Goal: Task Accomplishment & Management: Manage account settings

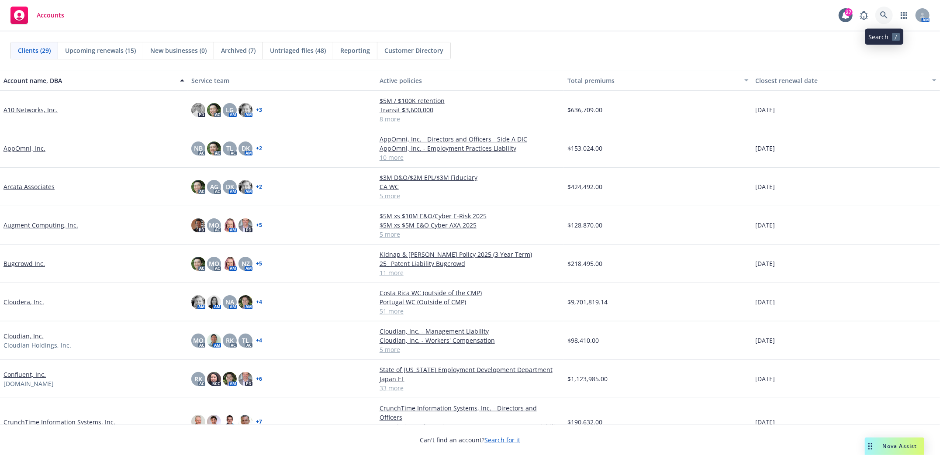
click at [880, 16] on icon at bounding box center [884, 15] width 8 height 8
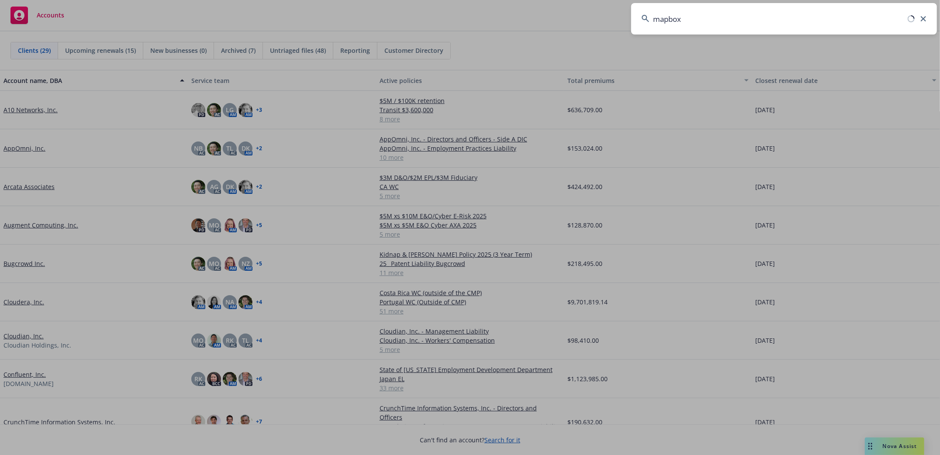
type input "mapbox"
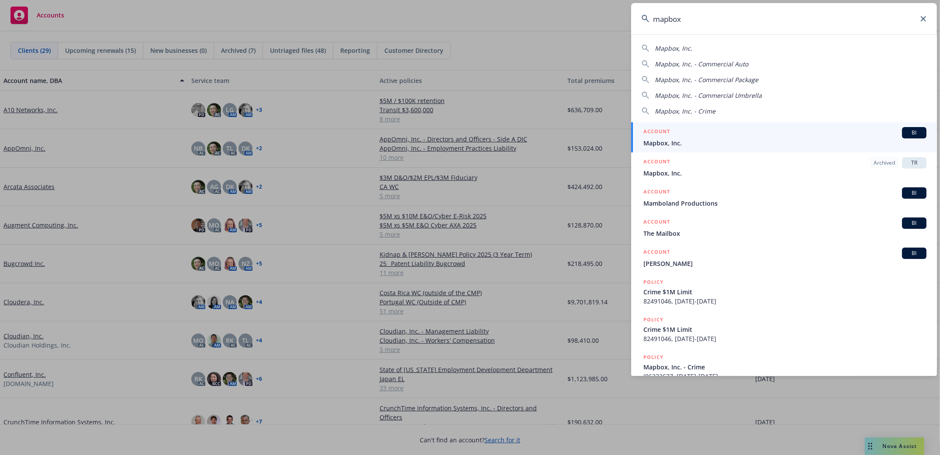
click at [662, 143] on span "Mapbox, Inc." at bounding box center [784, 142] width 283 height 9
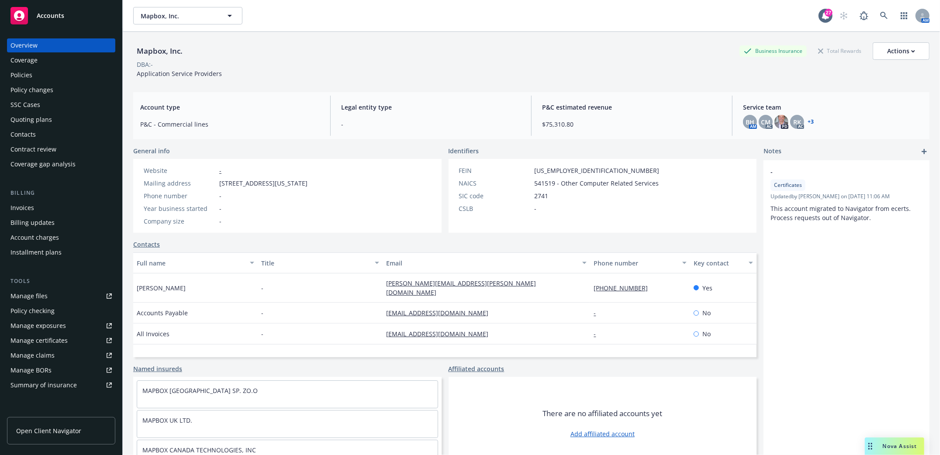
click at [18, 76] on div "Policies" at bounding box center [21, 75] width 22 height 14
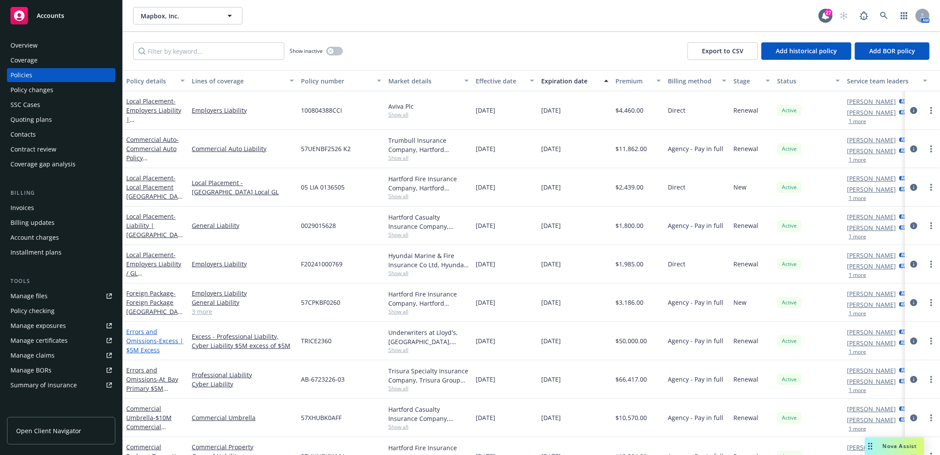
click at [142, 341] on link "Errors and Omissions - Excess | $5M Excess" at bounding box center [154, 341] width 57 height 27
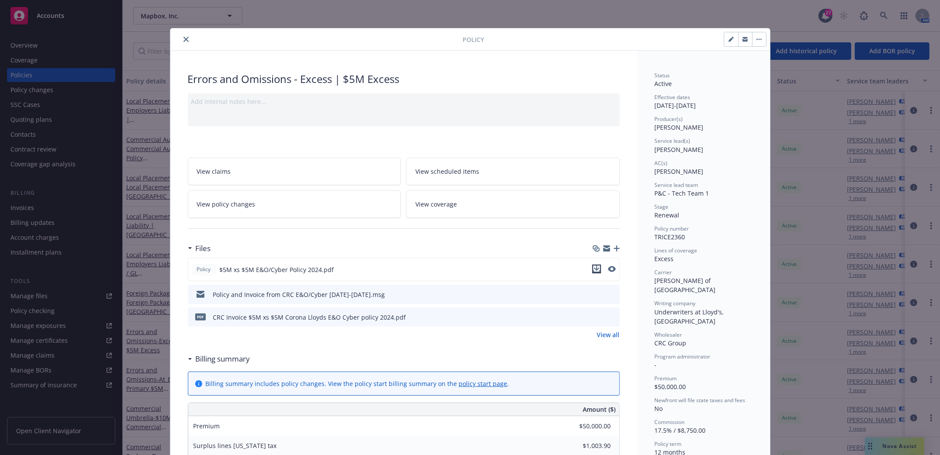
click at [593, 272] on icon "download file" at bounding box center [596, 271] width 7 height 2
drag, startPoint x: 181, startPoint y: 40, endPoint x: 228, endPoint y: 0, distance: 62.0
click at [183, 40] on icon "close" at bounding box center [185, 39] width 5 height 5
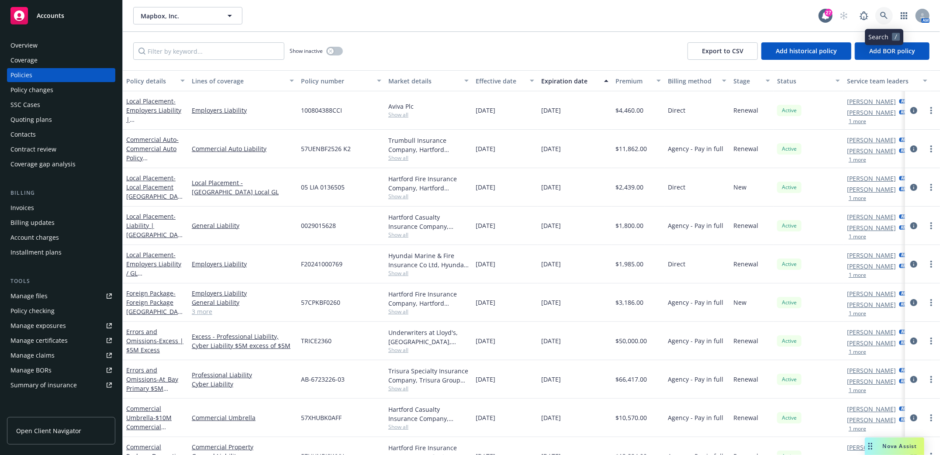
click at [887, 17] on icon at bounding box center [884, 16] width 8 height 8
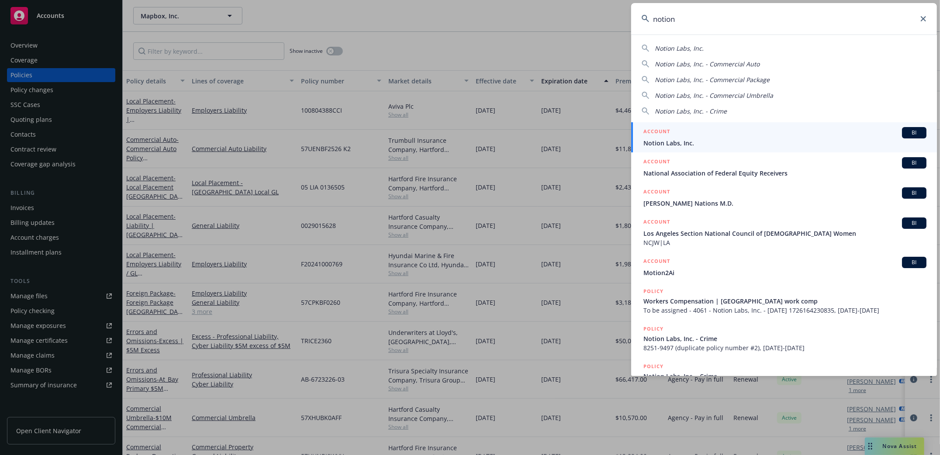
type input "notion"
click at [664, 142] on span "Notion Labs, Inc." at bounding box center [784, 142] width 283 height 9
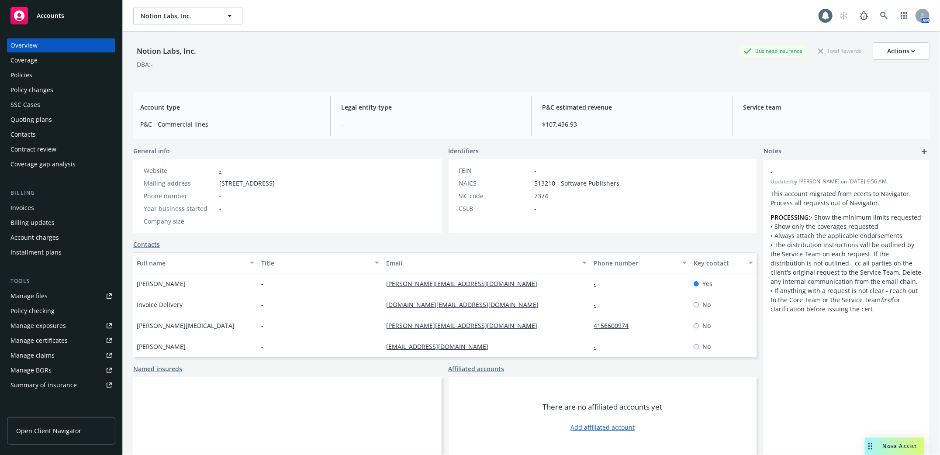
click at [26, 76] on div "Policies" at bounding box center [21, 75] width 22 height 14
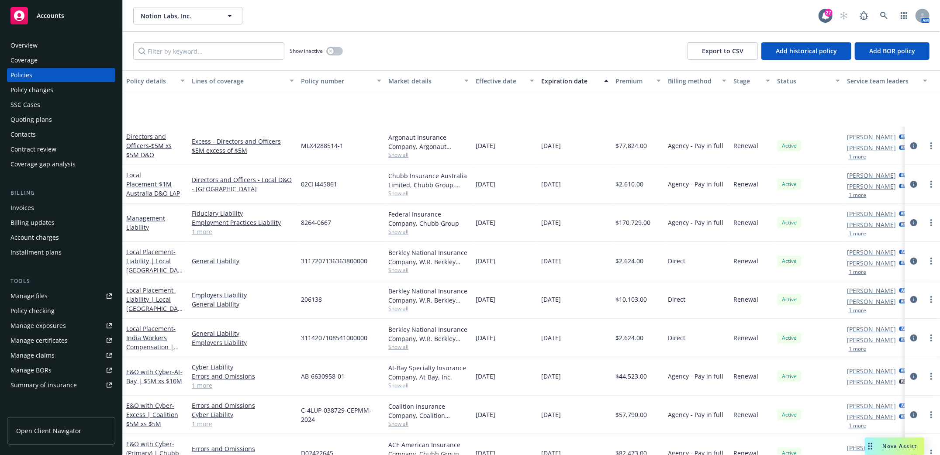
scroll to position [283, 0]
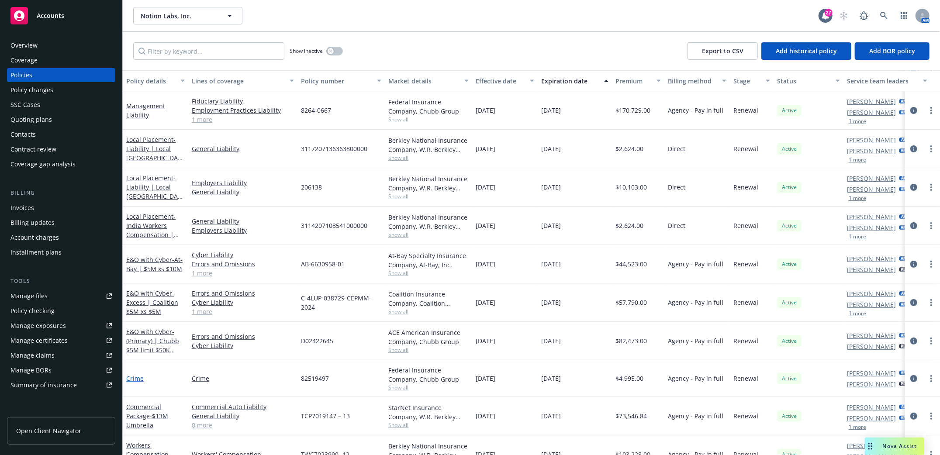
click at [131, 380] on link "Crime" at bounding box center [134, 378] width 17 height 8
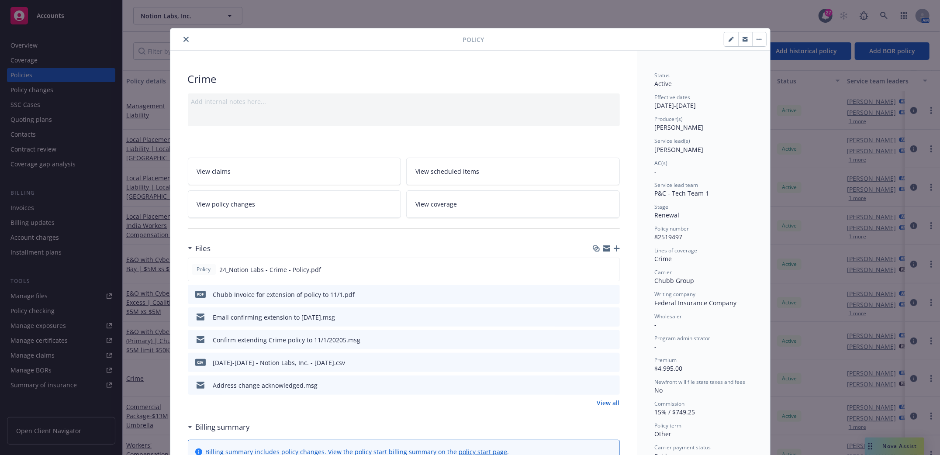
click at [183, 39] on icon "close" at bounding box center [185, 39] width 5 height 5
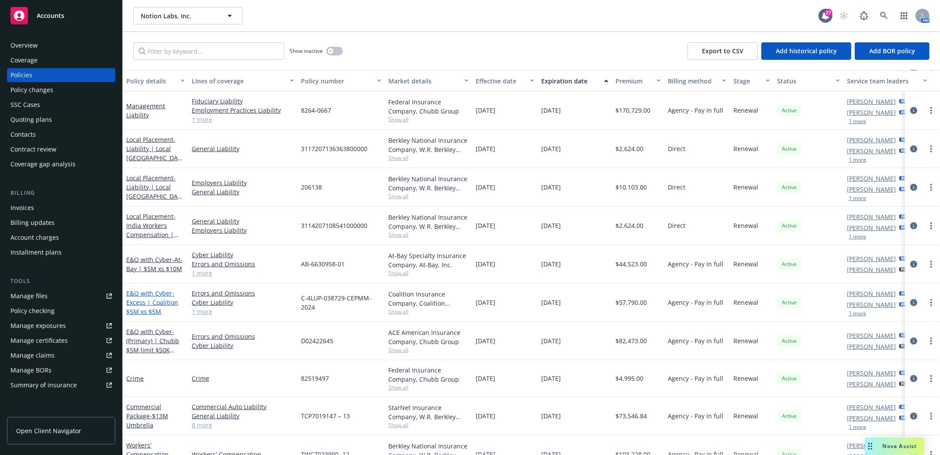
click at [139, 301] on span "- Excess | Coalition $5M xs $5M" at bounding box center [152, 302] width 52 height 27
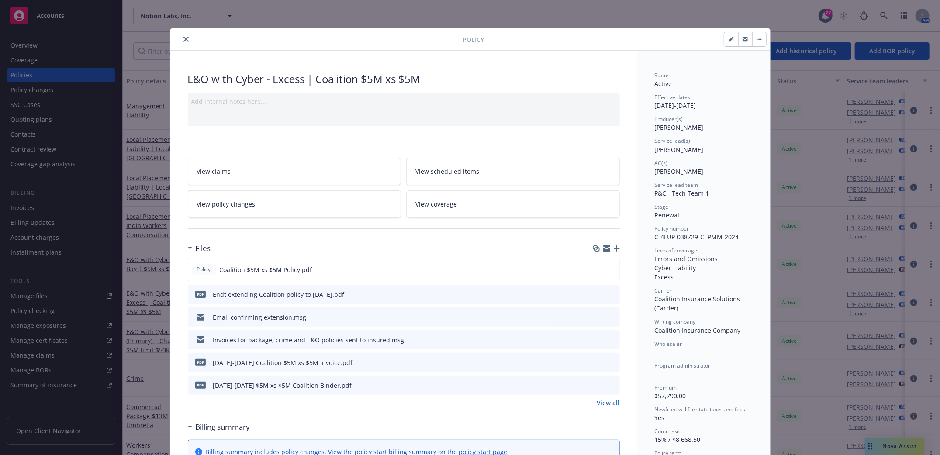
click at [224, 206] on span "View policy changes" at bounding box center [226, 204] width 59 height 9
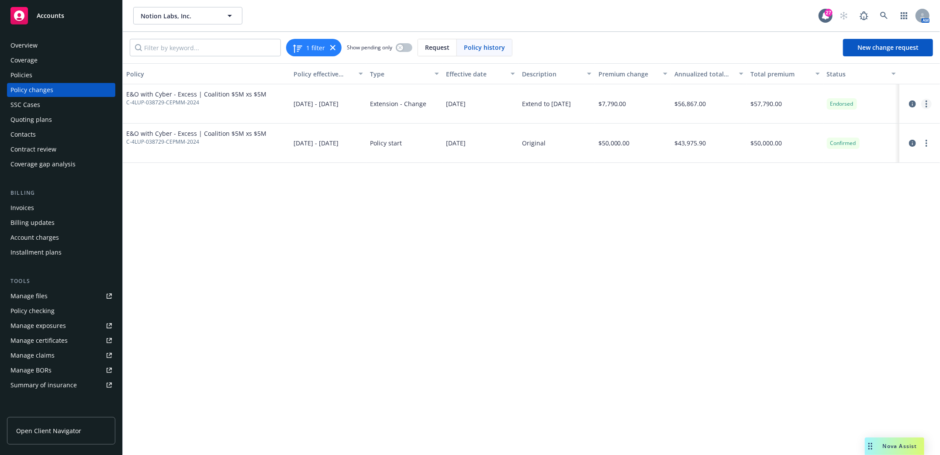
click at [928, 101] on link "more" at bounding box center [926, 104] width 10 height 10
click at [819, 169] on link "Edit billing info" at bounding box center [857, 174] width 150 height 17
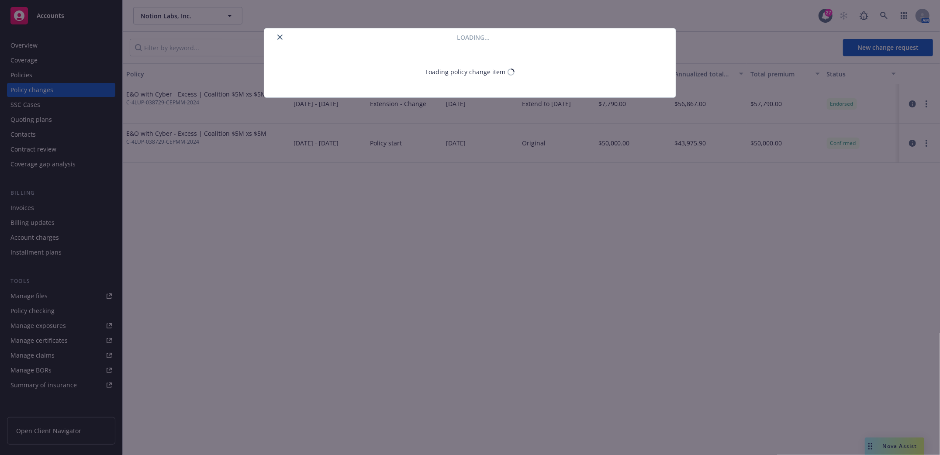
select select "CA"
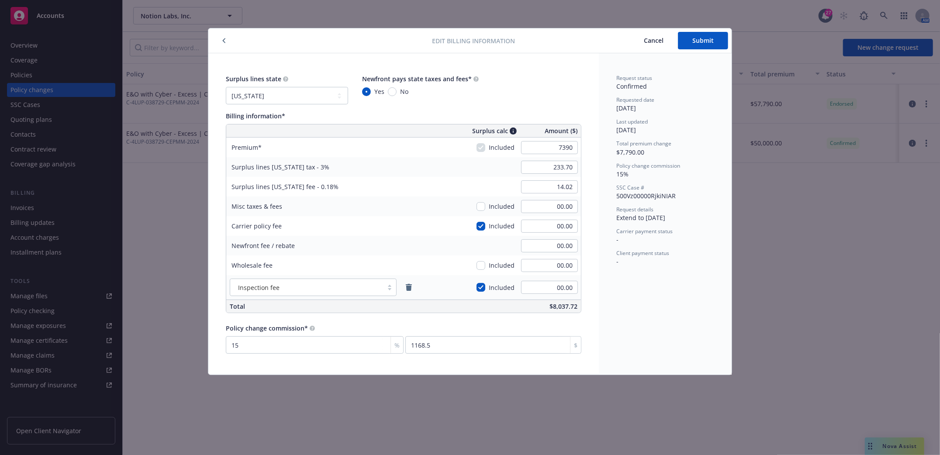
type input "7,390.00"
type input "221.70"
type input "13.30"
type input "1108.5"
click at [656, 353] on div "Request status Confirmed Requested date 09/04/2025 Last updated 09/04/2025 Tota…" at bounding box center [665, 213] width 133 height 321
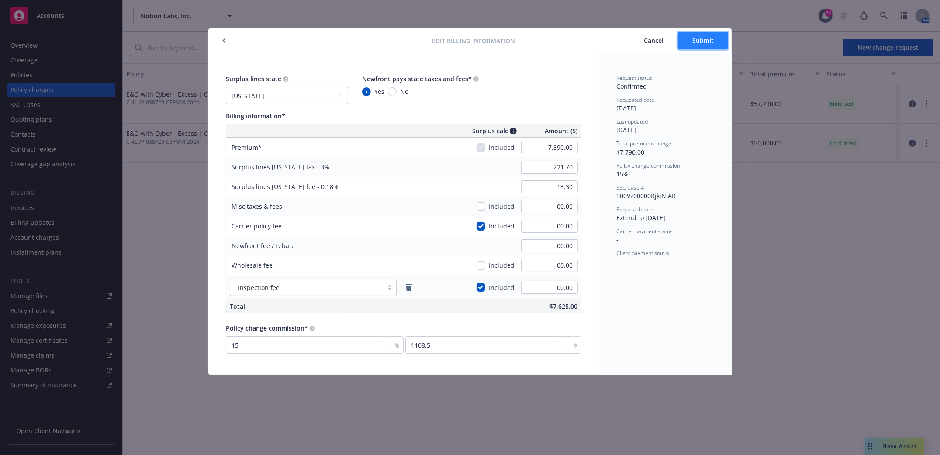
click at [691, 44] on button "Submit" at bounding box center [703, 40] width 50 height 17
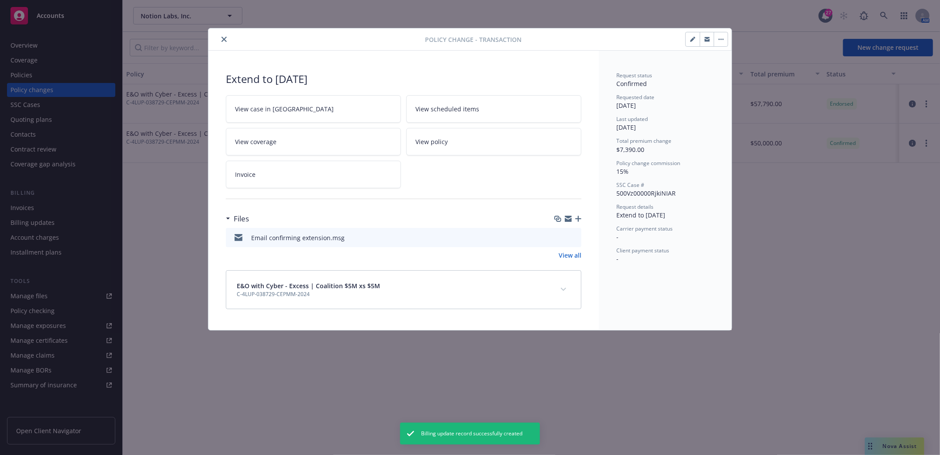
click at [221, 41] on icon "close" at bounding box center [223, 39] width 5 height 5
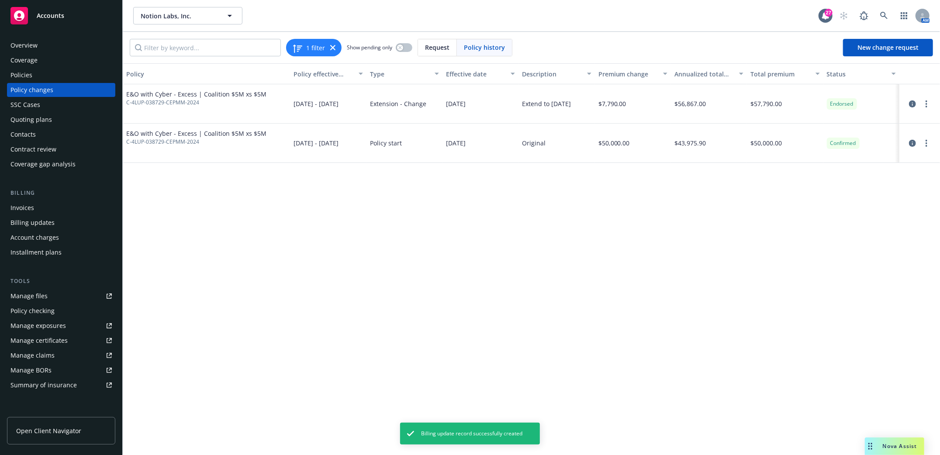
click at [18, 73] on div "Policies" at bounding box center [21, 75] width 22 height 14
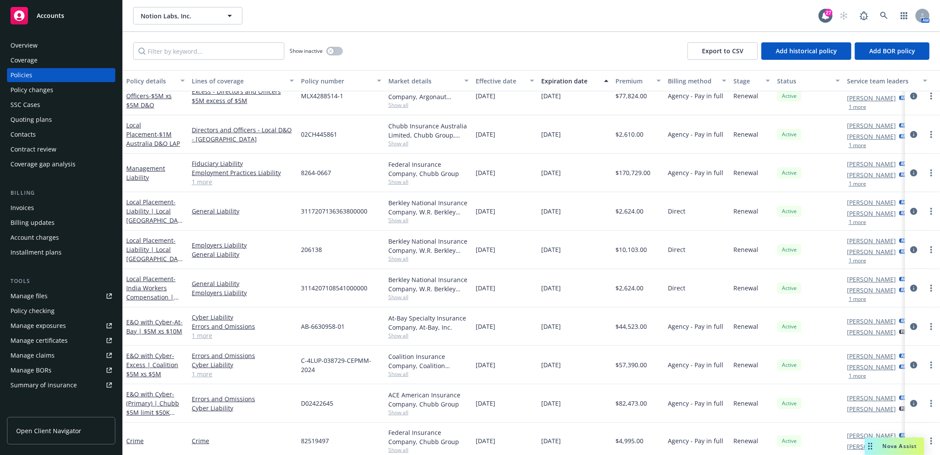
scroll to position [233, 0]
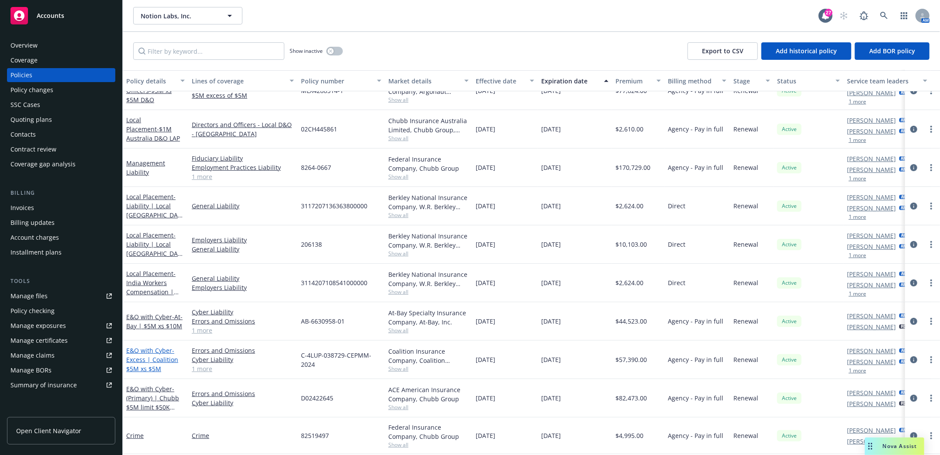
click at [149, 360] on span "- Excess | Coalition $5M xs $5M" at bounding box center [152, 359] width 52 height 27
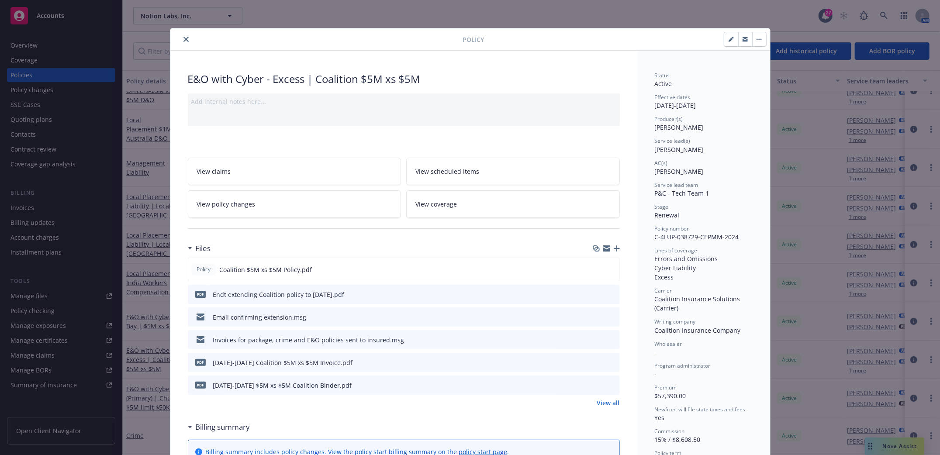
scroll to position [26, 0]
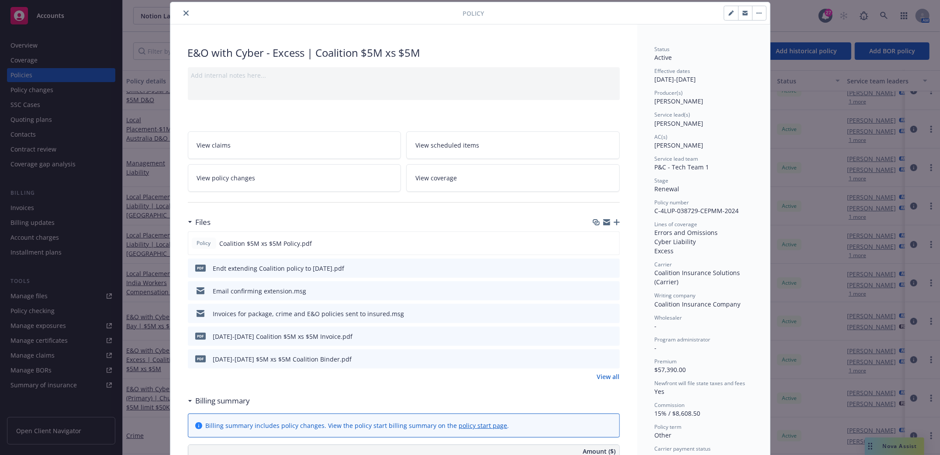
click at [614, 220] on icon "button" at bounding box center [617, 222] width 6 height 6
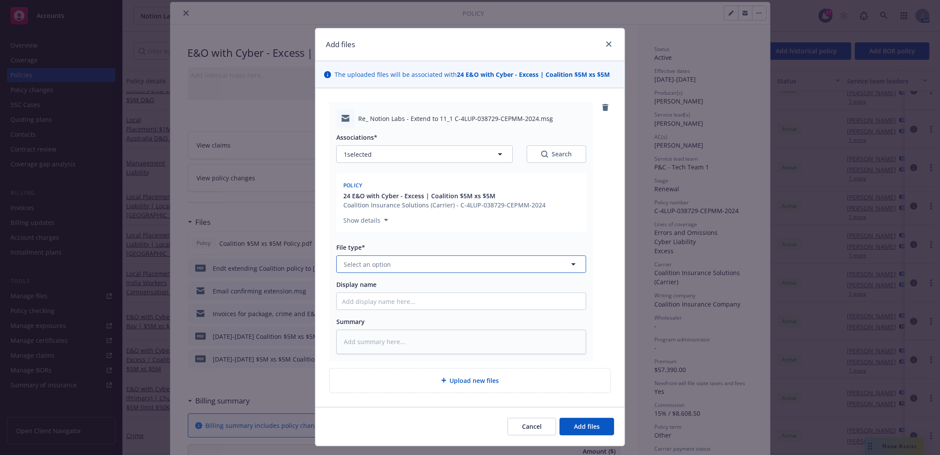
click at [427, 269] on button "Select an option" at bounding box center [461, 264] width 250 height 17
type input "email"
drag, startPoint x: 354, startPoint y: 293, endPoint x: 358, endPoint y: 304, distance: 12.6
click at [355, 292] on span "Email" at bounding box center [353, 288] width 16 height 9
click at [359, 305] on input "Display name" at bounding box center [461, 301] width 249 height 17
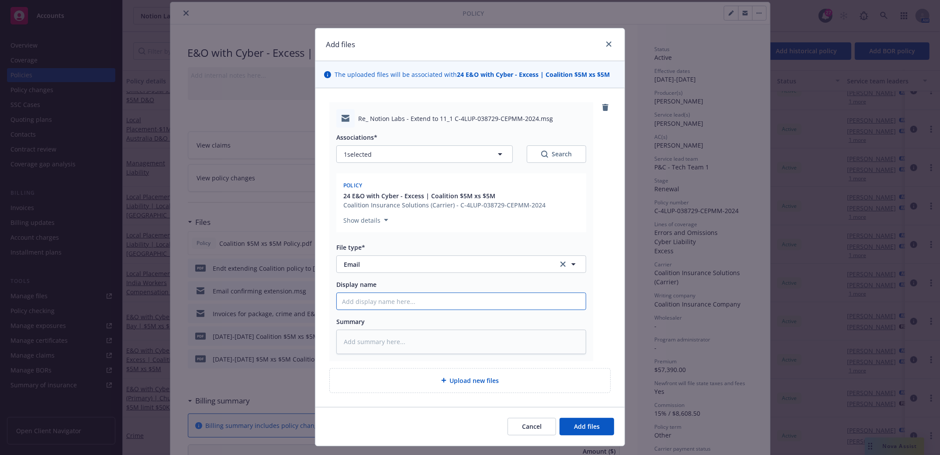
type textarea "x"
type input "E"
type textarea "x"
type input "Ext"
type textarea "x"
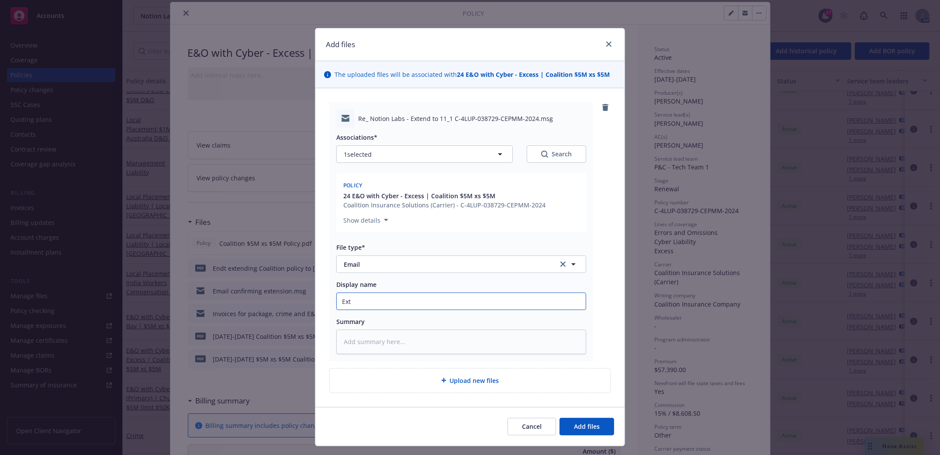
type input "Exte"
type textarea "x"
type input "Exten"
type textarea "x"
type input "Extens"
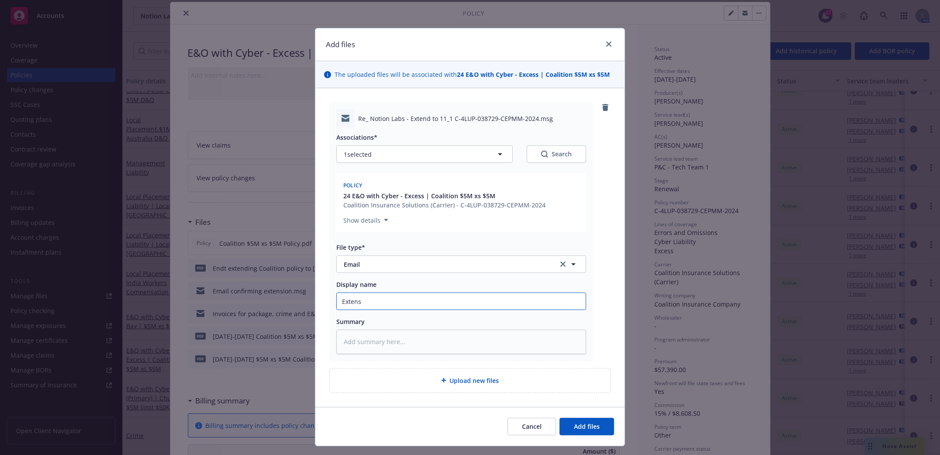
type textarea "x"
type input "Extensi"
type textarea "x"
type input "Extensio"
type textarea "x"
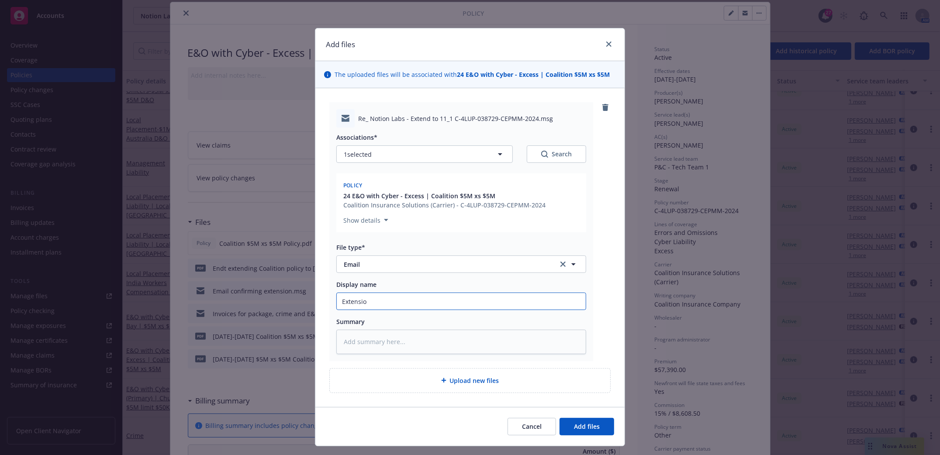
type input "Extension"
type textarea "x"
type input "Extension"
type textarea "x"
type input "Extension I"
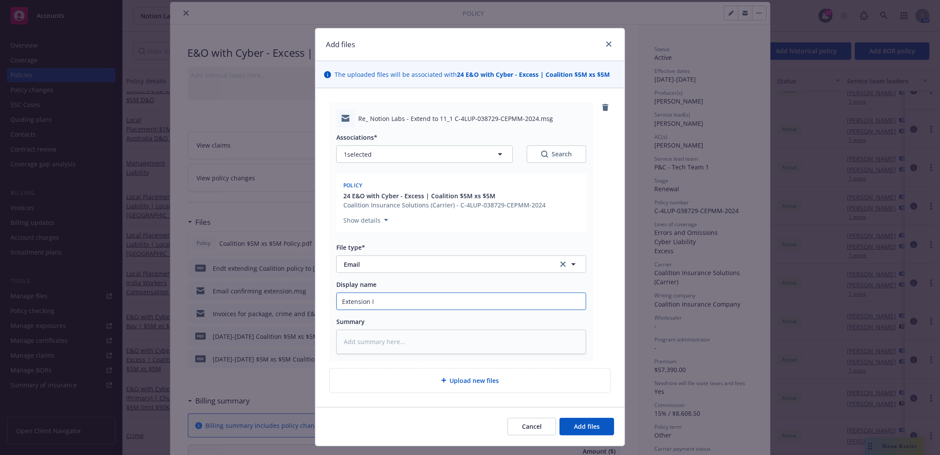
type textarea "x"
type input "Extension In"
type textarea "x"
type input "Extension Inv"
type textarea "x"
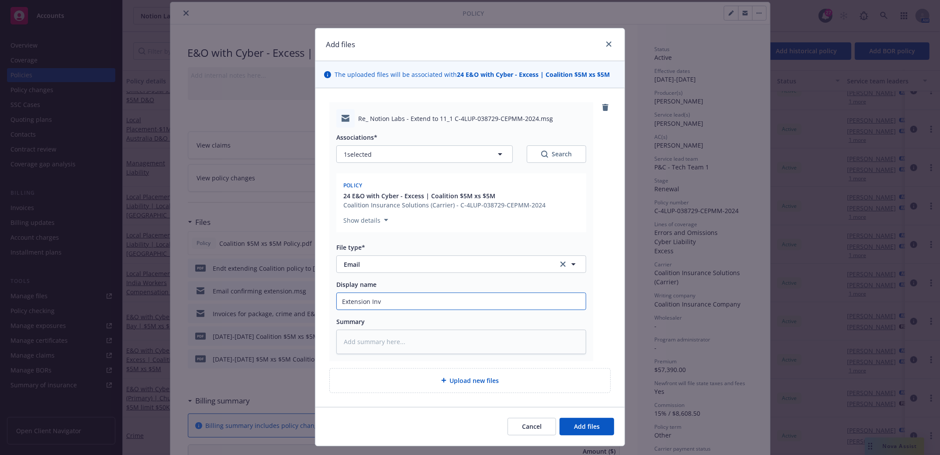
type input "Extension Invo"
type textarea "x"
type input "Extension Invoi"
type textarea "x"
type input "Extension Invoic"
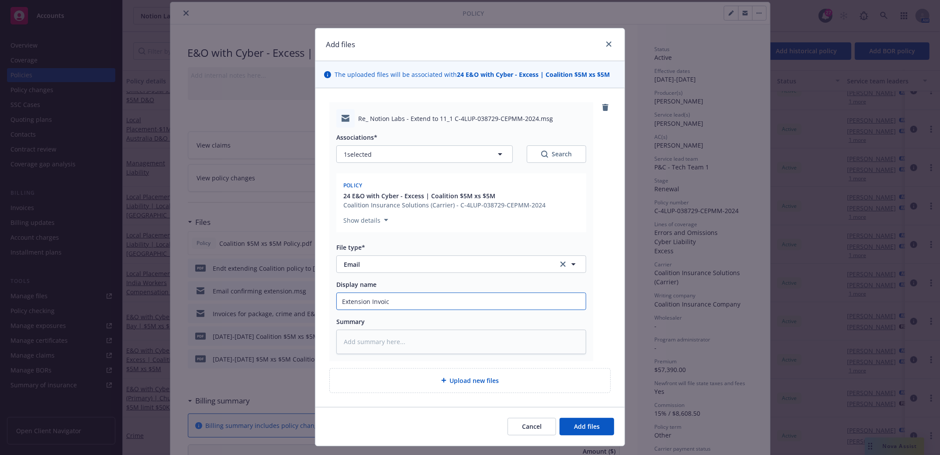
type textarea "x"
type input "Extension Invoice"
type textarea "x"
type input "Extension Invoice"
type textarea "x"
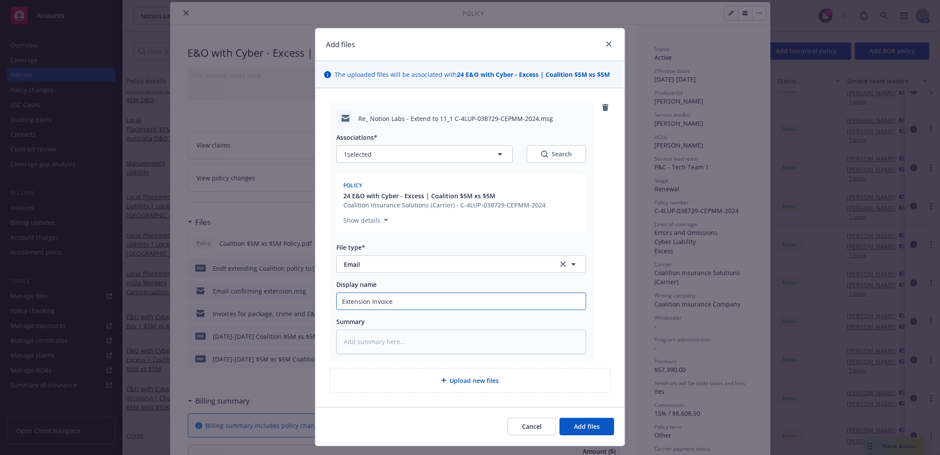
type input "Extension Invoice C"
type textarea "x"
type input "Extension Invoice Cor"
type textarea "x"
type input "Extension Invoice Corr"
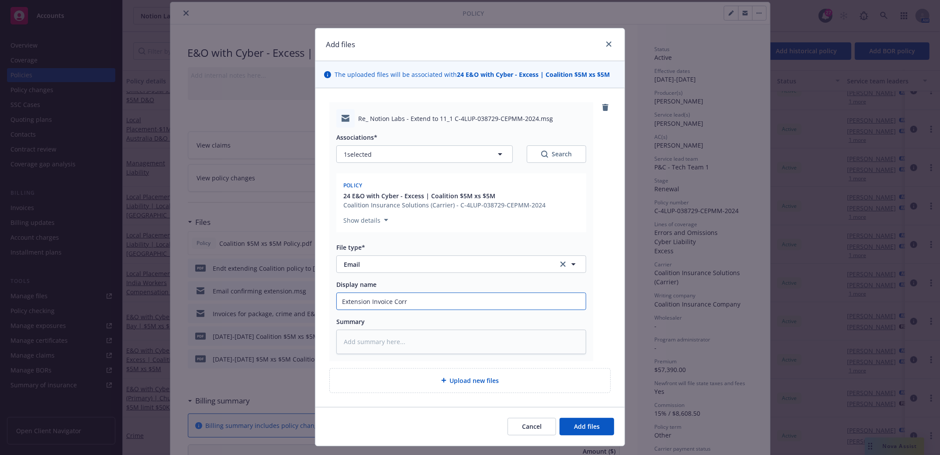
type textarea "x"
type input "Extension Invoice Corre"
type textarea "x"
type input "Extension Invoice Correc"
type textarea "x"
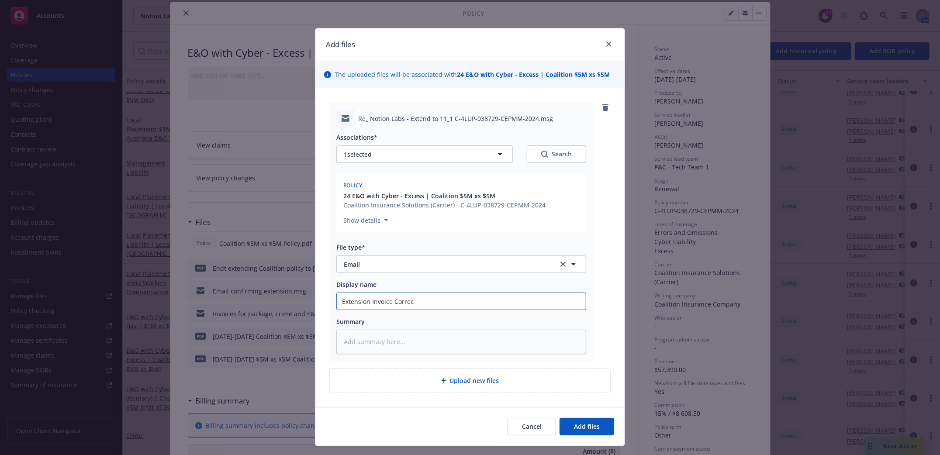
type input "Extension Invoice Correct"
type textarea "x"
type input "Extension Invoice Correcte"
type textarea "x"
type input "Extension Invoice Corrected"
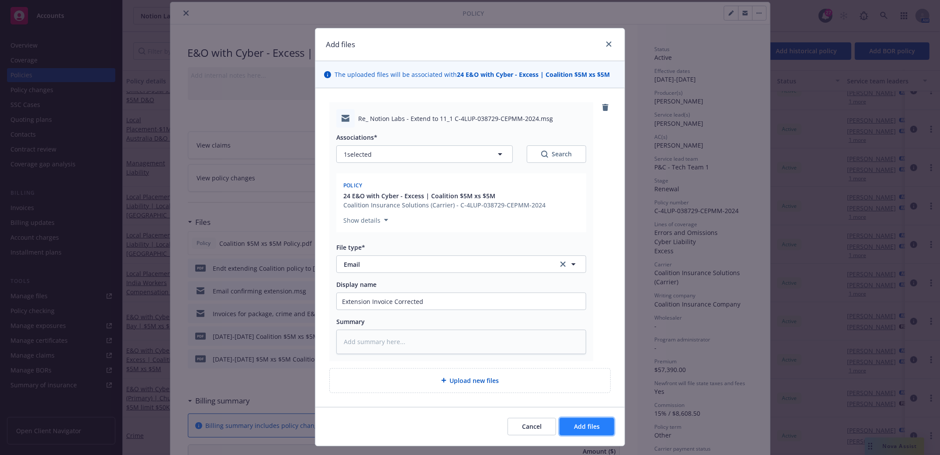
click at [590, 426] on span "Add files" at bounding box center [587, 426] width 26 height 8
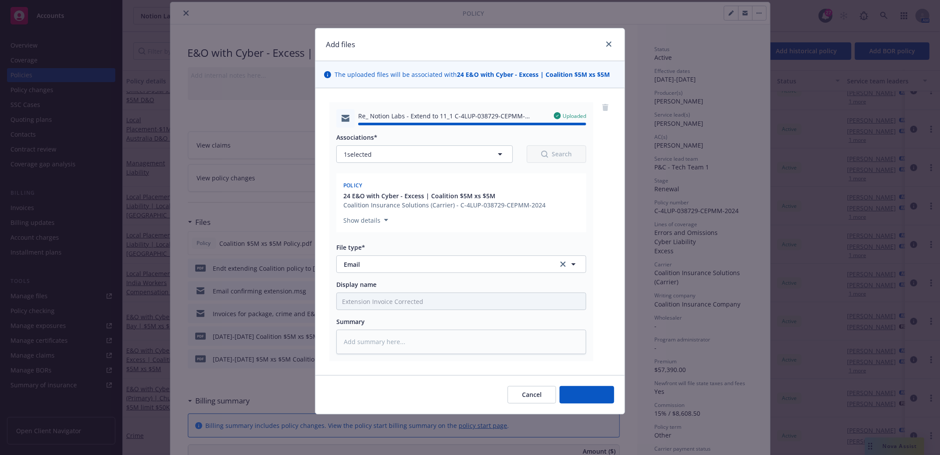
type textarea "x"
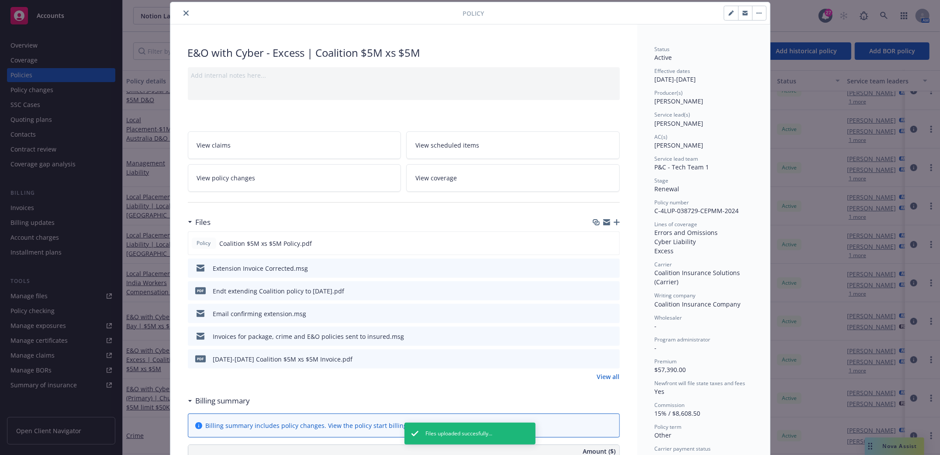
drag, startPoint x: 179, startPoint y: 13, endPoint x: 183, endPoint y: 16, distance: 5.0
click at [183, 13] on icon "close" at bounding box center [185, 12] width 5 height 5
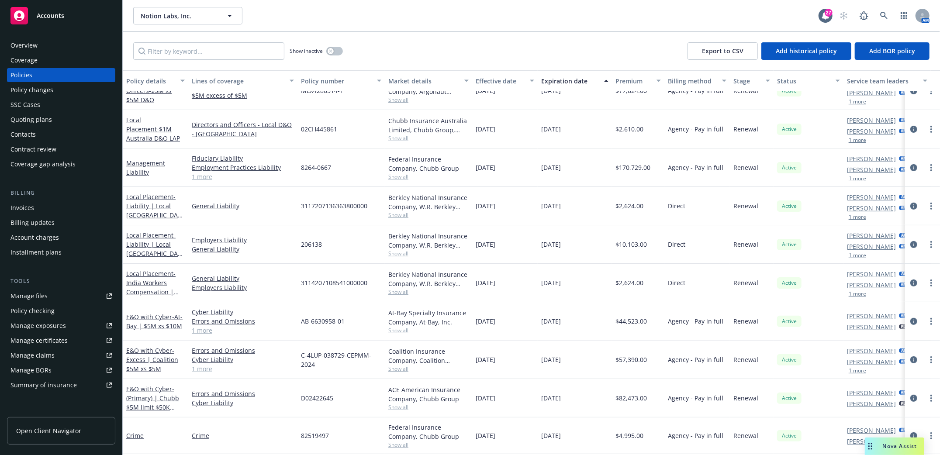
click at [16, 206] on div "Invoices" at bounding box center [22, 208] width 24 height 14
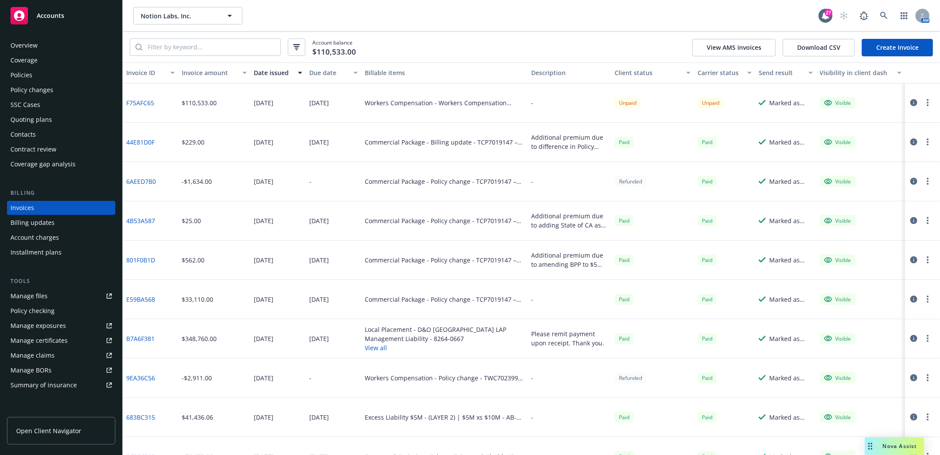
click at [909, 41] on link "Create Invoice" at bounding box center [897, 47] width 71 height 17
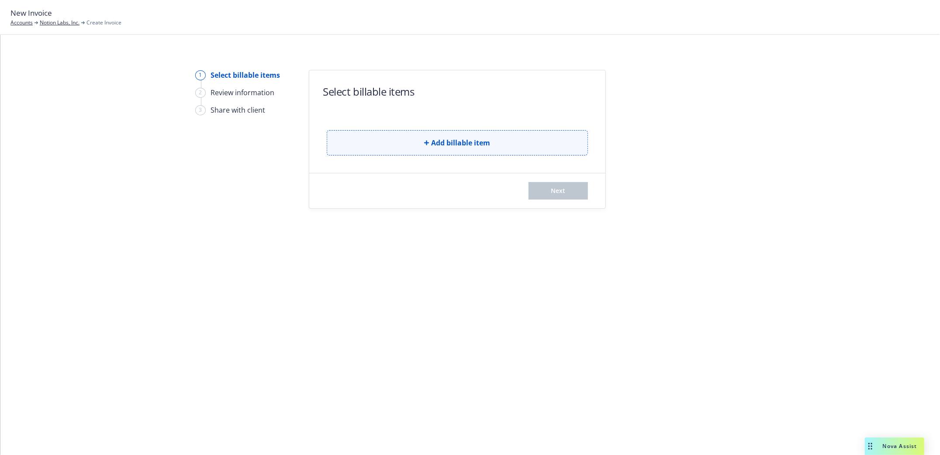
click at [427, 142] on icon "button" at bounding box center [426, 142] width 5 height 5
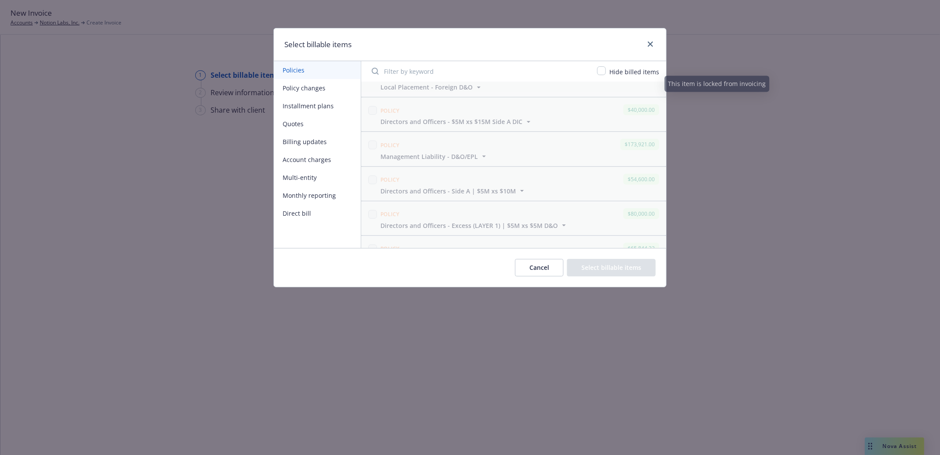
scroll to position [466, 0]
click at [294, 90] on button "Policy changes" at bounding box center [317, 88] width 87 height 18
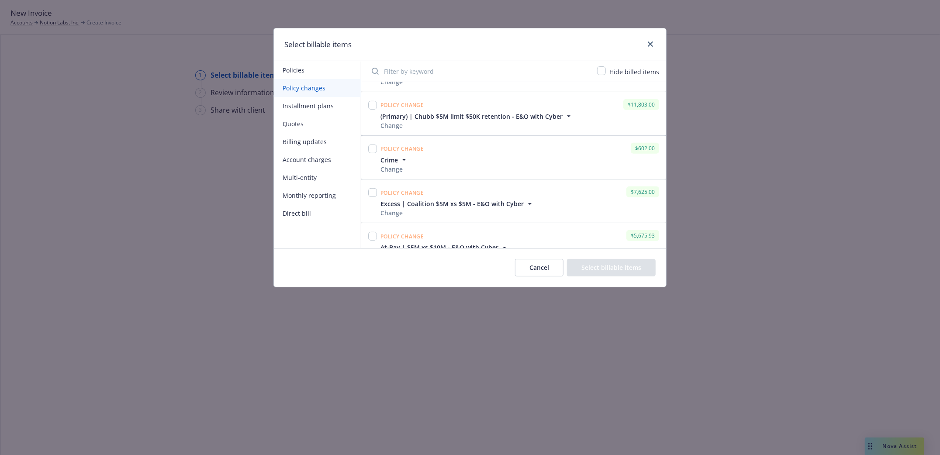
scroll to position [403, 0]
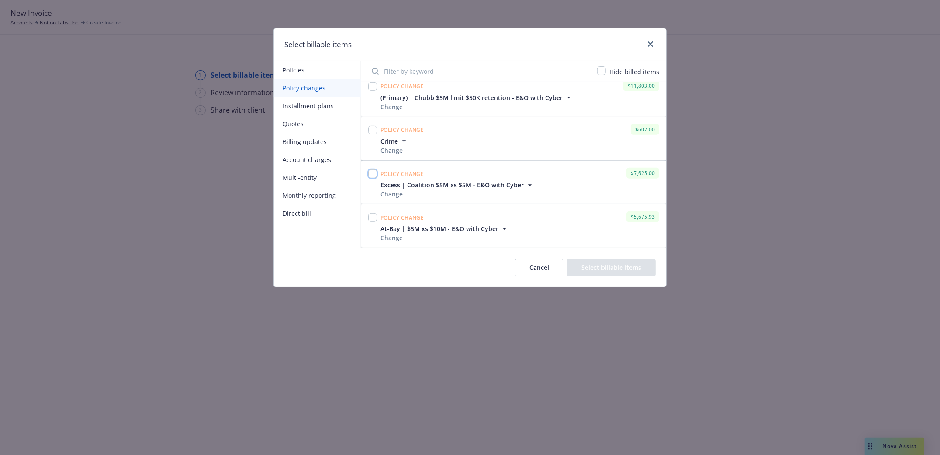
click at [373, 174] on input "checkbox" at bounding box center [372, 173] width 9 height 9
checkbox input "true"
click at [618, 273] on button "Select billable items" at bounding box center [611, 267] width 89 height 17
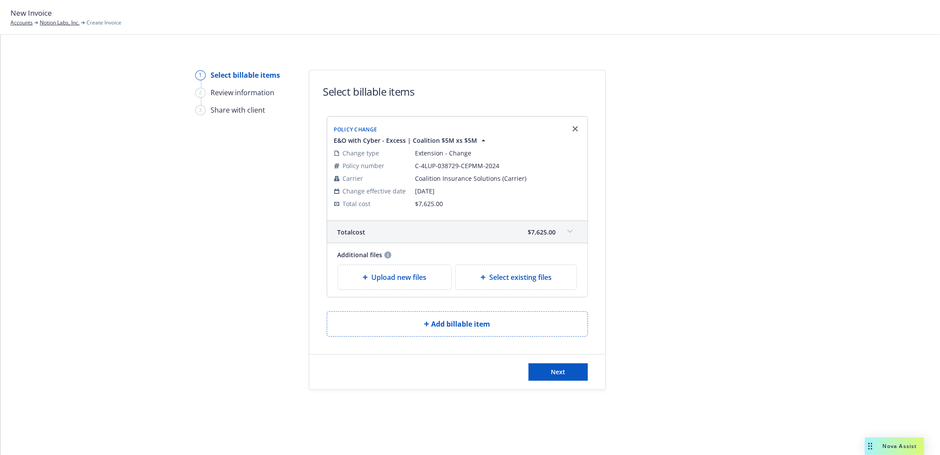
click at [569, 382] on div "Next" at bounding box center [457, 372] width 296 height 35
click at [565, 373] on button "Next" at bounding box center [557, 371] width 59 height 17
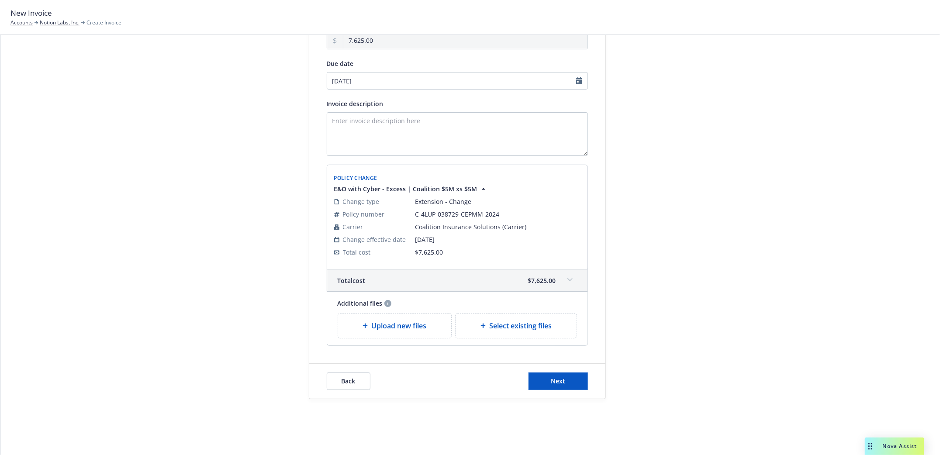
scroll to position [99, 0]
click at [551, 382] on span "Next" at bounding box center [558, 381] width 14 height 8
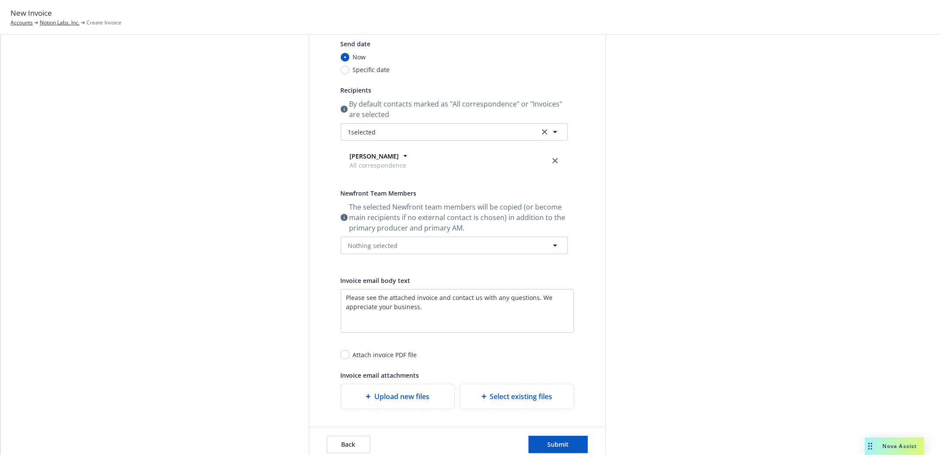
scroll to position [0, 0]
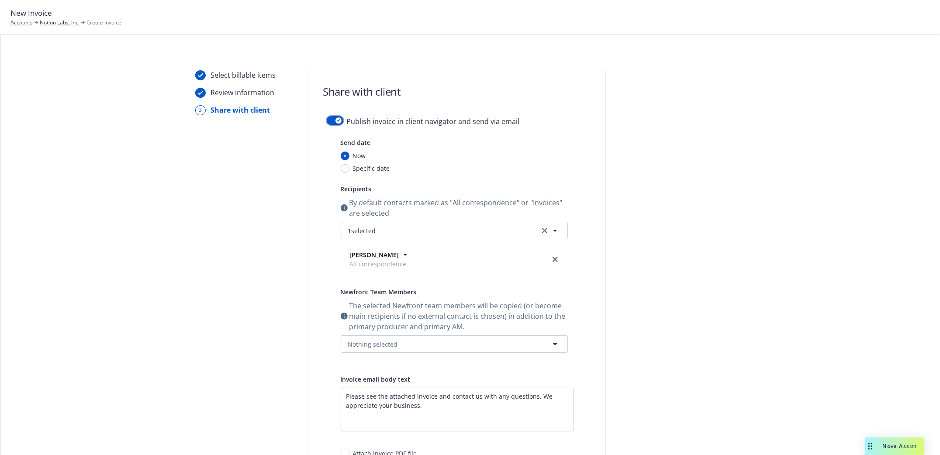
drag, startPoint x: 327, startPoint y: 117, endPoint x: 327, endPoint y: 127, distance: 9.2
click at [327, 118] on button "button" at bounding box center [335, 120] width 17 height 9
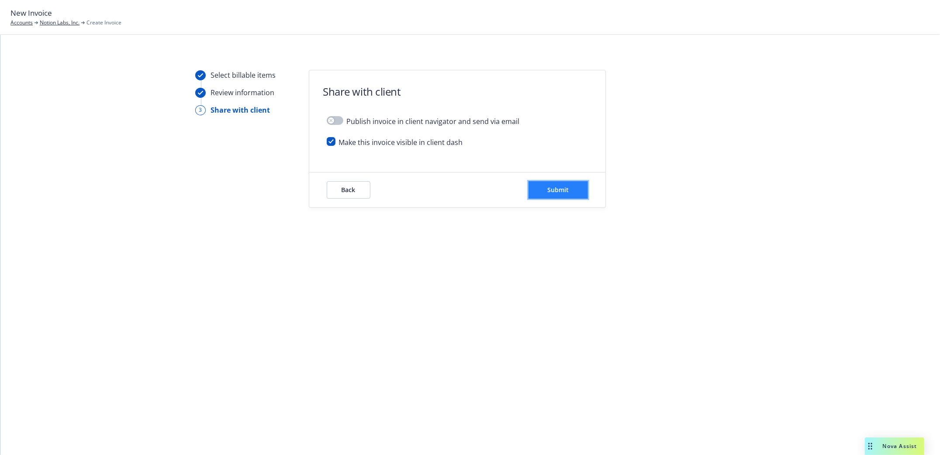
click at [567, 190] on span "Submit" at bounding box center [557, 190] width 21 height 8
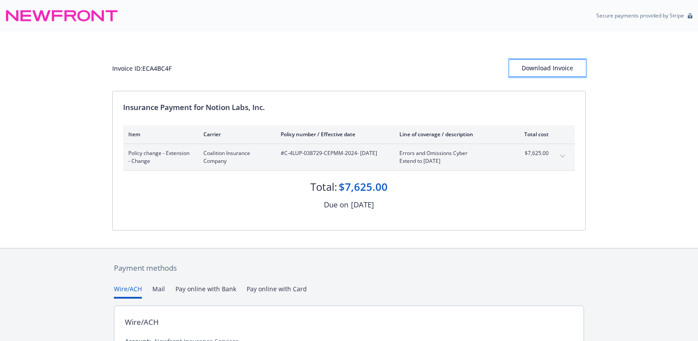
click at [542, 62] on div "Download Invoice" at bounding box center [548, 68] width 76 height 17
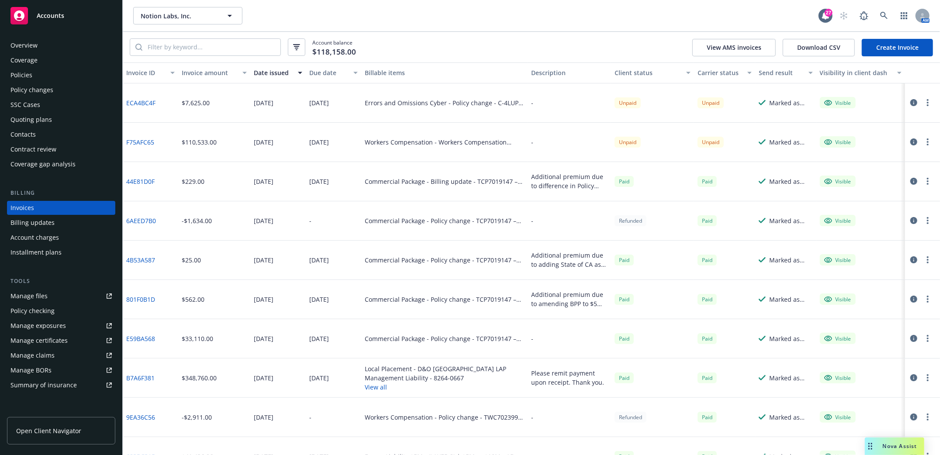
click at [18, 73] on div "Policies" at bounding box center [21, 75] width 22 height 14
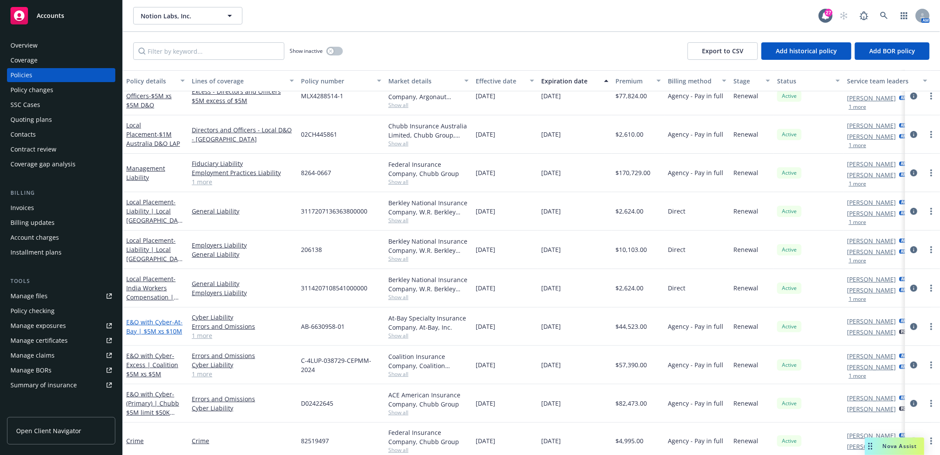
scroll to position [233, 0]
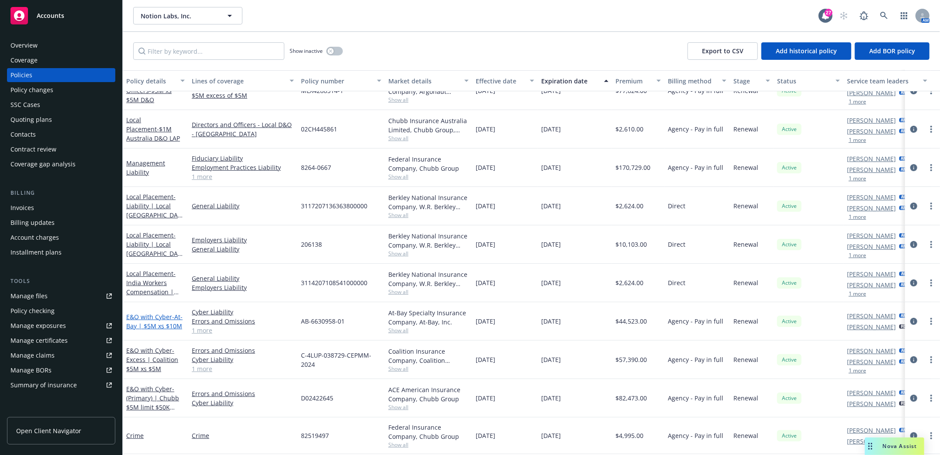
click at [145, 325] on span "- At-Bay | $5M xs $10M" at bounding box center [154, 321] width 56 height 17
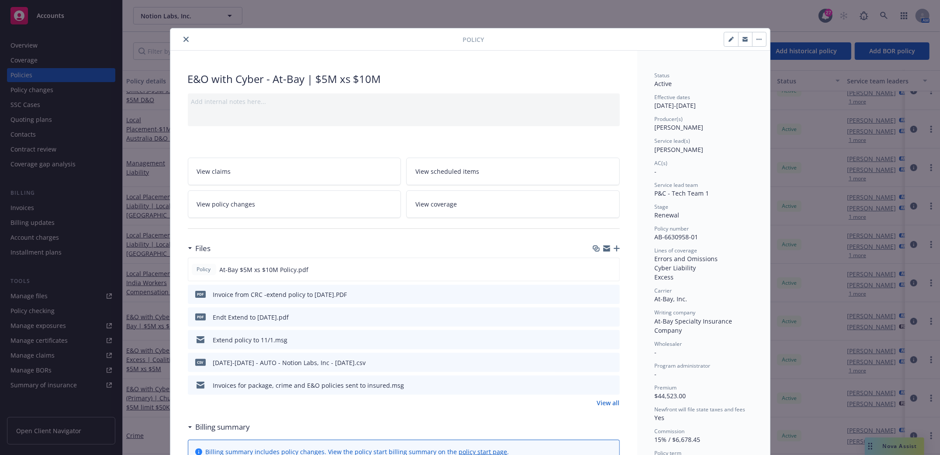
click at [594, 295] on icon "download file" at bounding box center [597, 293] width 7 height 7
click at [594, 294] on icon "download file" at bounding box center [597, 292] width 6 height 5
click at [594, 317] on icon "download file" at bounding box center [597, 316] width 7 height 7
click at [594, 293] on icon "download file" at bounding box center [597, 293] width 7 height 7
click at [221, 202] on span "View policy changes" at bounding box center [226, 204] width 59 height 9
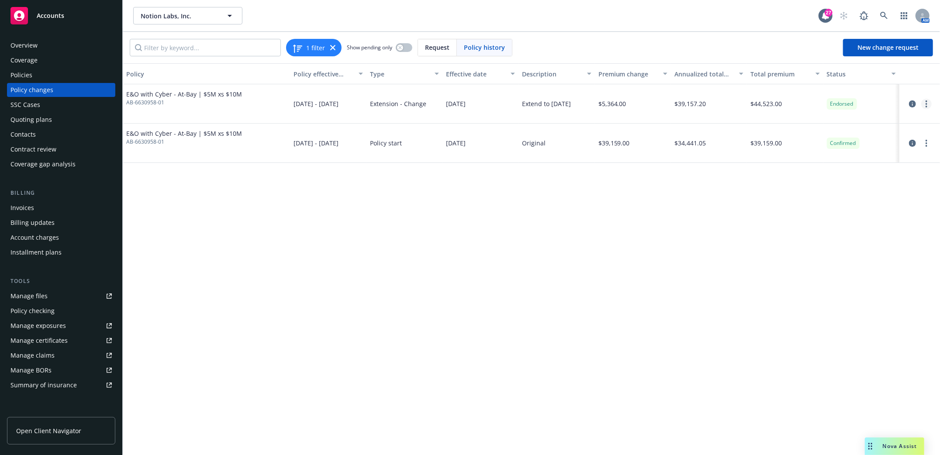
click at [925, 104] on link "more" at bounding box center [926, 104] width 10 height 10
click at [813, 172] on link "Edit billing info" at bounding box center [857, 174] width 150 height 17
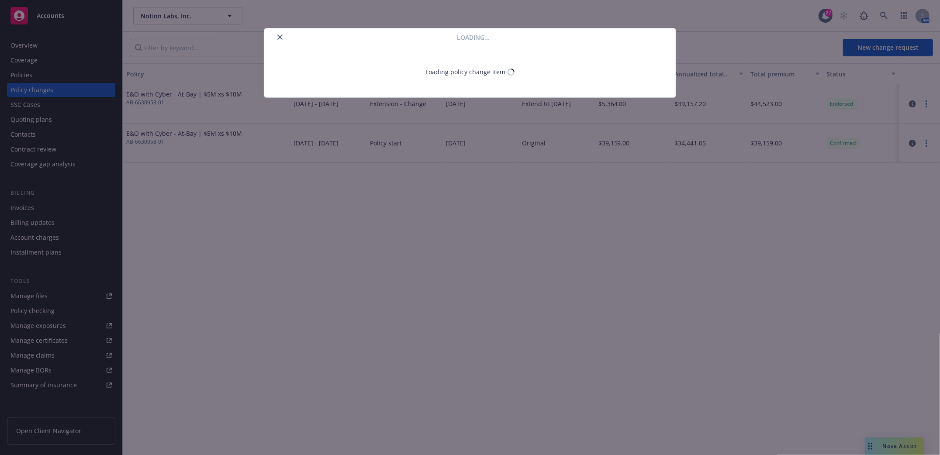
select select "CA"
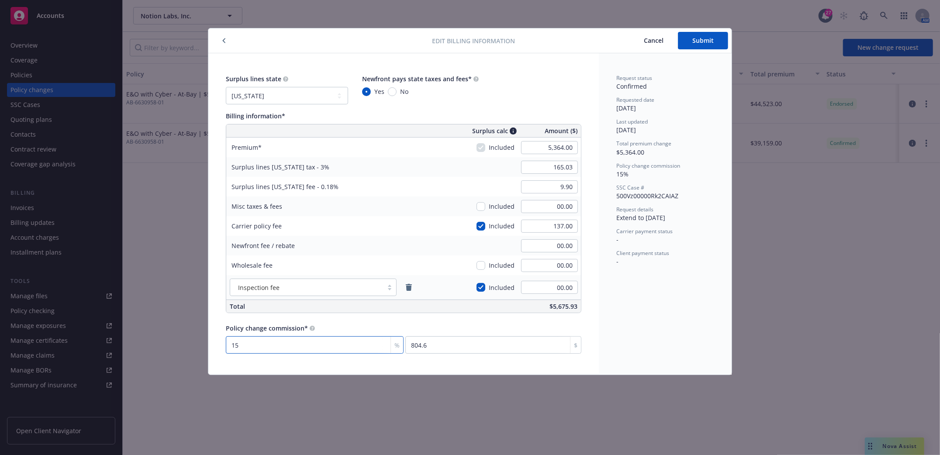
type input "1"
type input "53.64"
type input "12"
type input "643.68"
type input "12"
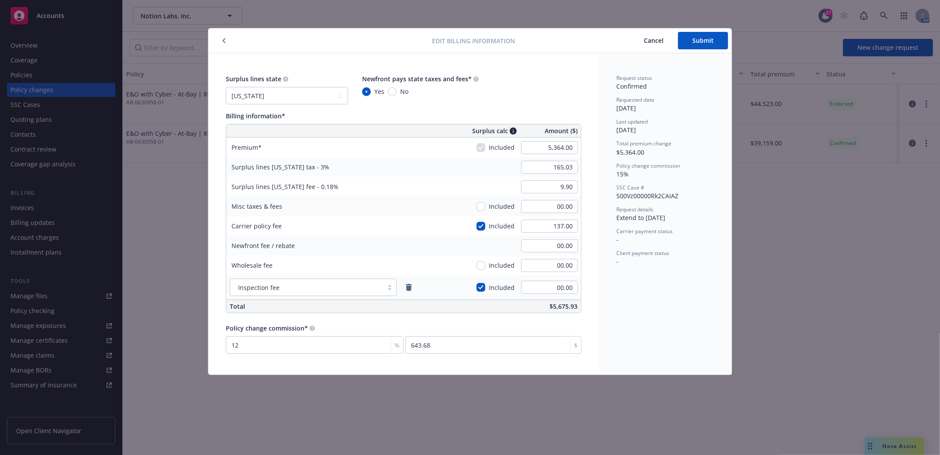
click at [791, 331] on div "Edit billing information Cancel Submit Surplus lines state No surplus lines sta…" at bounding box center [470, 227] width 940 height 455
click at [697, 39] on span "Submit" at bounding box center [702, 40] width 21 height 8
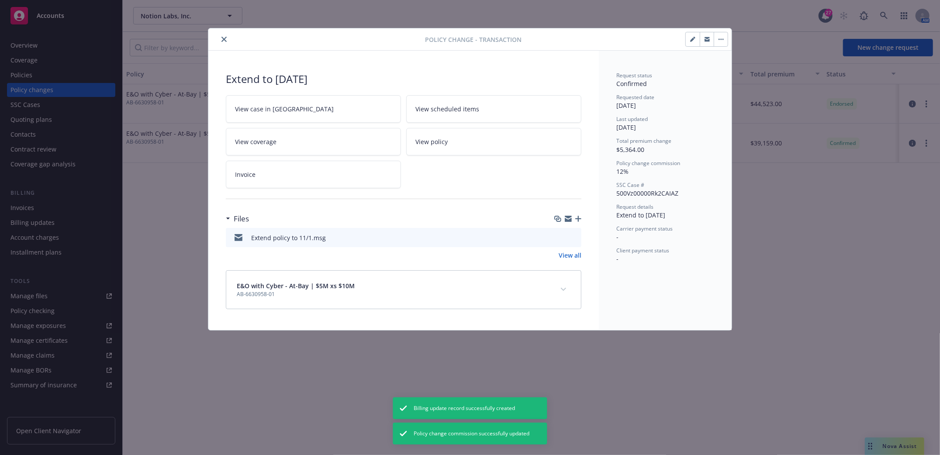
click at [222, 38] on icon "close" at bounding box center [223, 39] width 5 height 5
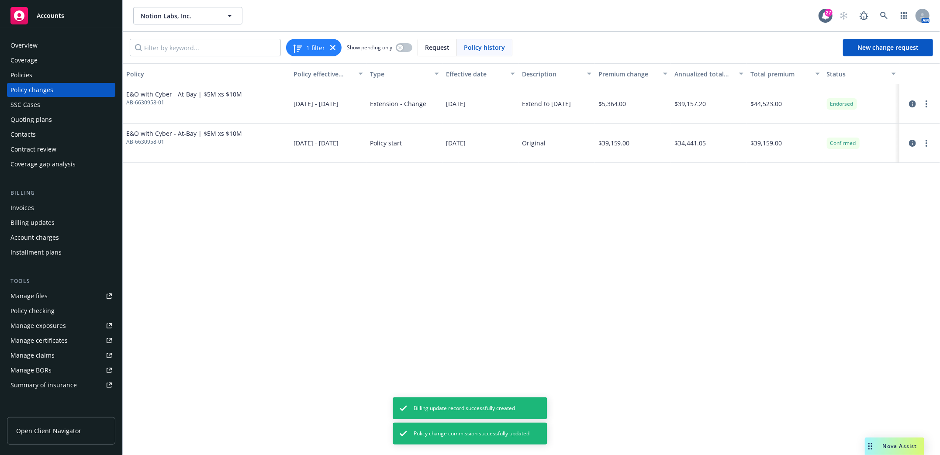
click at [18, 207] on div "Invoices" at bounding box center [22, 208] width 24 height 14
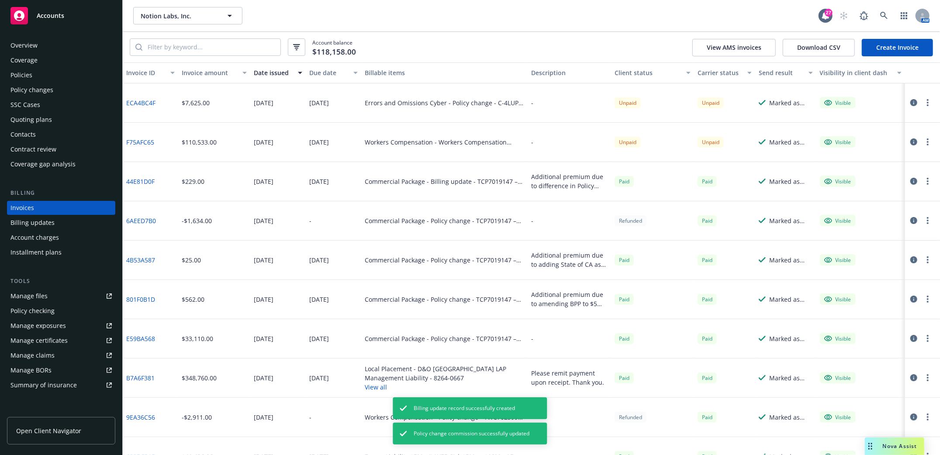
click at [888, 48] on link "Create Invoice" at bounding box center [897, 47] width 71 height 17
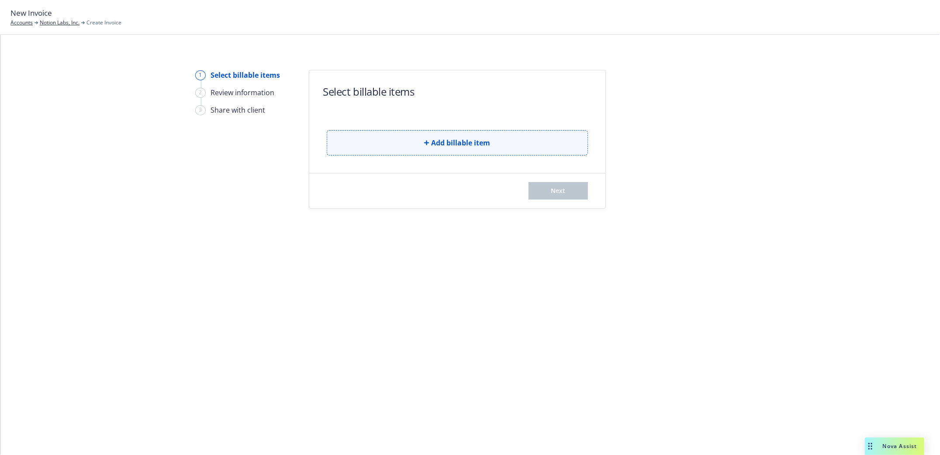
click at [433, 143] on span "Add billable item" at bounding box center [461, 143] width 59 height 10
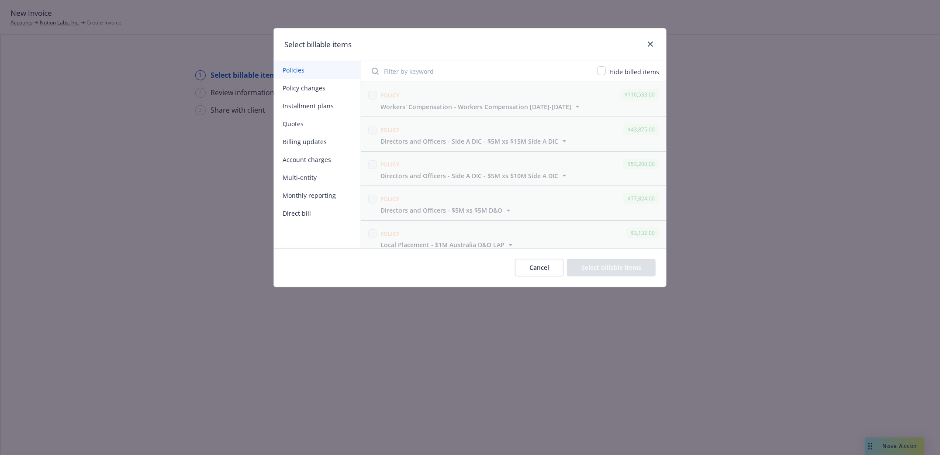
click at [289, 85] on button "Policy changes" at bounding box center [317, 88] width 87 height 18
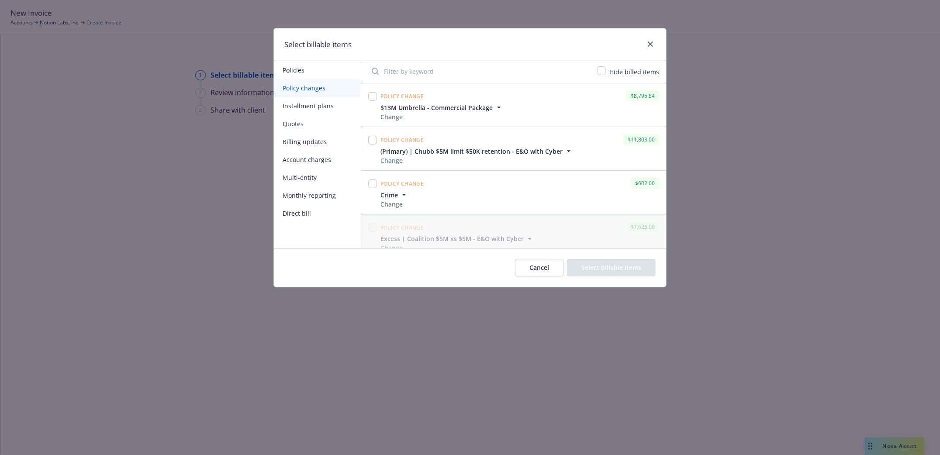
scroll to position [403, 0]
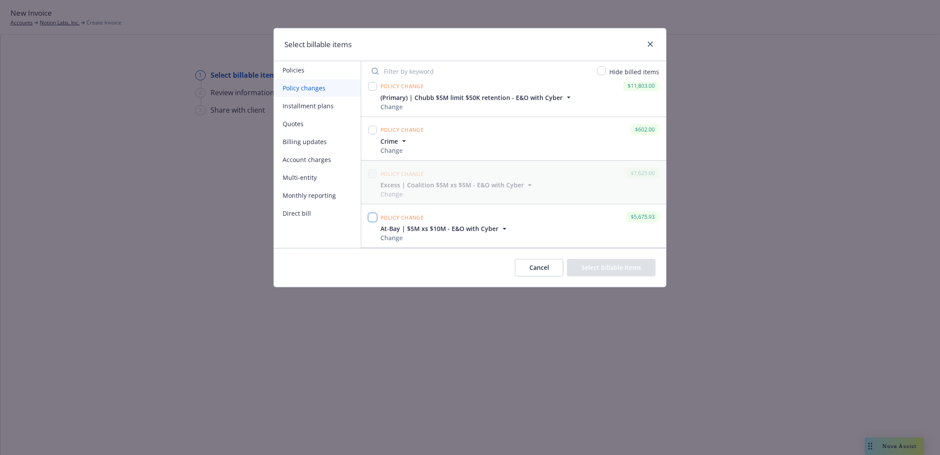
click at [371, 220] on input "checkbox" at bounding box center [372, 217] width 9 height 9
checkbox input "true"
click at [621, 268] on button "Select billable items" at bounding box center [611, 267] width 89 height 17
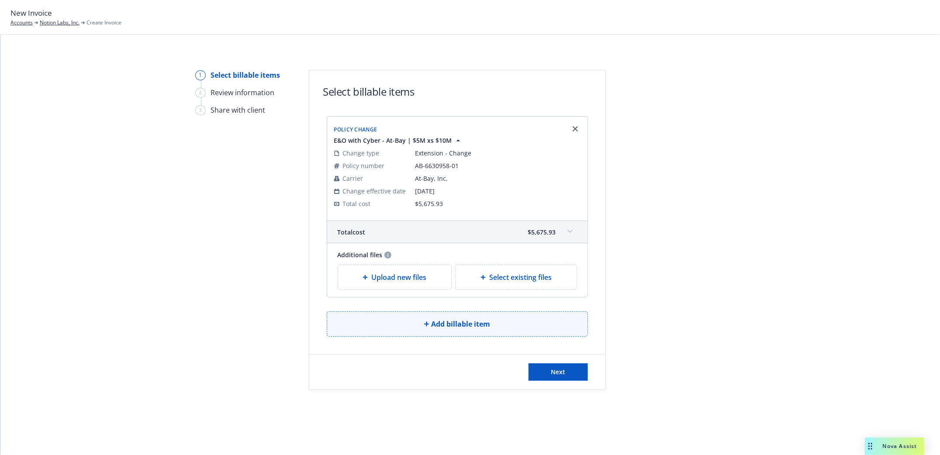
click at [448, 324] on span "Add billable item" at bounding box center [461, 324] width 59 height 10
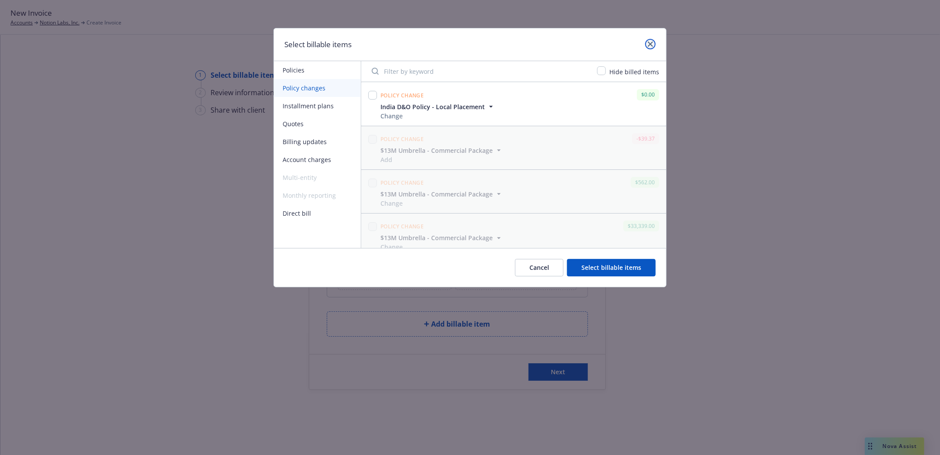
click at [649, 43] on icon "close" at bounding box center [650, 43] width 5 height 5
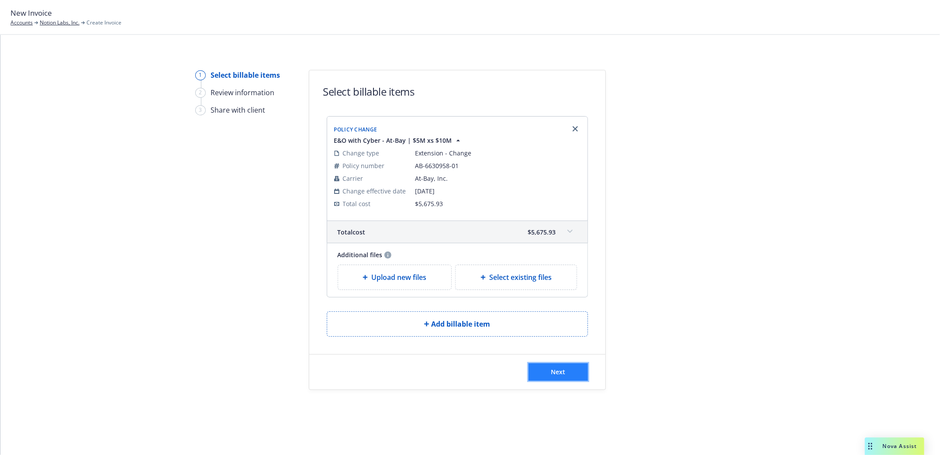
click at [578, 379] on button "Next" at bounding box center [557, 371] width 59 height 17
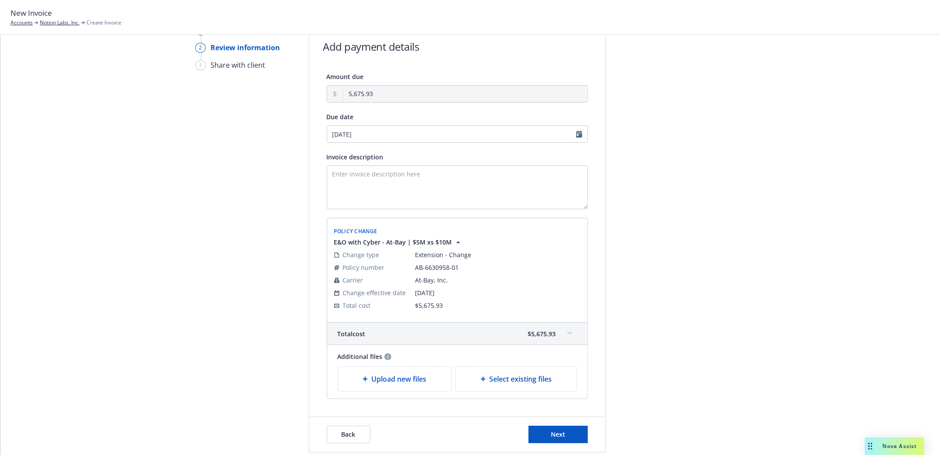
scroll to position [99, 0]
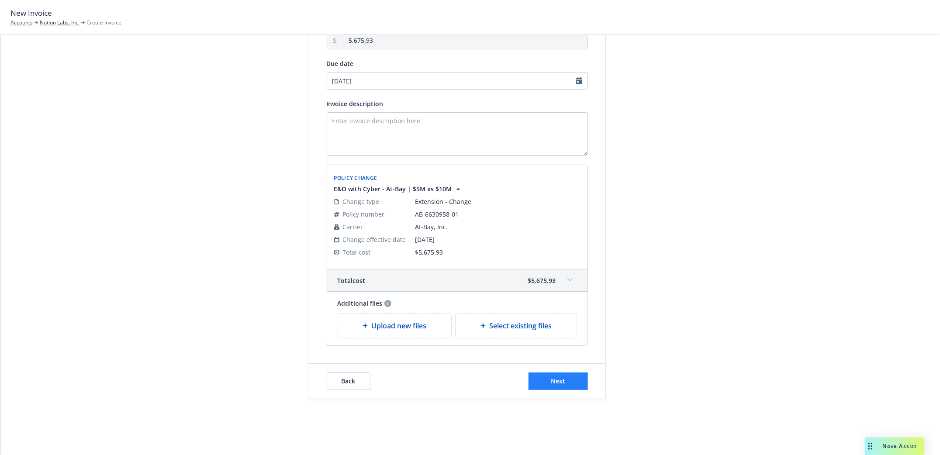
drag, startPoint x: 542, startPoint y: 368, endPoint x: 539, endPoint y: 378, distance: 10.0
click at [542, 368] on div "Back Next" at bounding box center [457, 381] width 296 height 35
click at [542, 383] on button "Next" at bounding box center [557, 381] width 59 height 17
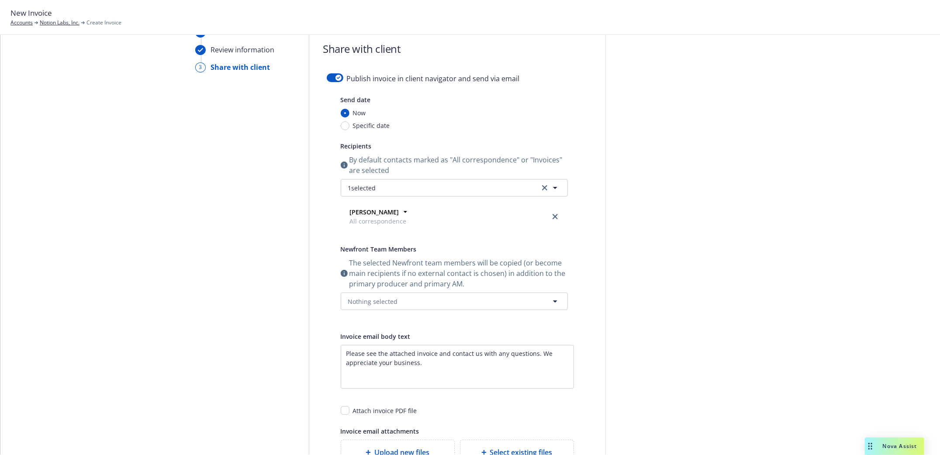
scroll to position [0, 0]
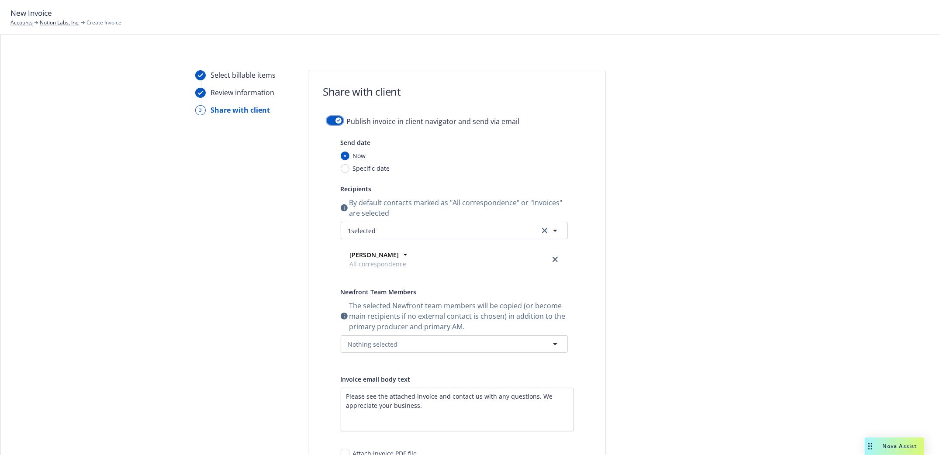
click at [327, 117] on button "button" at bounding box center [335, 120] width 17 height 9
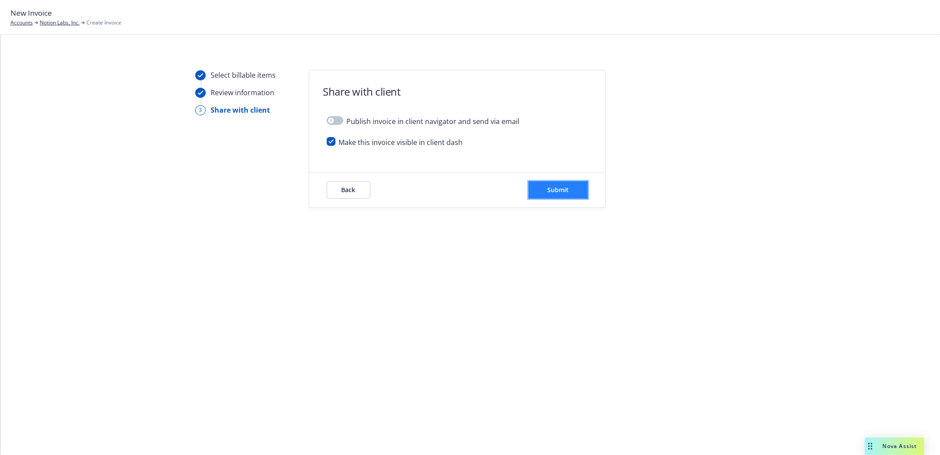
click at [565, 190] on span "Submit" at bounding box center [557, 190] width 21 height 8
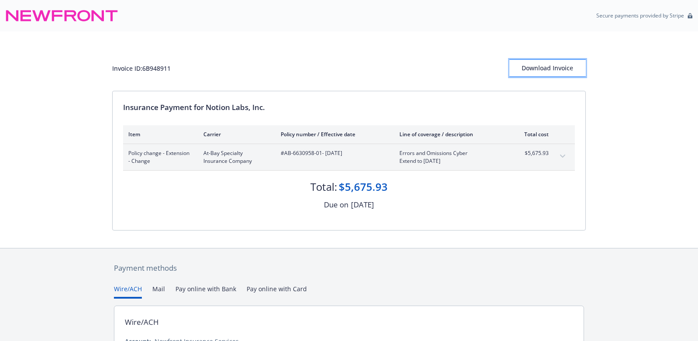
click at [523, 66] on button "Download Invoice" at bounding box center [548, 67] width 76 height 17
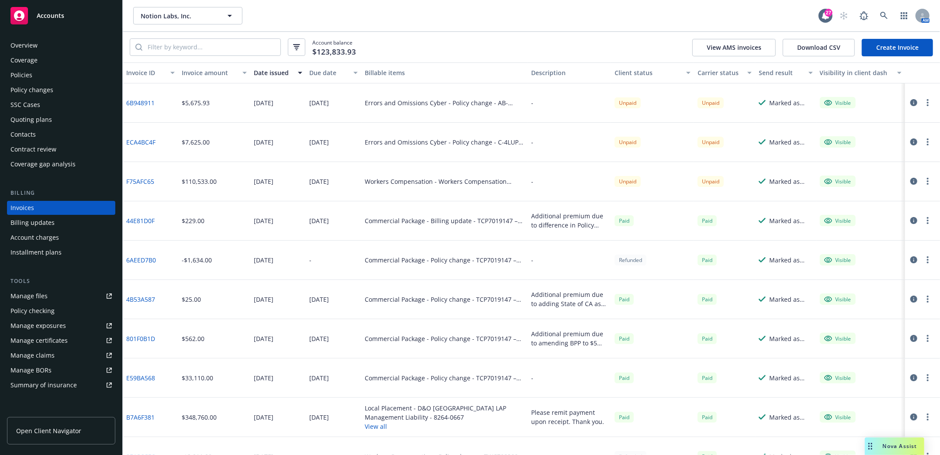
click at [25, 69] on div "Policies" at bounding box center [21, 75] width 22 height 14
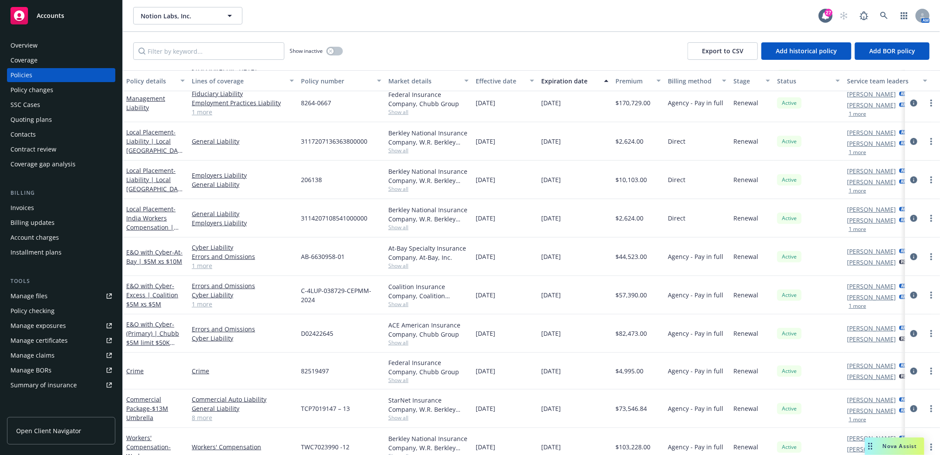
scroll to position [291, 0]
click at [137, 406] on link "Commercial Package - $13M Umbrella" at bounding box center [147, 408] width 42 height 27
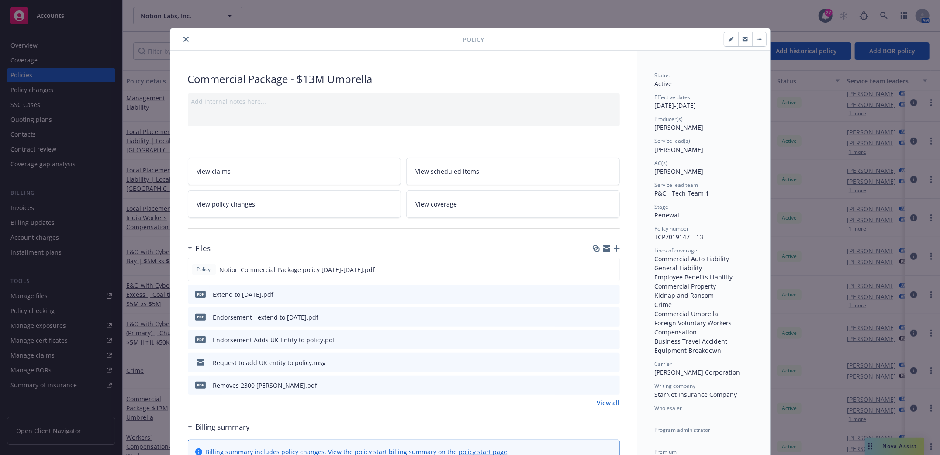
click at [594, 297] on icon "download file" at bounding box center [597, 296] width 7 height 2
click at [594, 293] on icon "download file" at bounding box center [597, 292] width 6 height 5
click at [596, 316] on button "download file" at bounding box center [597, 316] width 9 height 9
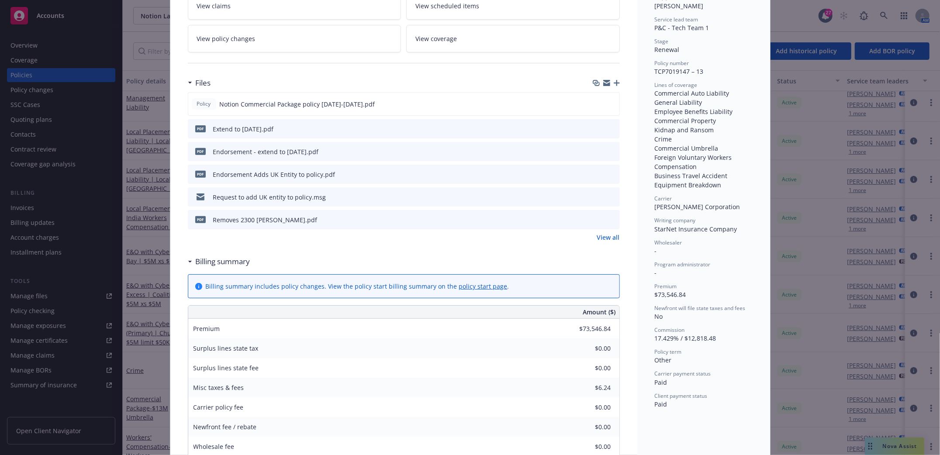
scroll to position [58, 0]
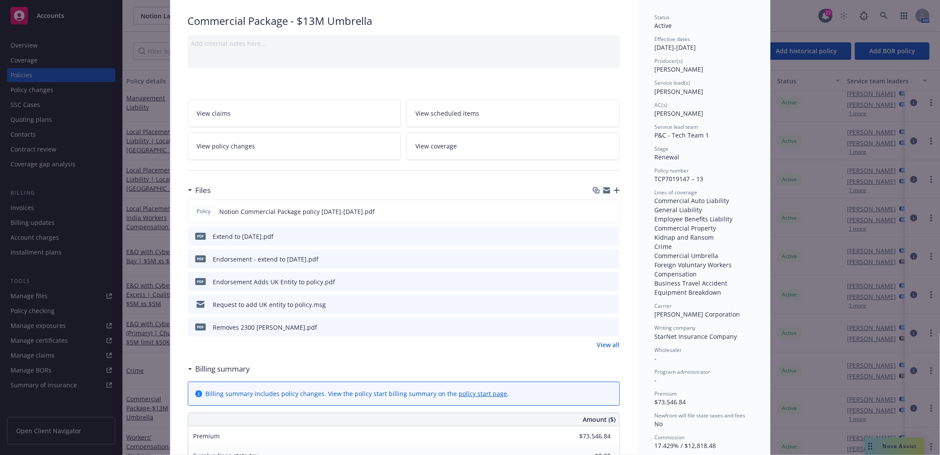
click at [214, 149] on span "View policy changes" at bounding box center [226, 146] width 59 height 9
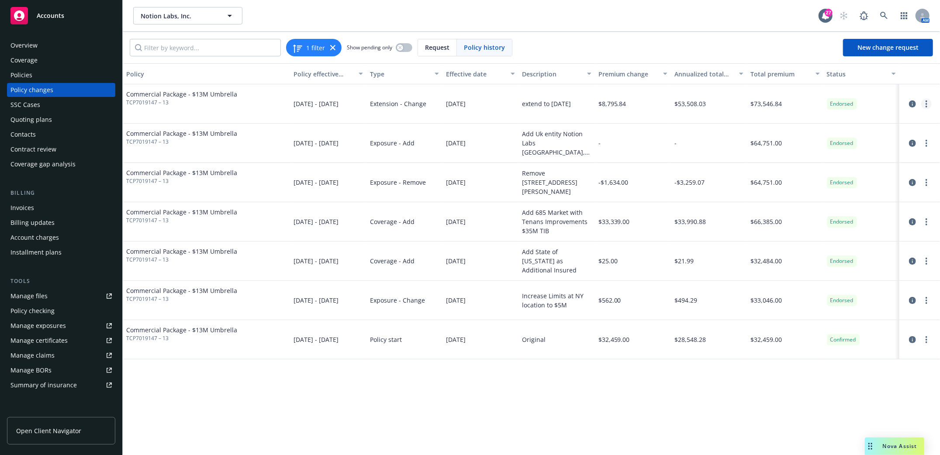
click at [926, 108] on link "more" at bounding box center [926, 104] width 10 height 10
click at [817, 173] on link "Edit billing info" at bounding box center [857, 174] width 150 height 17
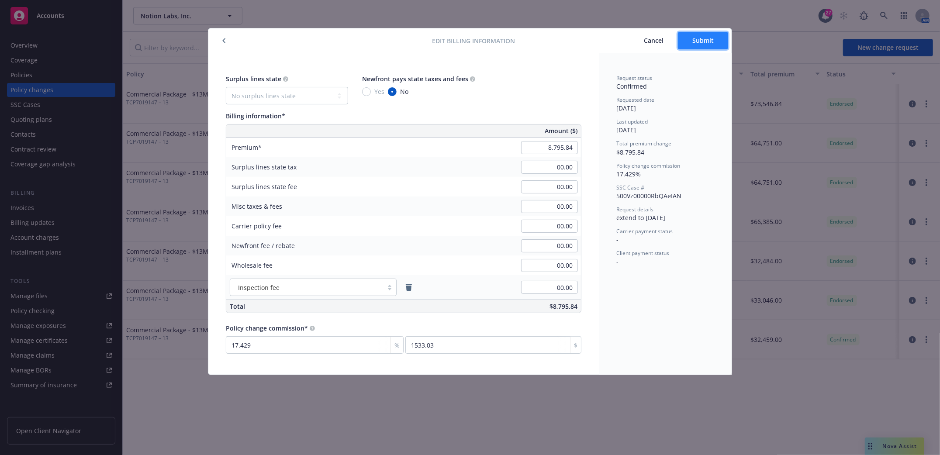
click at [689, 48] on button "Submit" at bounding box center [703, 40] width 50 height 17
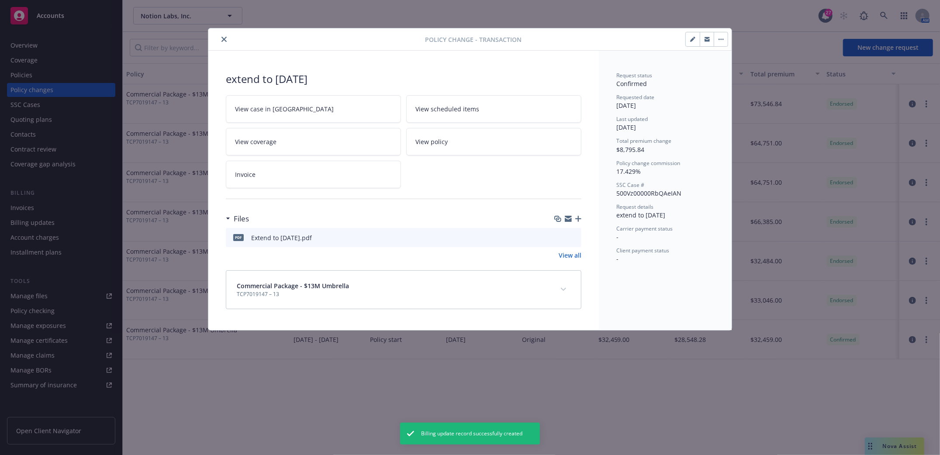
drag, startPoint x: 689, startPoint y: 48, endPoint x: 724, endPoint y: 119, distance: 78.5
click at [219, 38] on button "close" at bounding box center [224, 39] width 10 height 10
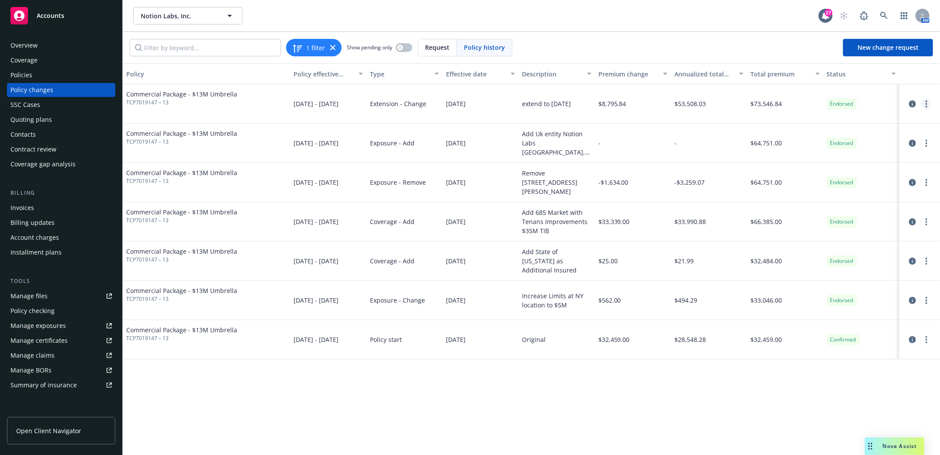
click at [925, 107] on link "more" at bounding box center [926, 104] width 10 height 10
click at [822, 173] on link "Edit billing info" at bounding box center [857, 174] width 150 height 17
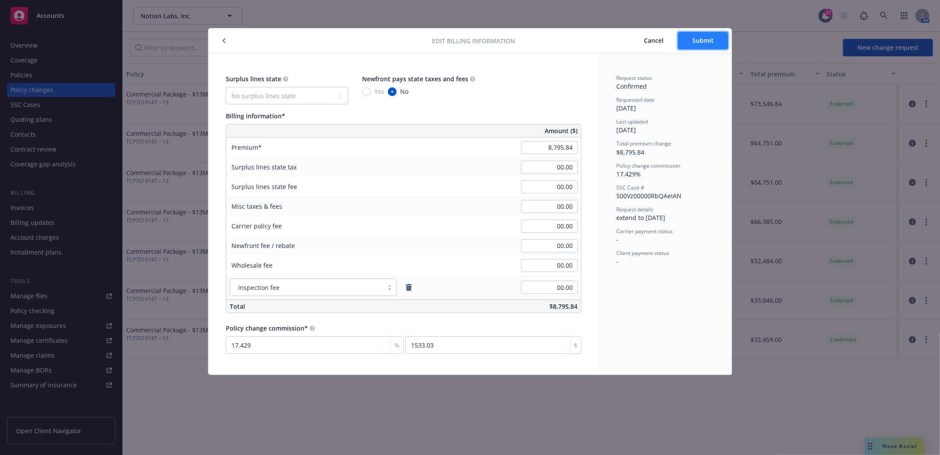
click at [708, 43] on span "Submit" at bounding box center [702, 40] width 21 height 8
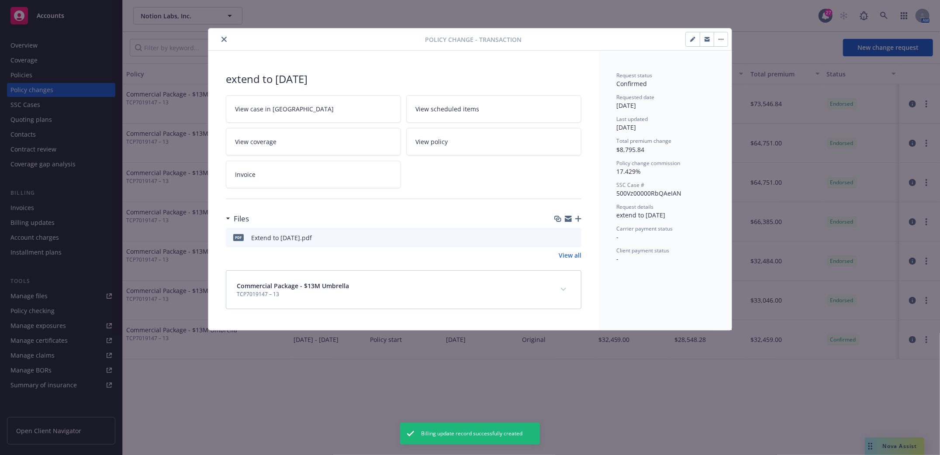
click at [226, 38] on icon "close" at bounding box center [223, 39] width 5 height 5
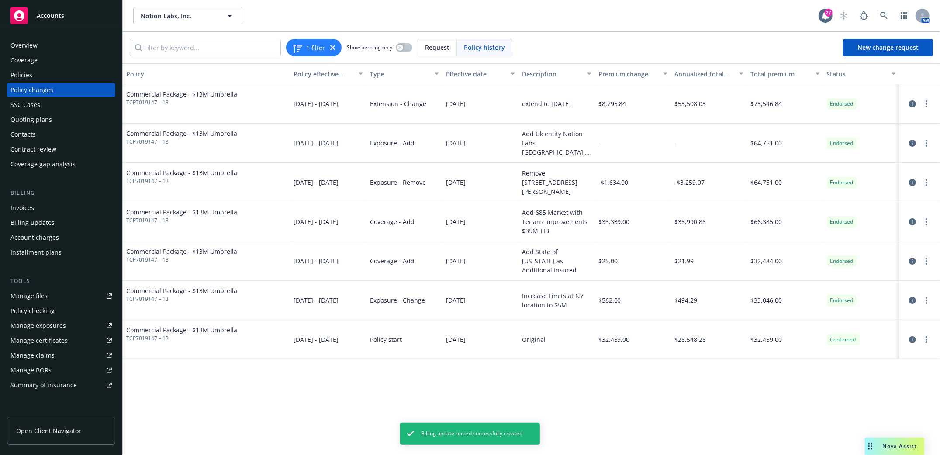
click at [14, 207] on div "Invoices" at bounding box center [22, 208] width 24 height 14
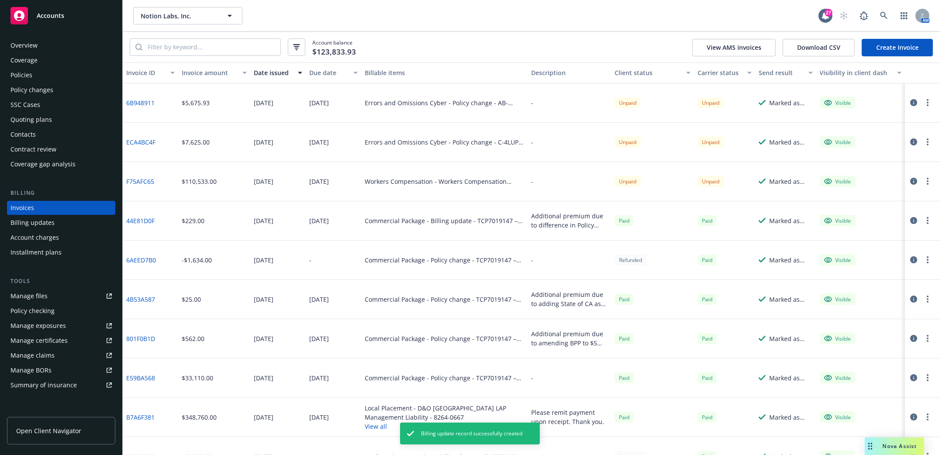
click at [915, 48] on link "Create Invoice" at bounding box center [897, 47] width 71 height 17
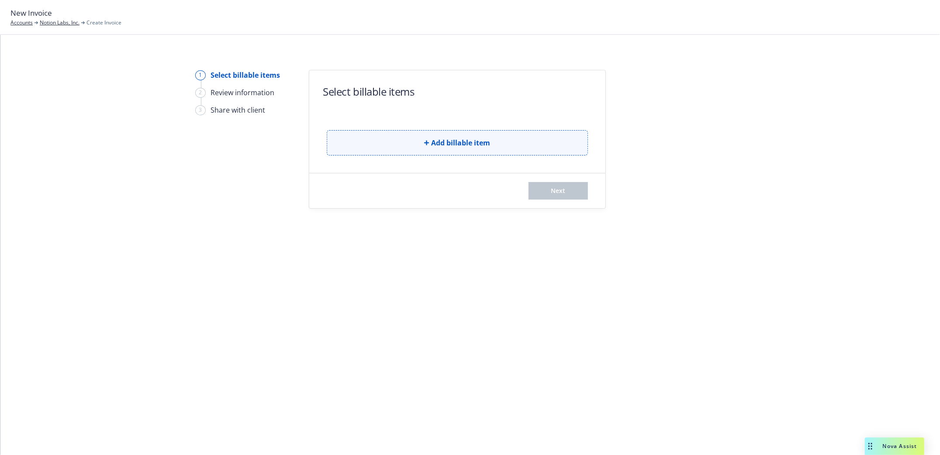
click at [422, 143] on button "Add billable item" at bounding box center [457, 142] width 261 height 25
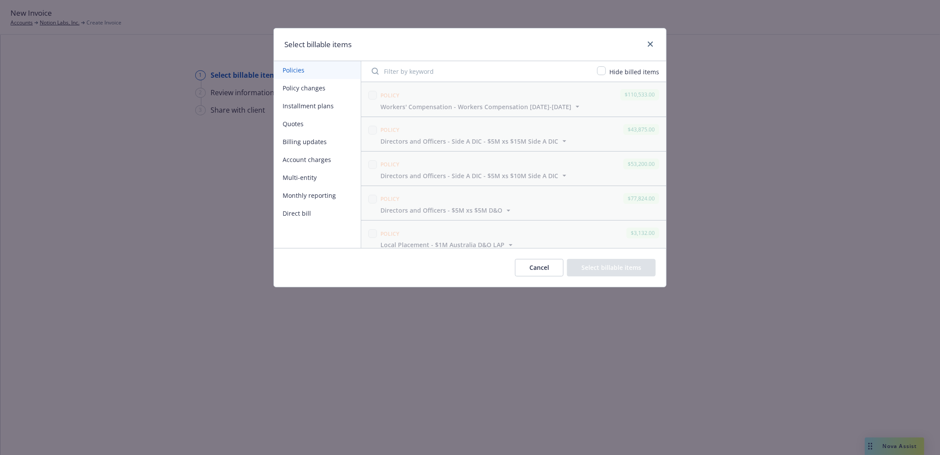
click at [291, 84] on button "Policy changes" at bounding box center [317, 88] width 87 height 18
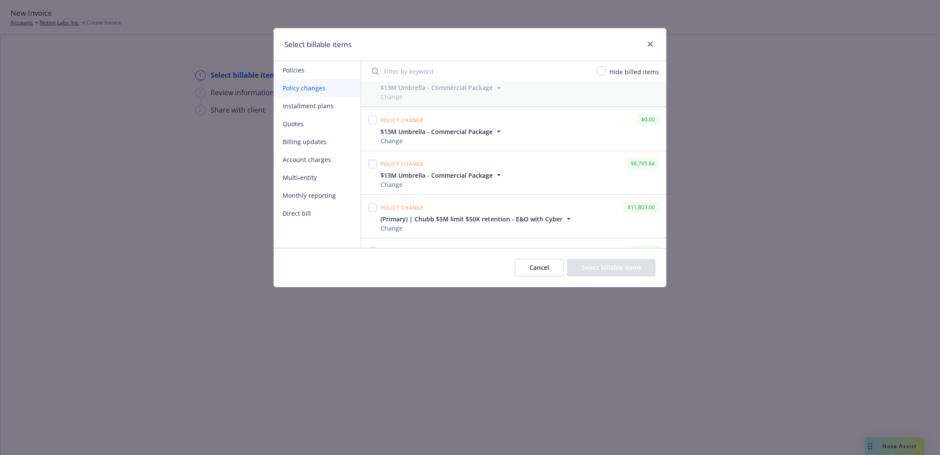
scroll to position [276, 0]
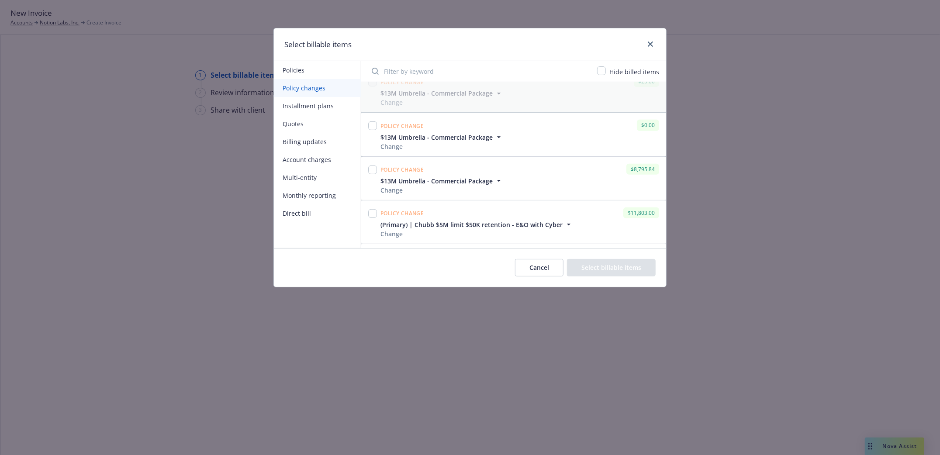
click at [376, 122] on div at bounding box center [372, 126] width 9 height 12
drag, startPoint x: 373, startPoint y: 122, endPoint x: 460, endPoint y: 109, distance: 88.4
click at [460, 109] on div "Policy change $0.00 India D&O Policy - Local Placement Change Change type Chang…" at bounding box center [513, 165] width 305 height 166
click at [369, 171] on input "checkbox" at bounding box center [372, 170] width 9 height 9
checkbox input "true"
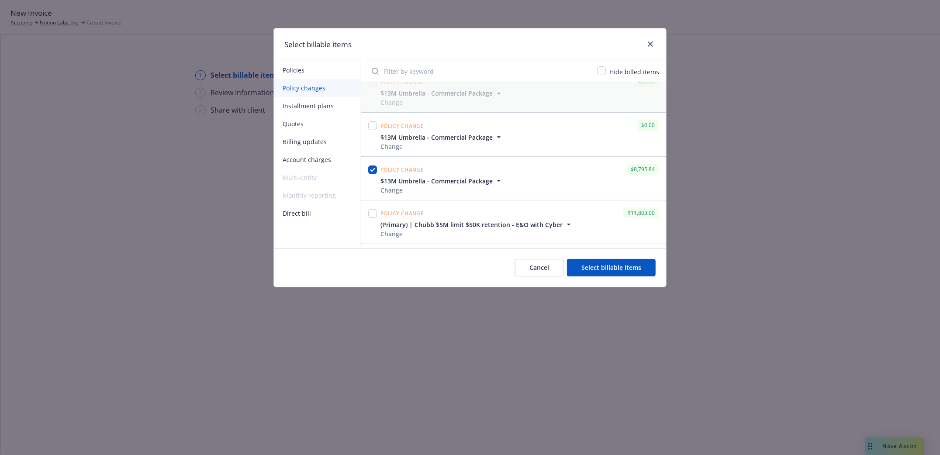
click at [621, 272] on button "Select billable items" at bounding box center [611, 267] width 89 height 17
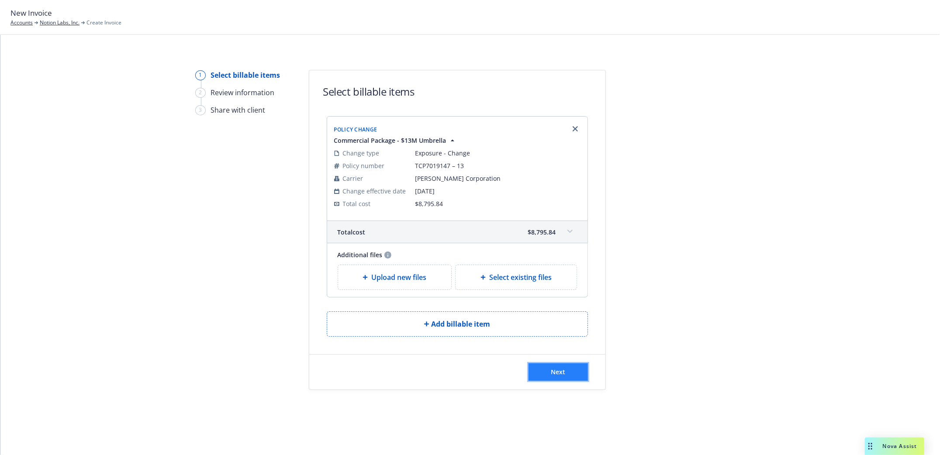
click at [563, 379] on button "Next" at bounding box center [557, 371] width 59 height 17
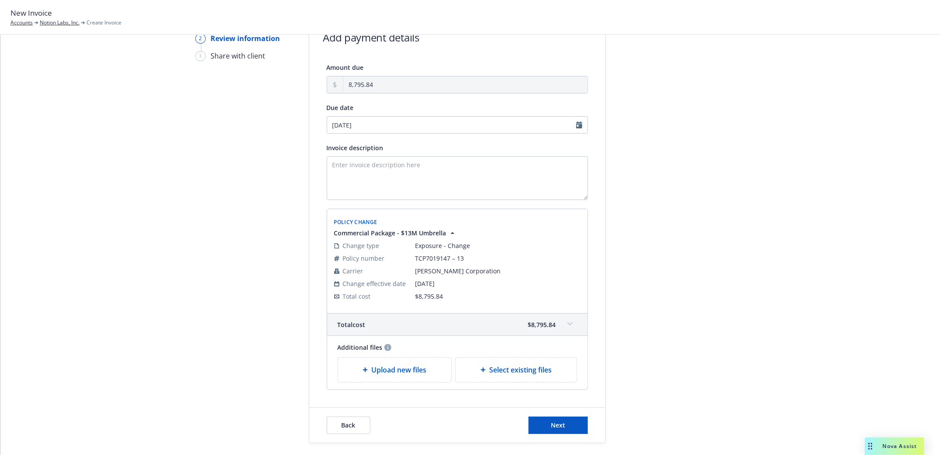
scroll to position [99, 0]
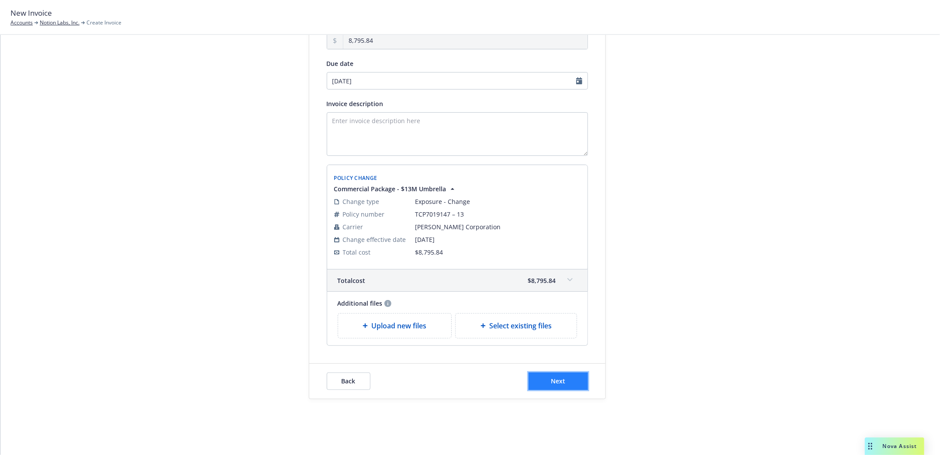
click at [566, 387] on button "Next" at bounding box center [557, 381] width 59 height 17
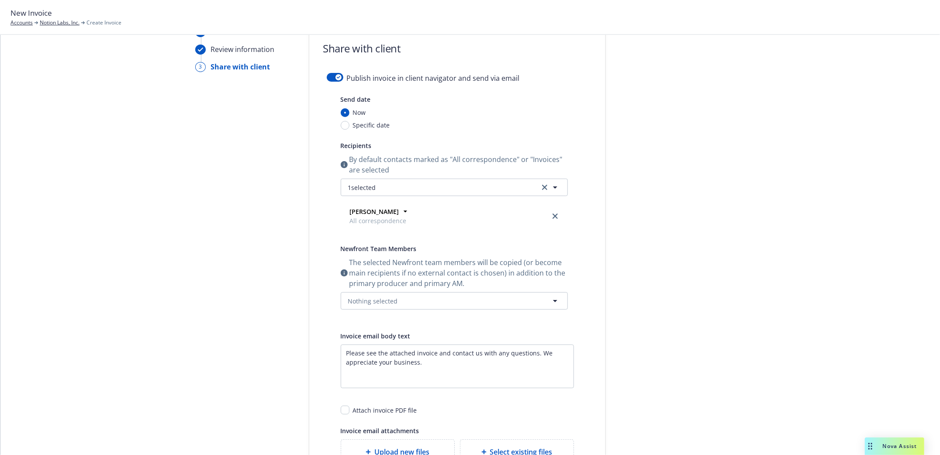
scroll to position [0, 0]
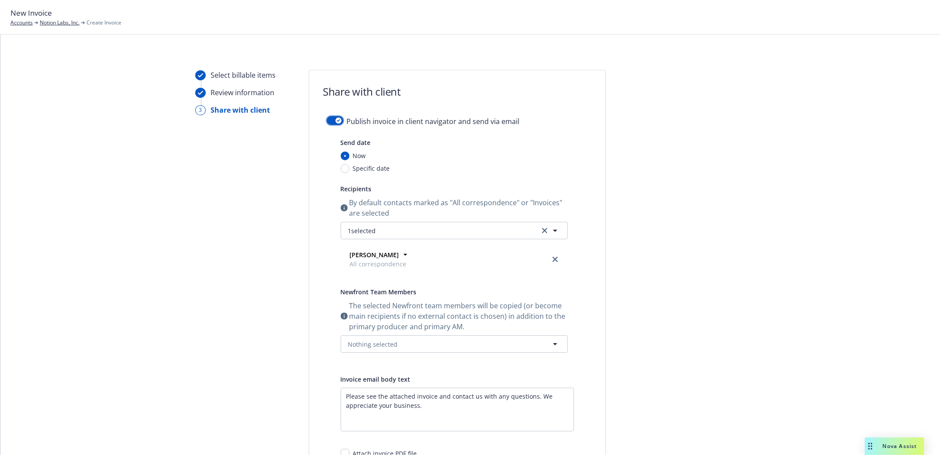
click at [327, 118] on button "button" at bounding box center [335, 120] width 17 height 9
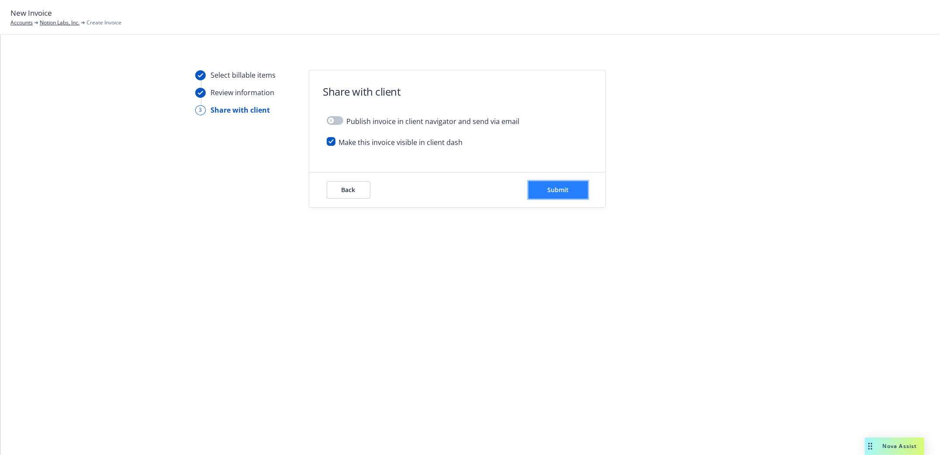
click at [554, 190] on span "Submit" at bounding box center [557, 190] width 21 height 8
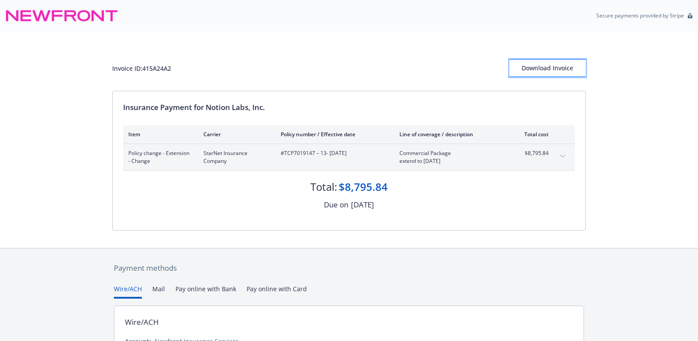
click at [553, 69] on div "Download Invoice" at bounding box center [548, 68] width 76 height 17
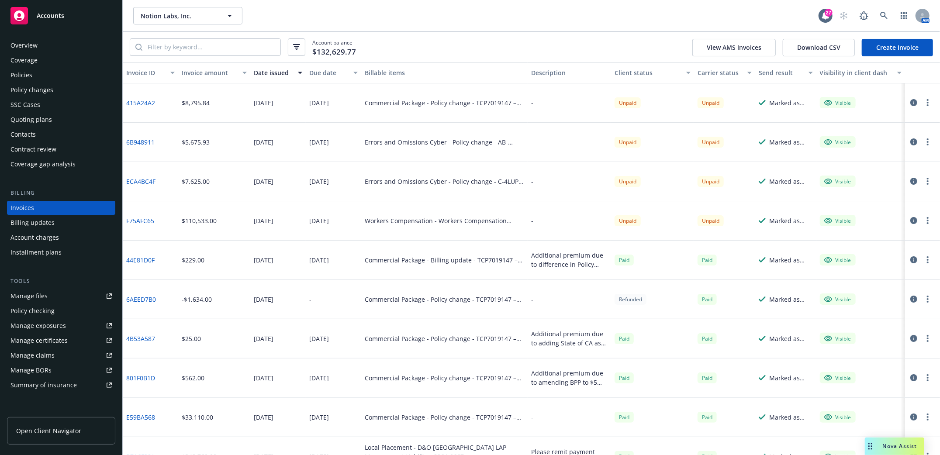
click at [25, 68] on div "Policies" at bounding box center [21, 75] width 22 height 14
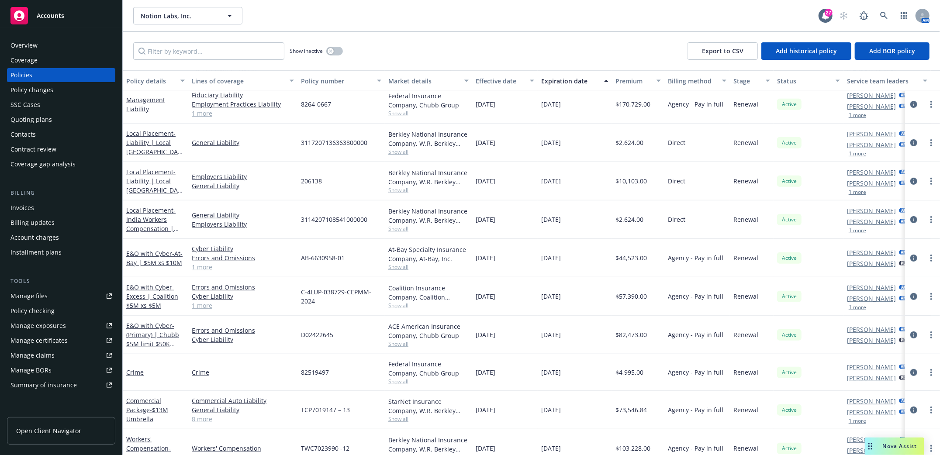
scroll to position [311, 0]
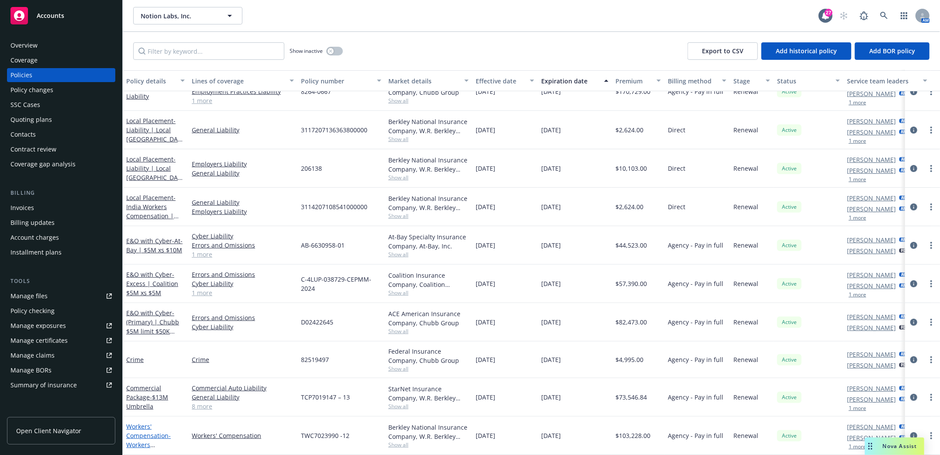
click at [148, 424] on link "Workers' Compensation - Workers Compensation [DATE]-[DATE]" at bounding box center [148, 444] width 45 height 45
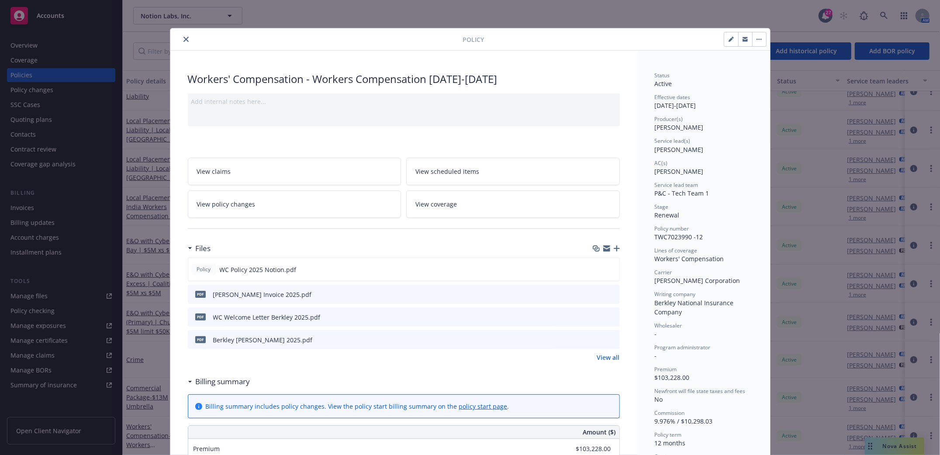
click at [183, 39] on icon "close" at bounding box center [185, 39] width 5 height 5
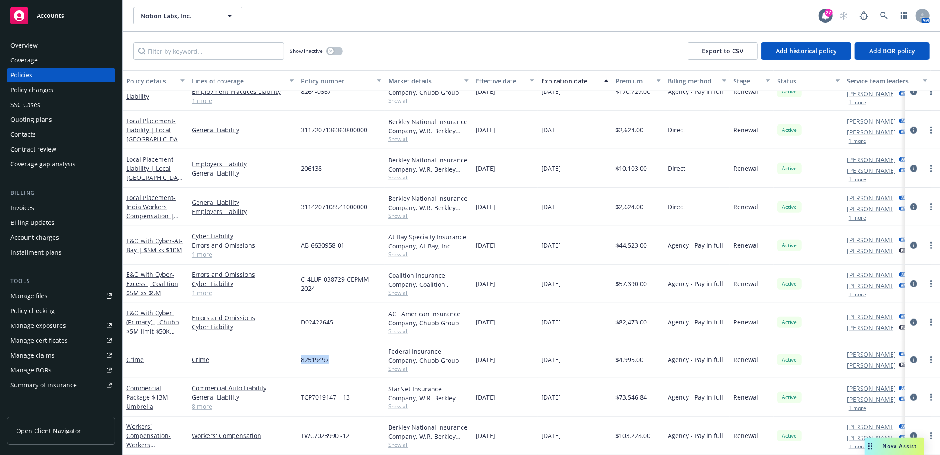
drag, startPoint x: 299, startPoint y: 351, endPoint x: 298, endPoint y: 375, distance: 24.1
click at [335, 352] on div "82519497" at bounding box center [340, 360] width 87 height 37
drag, startPoint x: 301, startPoint y: 349, endPoint x: 345, endPoint y: 349, distance: 43.7
click at [345, 349] on div "82519497" at bounding box center [340, 360] width 87 height 37
copy span "82519497"
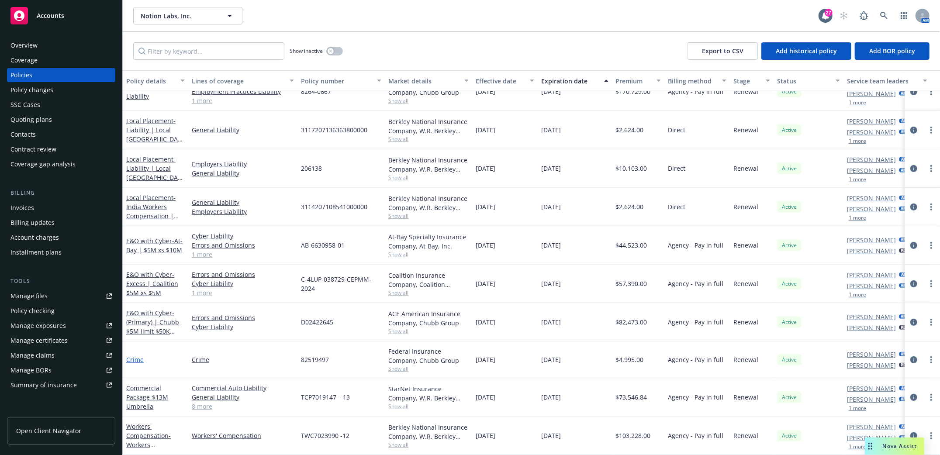
click at [136, 356] on link "Crime" at bounding box center [134, 360] width 17 height 8
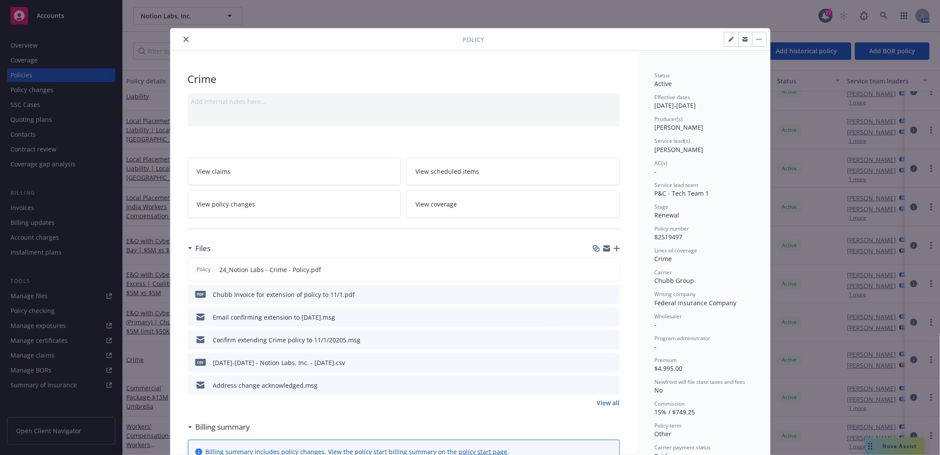
click at [594, 294] on icon "download file" at bounding box center [597, 292] width 6 height 5
click at [233, 210] on link "View policy changes" at bounding box center [295, 204] width 214 height 28
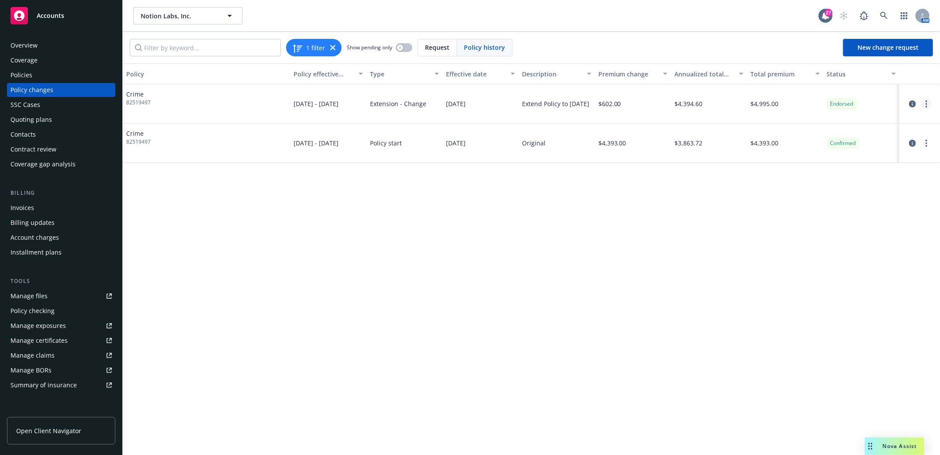
click at [926, 103] on icon "more" at bounding box center [927, 103] width 2 height 7
click at [830, 173] on link "Edit billing info" at bounding box center [857, 174] width 150 height 17
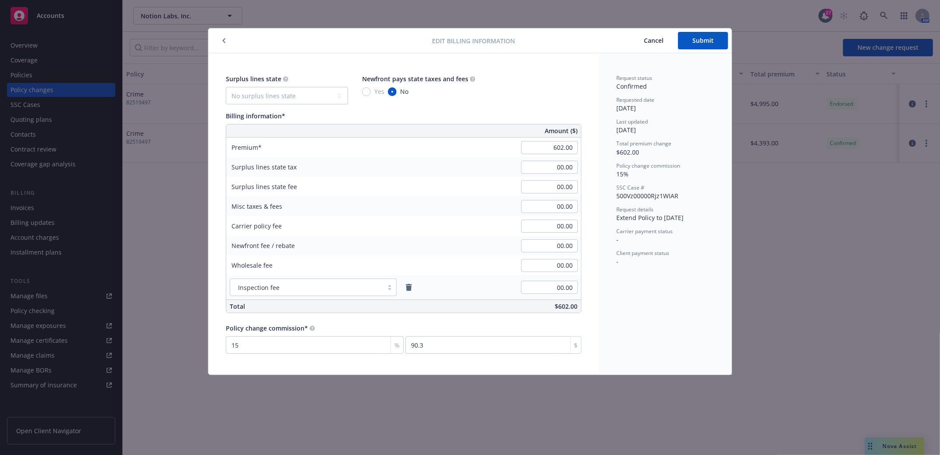
click at [665, 41] on button "Cancel" at bounding box center [653, 40] width 48 height 17
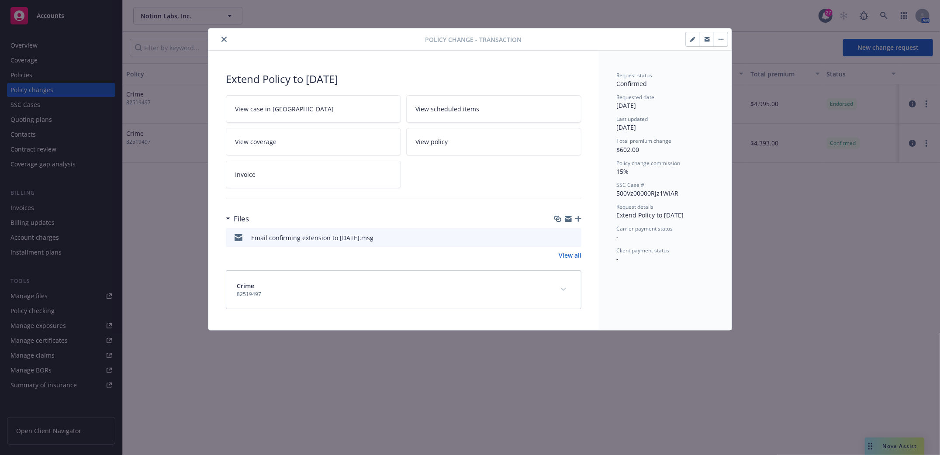
drag, startPoint x: 225, startPoint y: 39, endPoint x: 200, endPoint y: 48, distance: 26.8
click at [225, 39] on icon "close" at bounding box center [223, 39] width 5 height 5
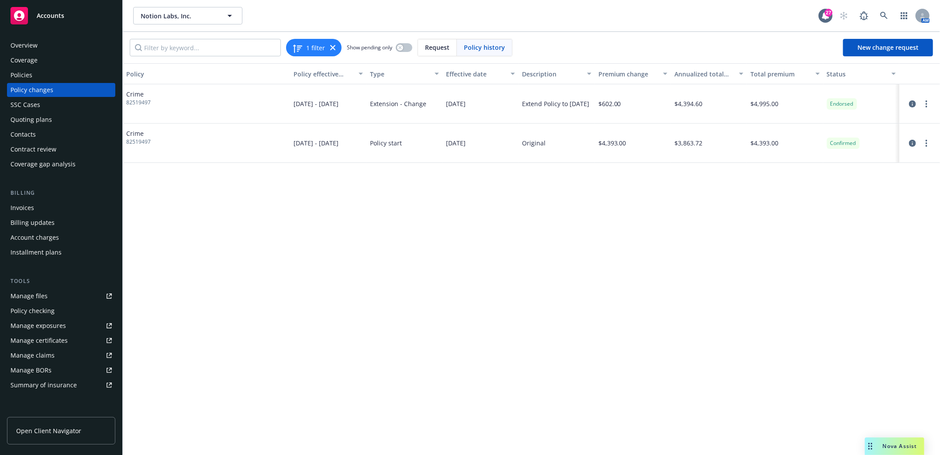
click at [23, 72] on div "Policies" at bounding box center [21, 75] width 22 height 14
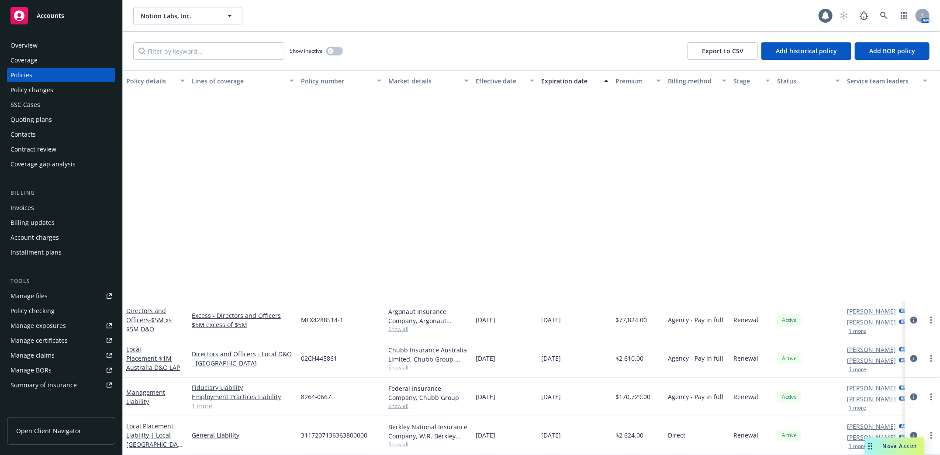
scroll to position [274, 0]
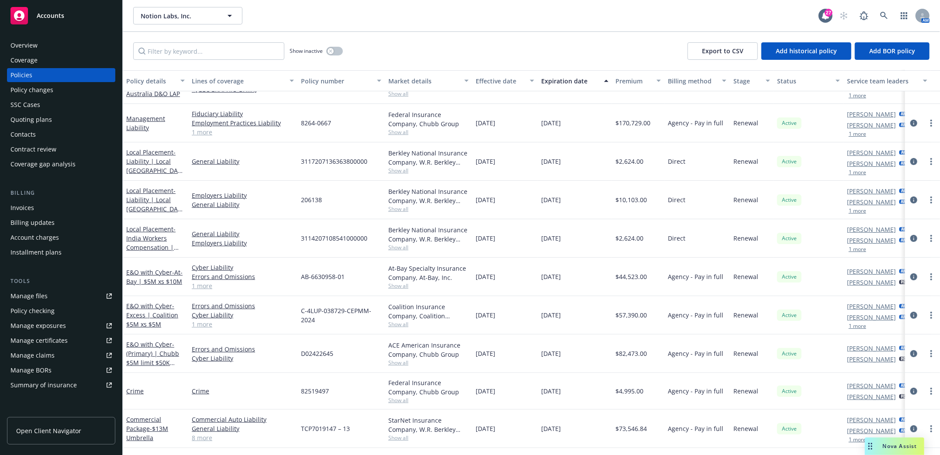
click at [124, 387] on div "Crime" at bounding box center [156, 391] width 66 height 37
click at [128, 390] on link "Crime" at bounding box center [134, 391] width 17 height 8
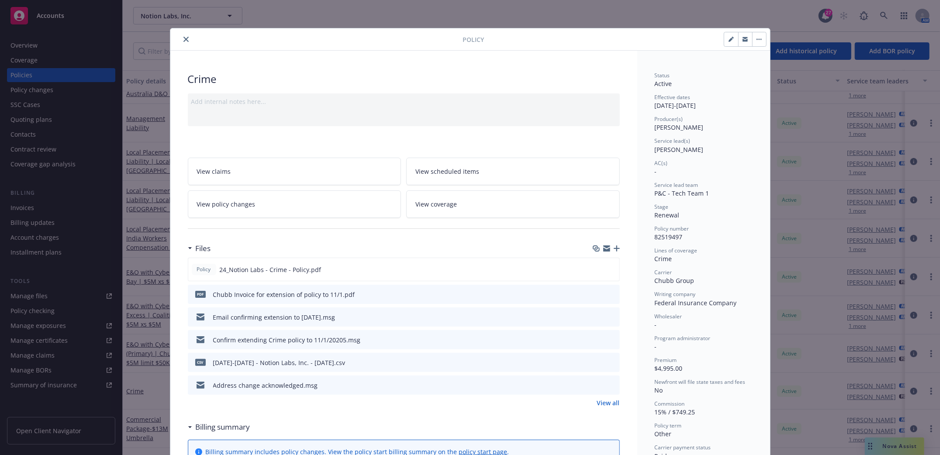
scroll to position [26, 0]
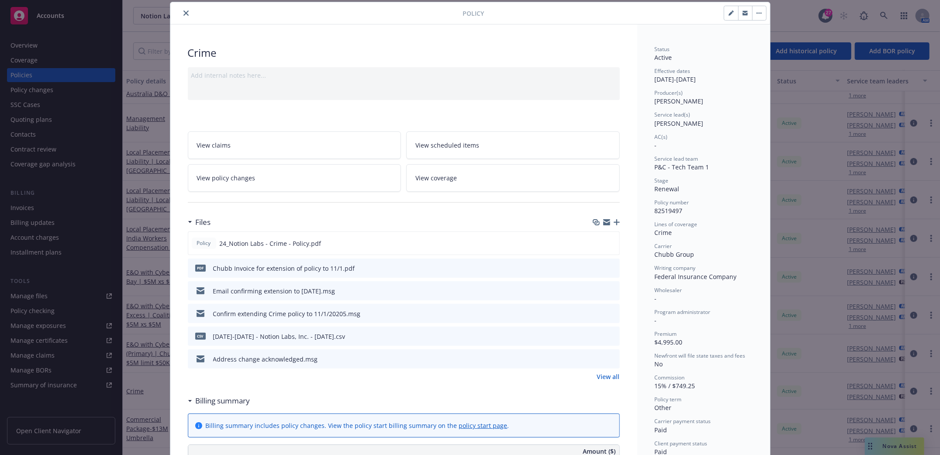
click at [594, 269] on icon "download file" at bounding box center [597, 267] width 7 height 7
click at [218, 178] on span "View policy changes" at bounding box center [226, 177] width 59 height 9
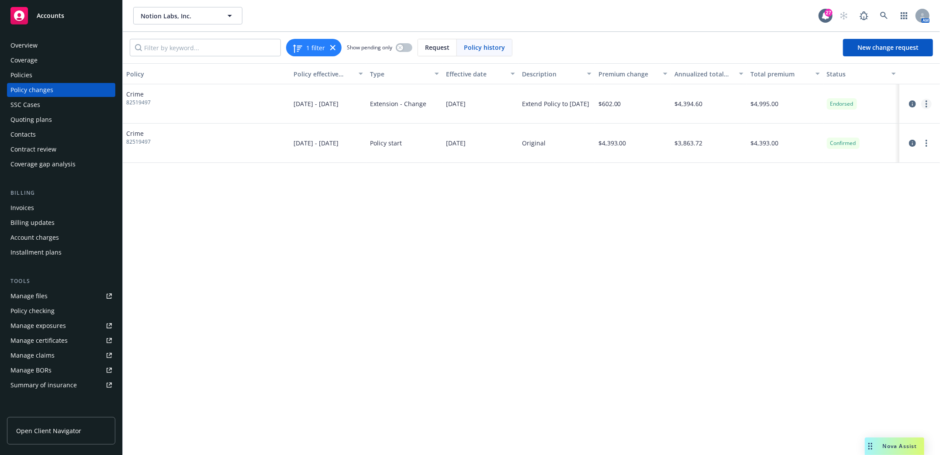
click at [928, 101] on link "more" at bounding box center [926, 104] width 10 height 10
click at [825, 179] on link "Edit billing info" at bounding box center [857, 174] width 150 height 17
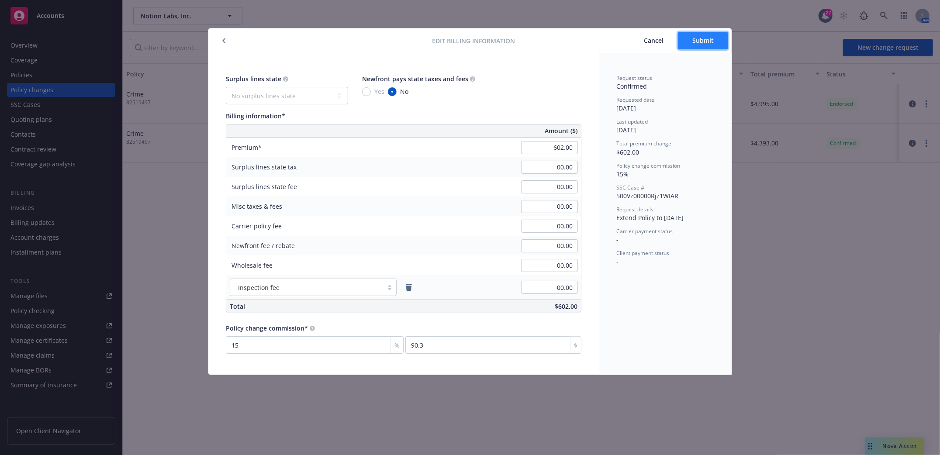
click at [708, 44] on span "Submit" at bounding box center [702, 40] width 21 height 8
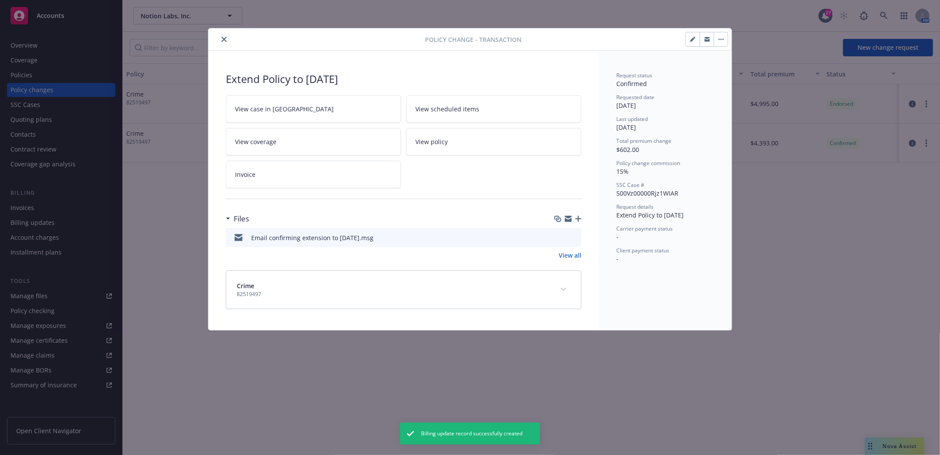
click at [223, 38] on icon "close" at bounding box center [223, 39] width 5 height 5
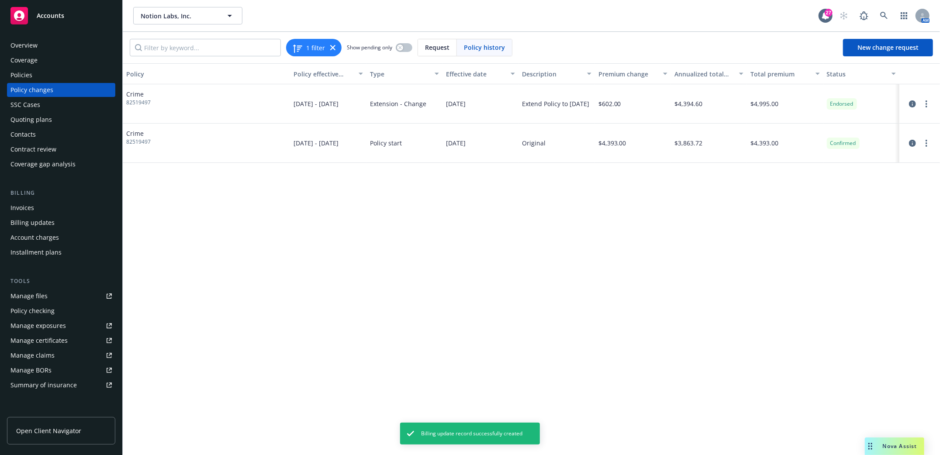
click at [22, 206] on div "Invoices" at bounding box center [22, 208] width 24 height 14
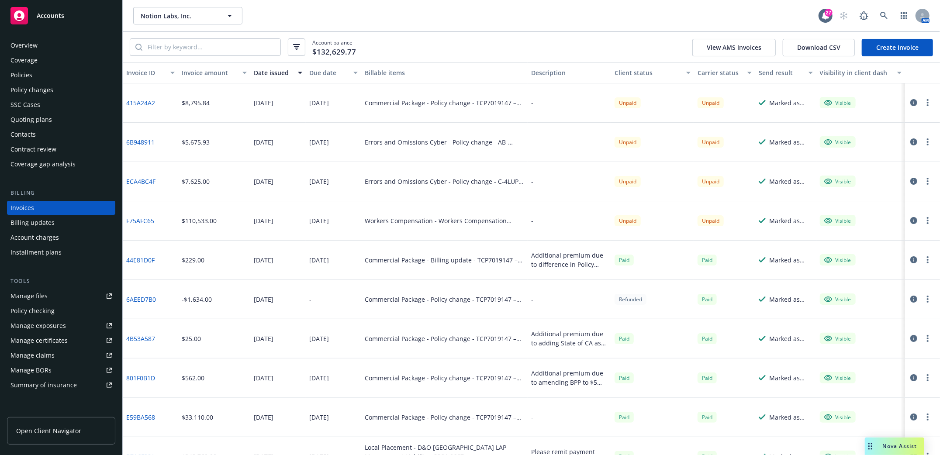
click at [899, 48] on link "Create Invoice" at bounding box center [897, 47] width 71 height 17
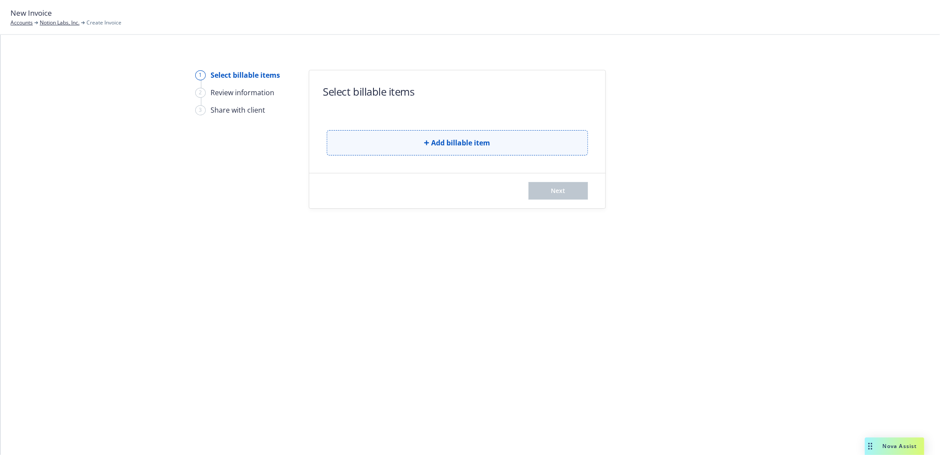
click at [428, 145] on icon "button" at bounding box center [426, 142] width 5 height 5
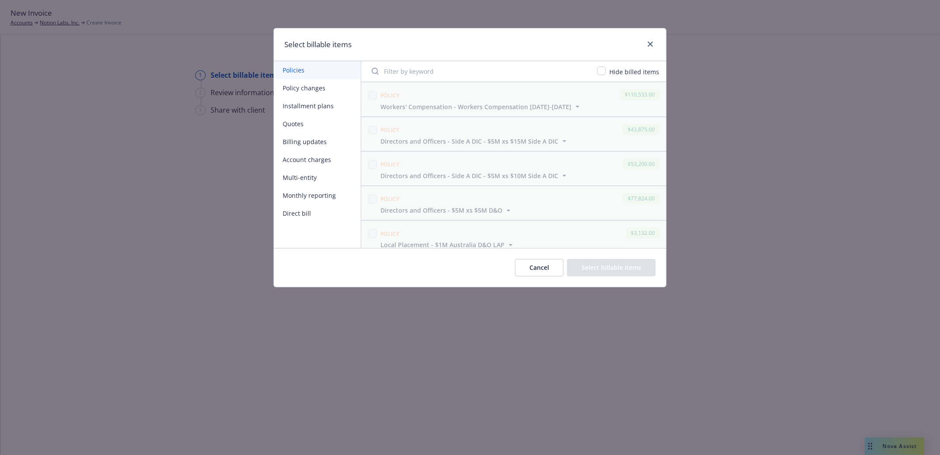
click at [300, 85] on button "Policy changes" at bounding box center [317, 88] width 87 height 18
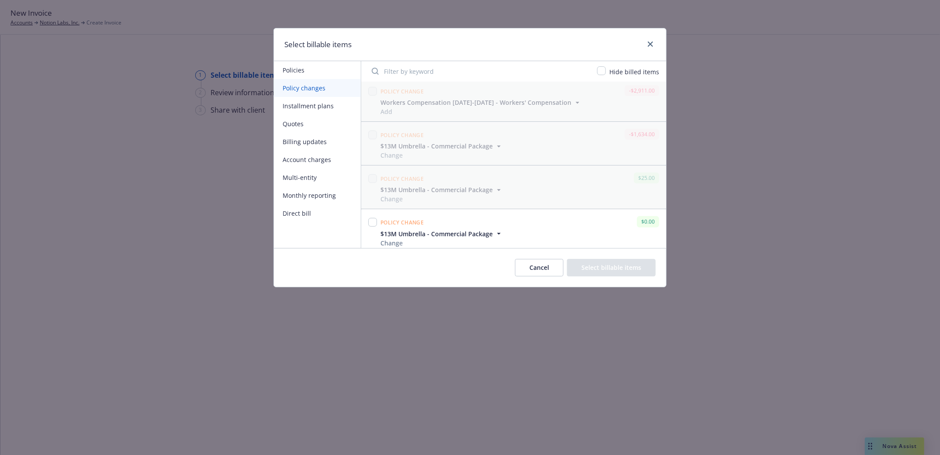
scroll to position [349, 0]
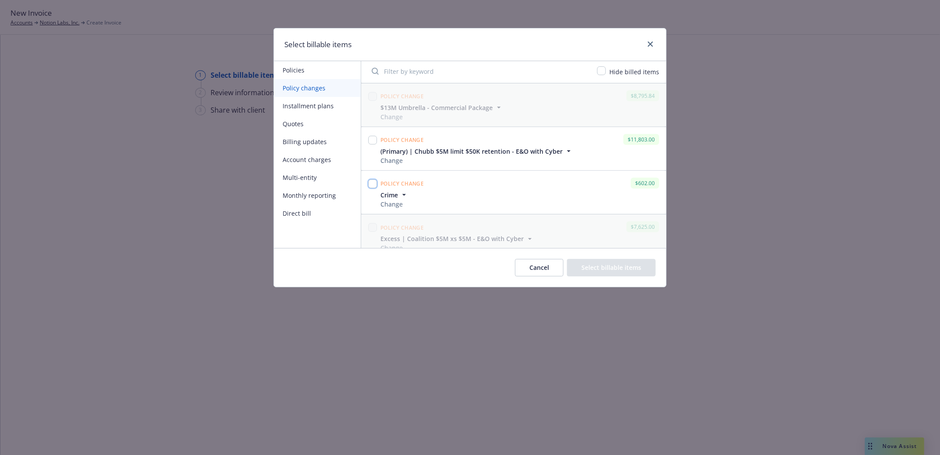
click at [374, 186] on input "checkbox" at bounding box center [372, 184] width 9 height 9
checkbox input "true"
click at [600, 272] on button "Select billable items" at bounding box center [611, 267] width 89 height 17
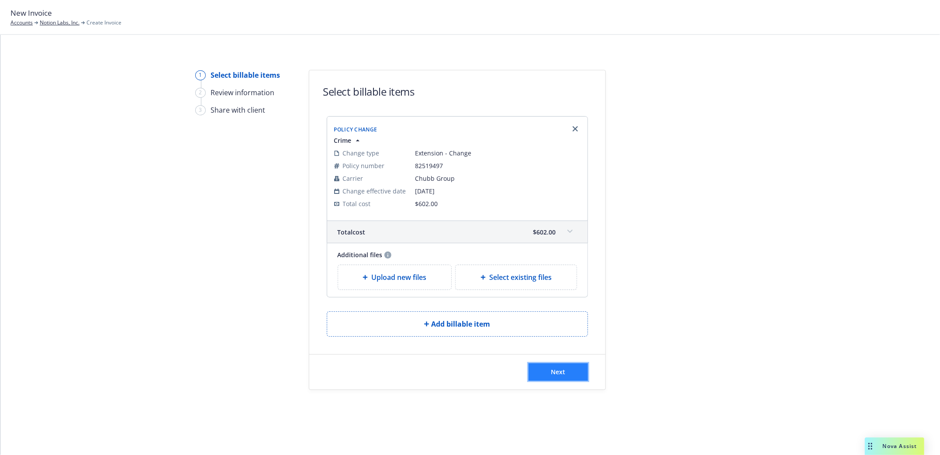
click at [556, 377] on button "Next" at bounding box center [557, 371] width 59 height 17
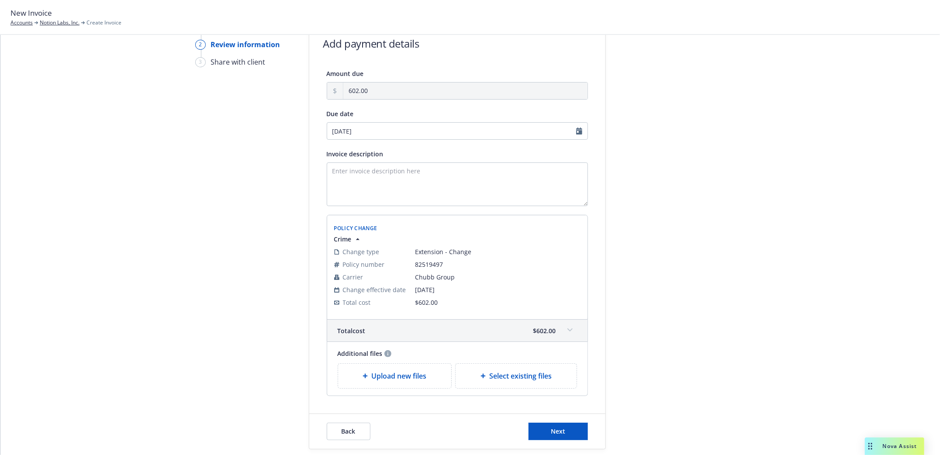
scroll to position [99, 0]
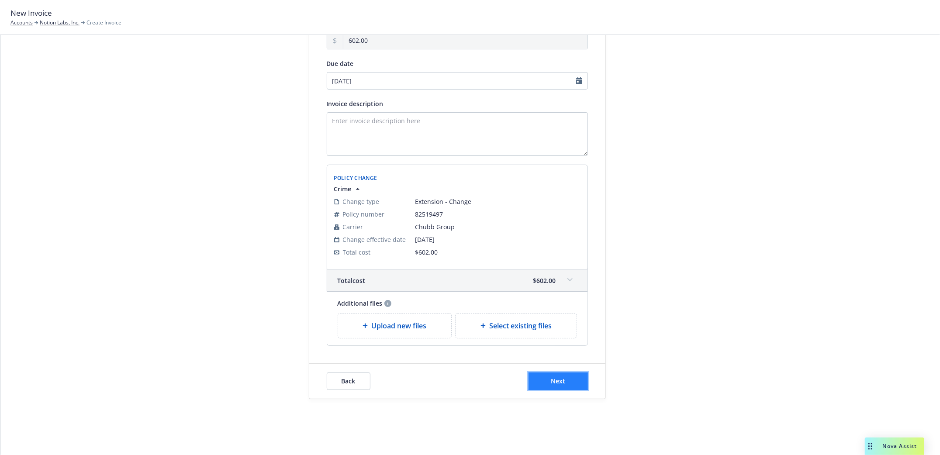
click at [551, 380] on span "Next" at bounding box center [558, 381] width 14 height 8
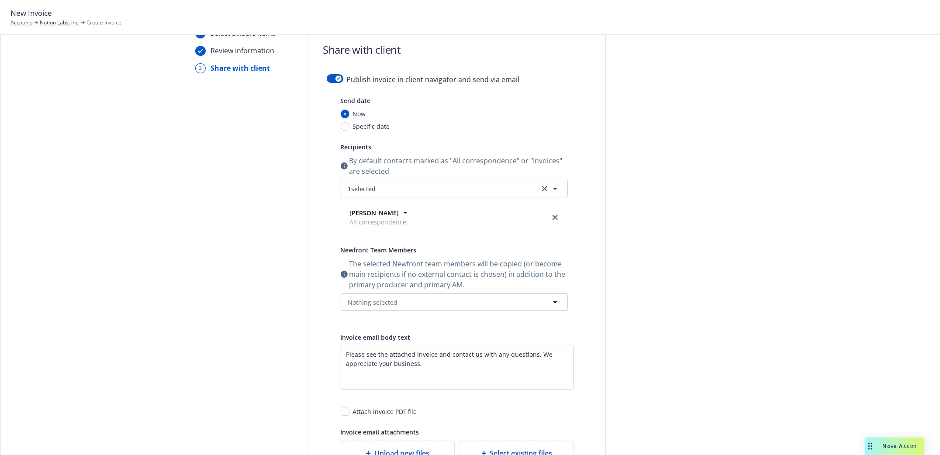
scroll to position [0, 0]
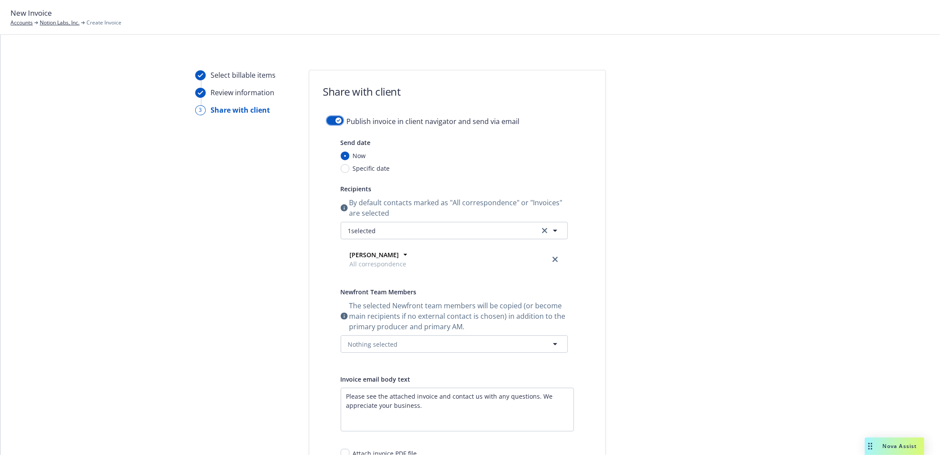
click at [327, 119] on button "button" at bounding box center [335, 120] width 17 height 9
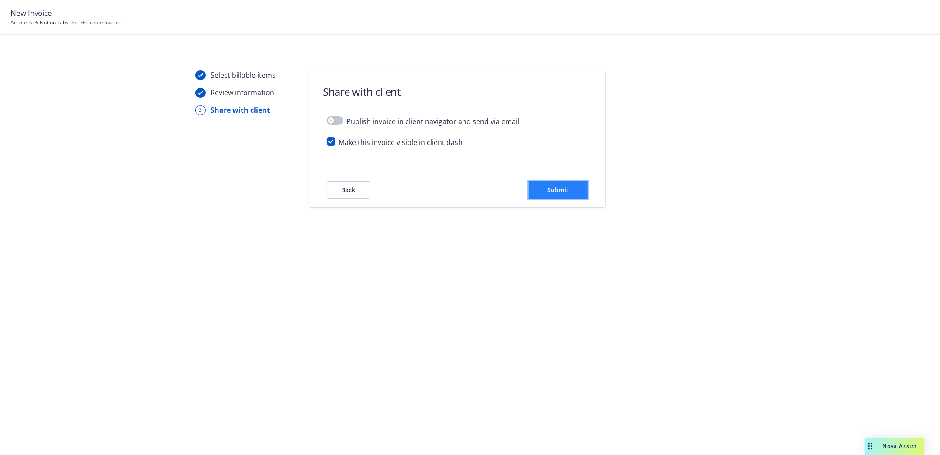
click at [574, 195] on button "Submit" at bounding box center [557, 189] width 59 height 17
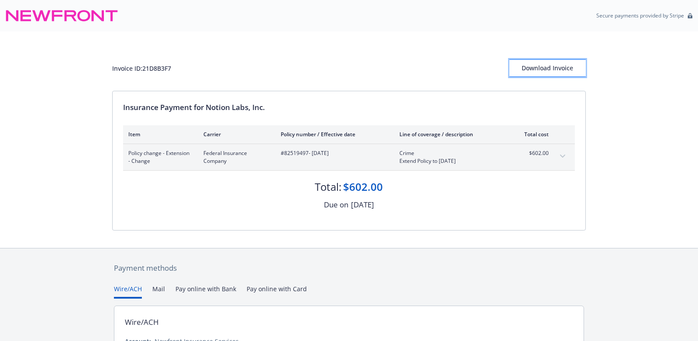
click at [553, 74] on div "Download Invoice" at bounding box center [548, 68] width 76 height 17
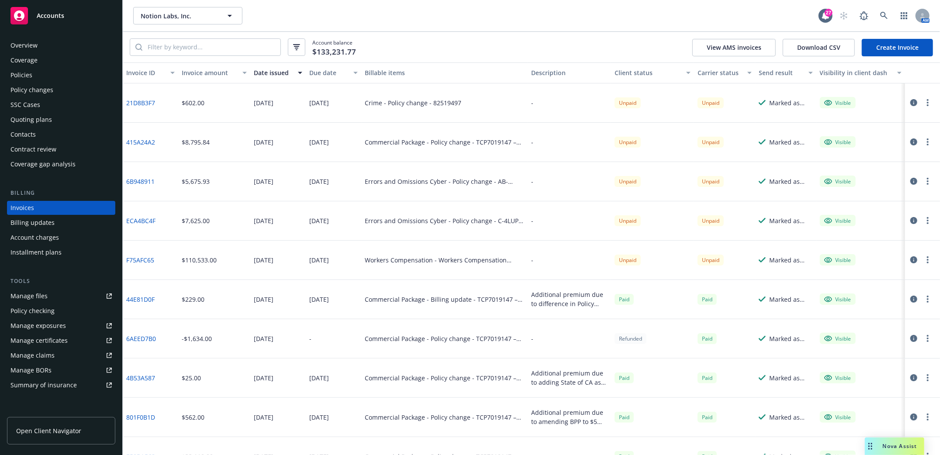
click at [25, 76] on div "Policies" at bounding box center [21, 75] width 22 height 14
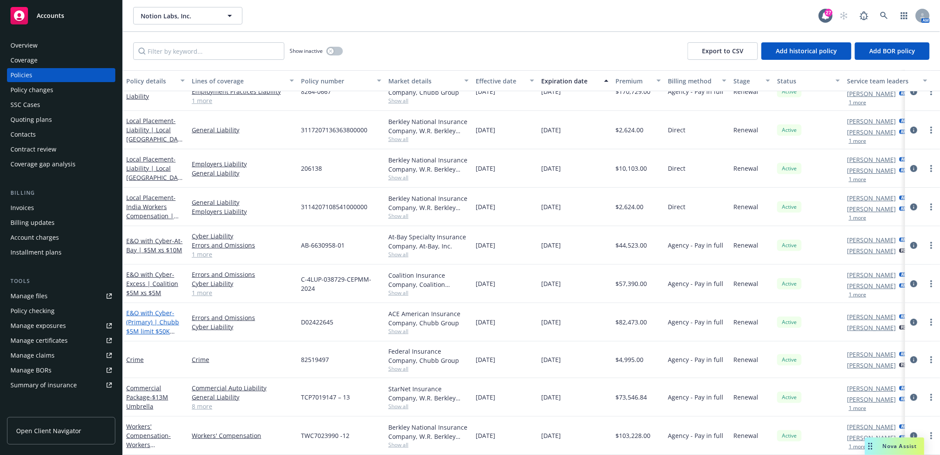
scroll to position [311, 0]
click at [26, 134] on div "Contacts" at bounding box center [22, 135] width 25 height 14
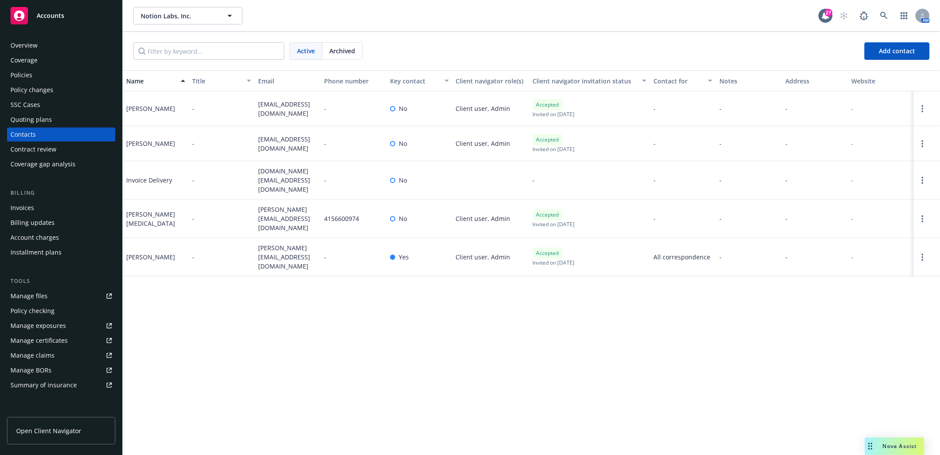
click at [23, 70] on div "Policies" at bounding box center [21, 75] width 22 height 14
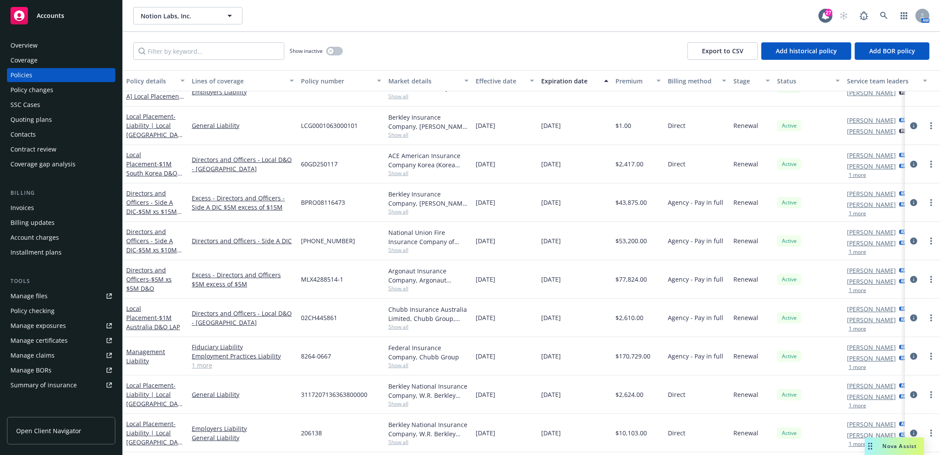
scroll to position [116, 0]
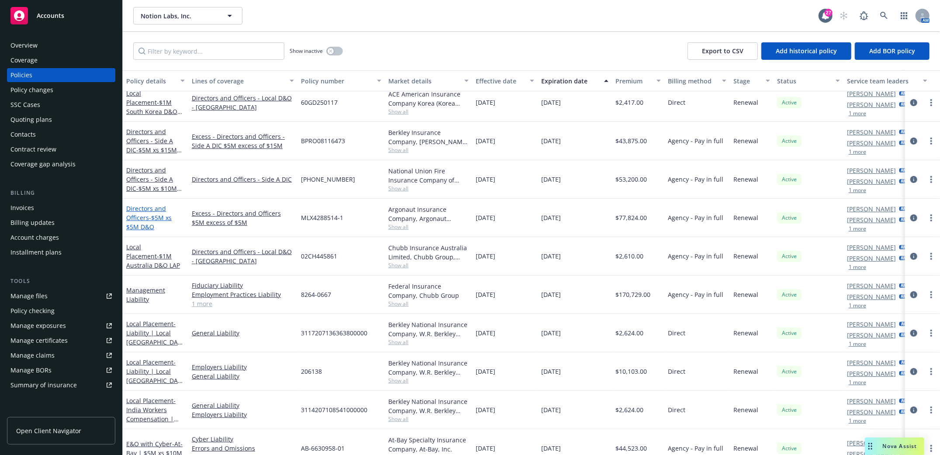
click at [145, 217] on link "Directors and Officers - $5M xs $5M D&O" at bounding box center [148, 217] width 45 height 27
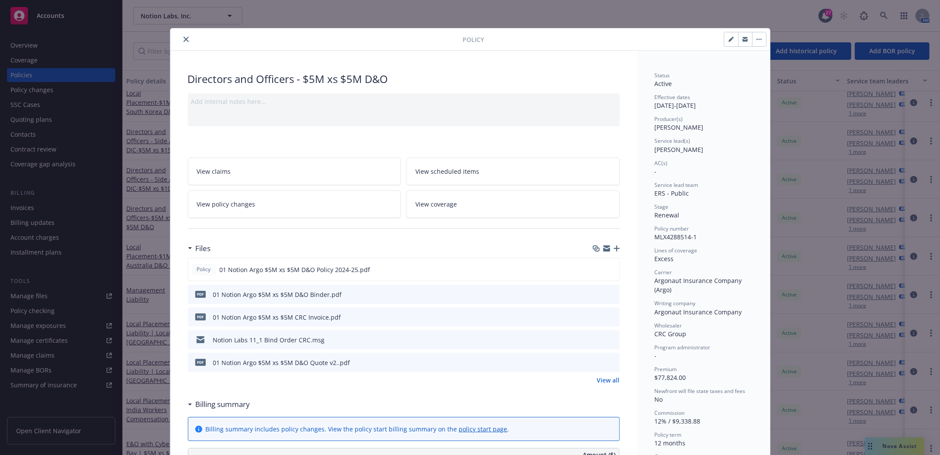
click at [183, 37] on icon "close" at bounding box center [185, 39] width 5 height 5
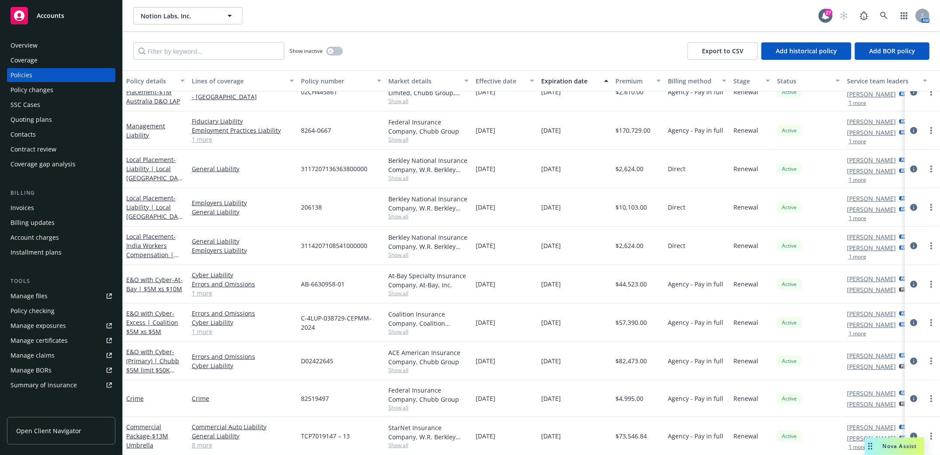
scroll to position [274, 0]
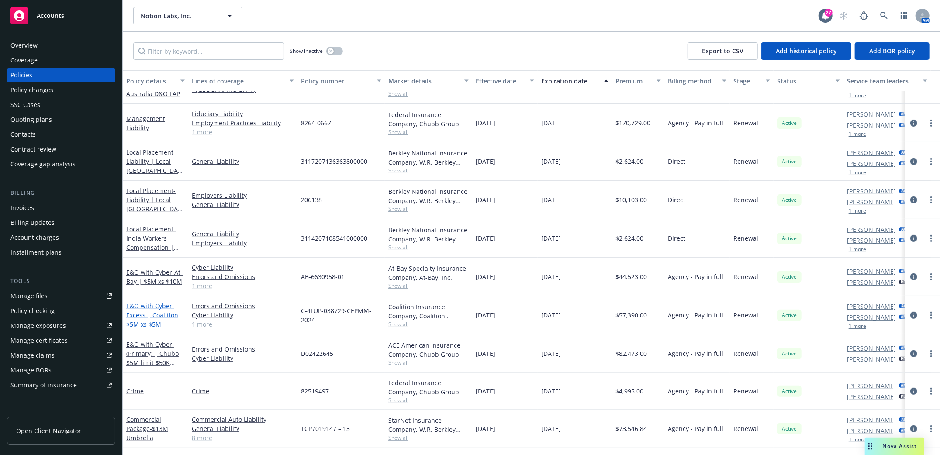
click at [152, 313] on span "- Excess | Coalition $5M xs $5M" at bounding box center [152, 315] width 52 height 27
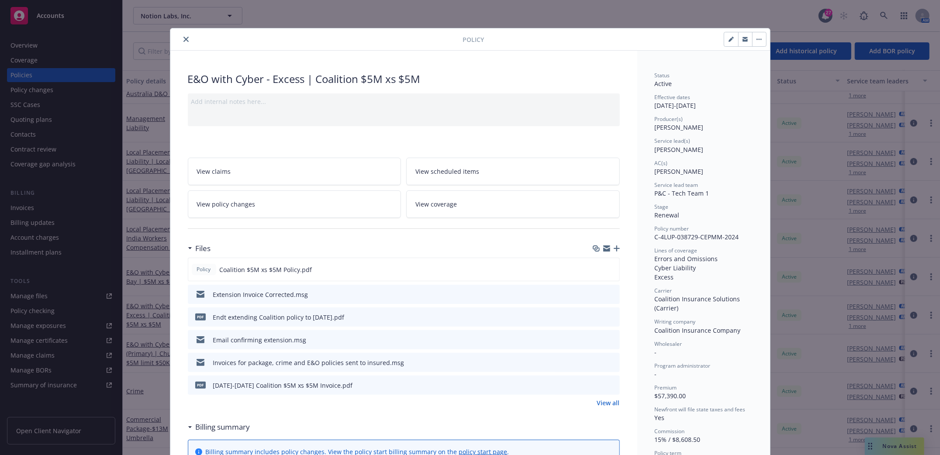
click at [594, 318] on icon "download file" at bounding box center [597, 316] width 7 height 7
click at [183, 40] on icon "close" at bounding box center [185, 39] width 5 height 5
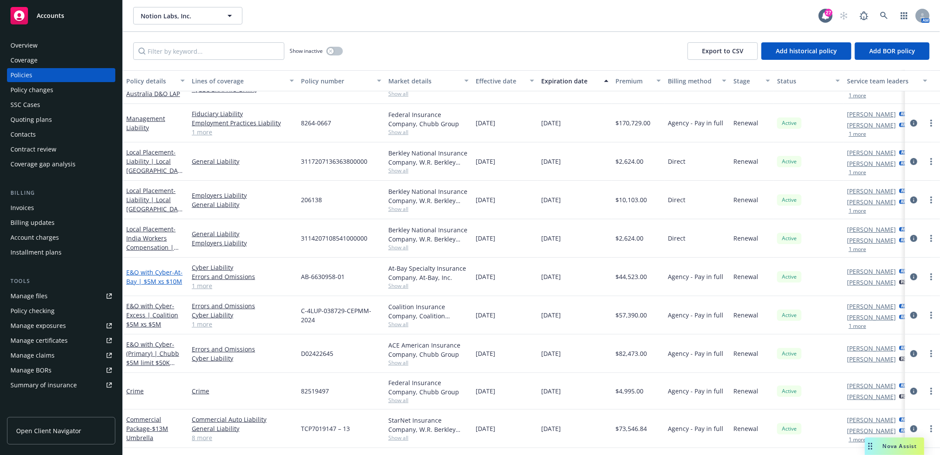
click at [145, 273] on link "E&O with Cyber - At-Bay | $5M xs $10M" at bounding box center [154, 276] width 56 height 17
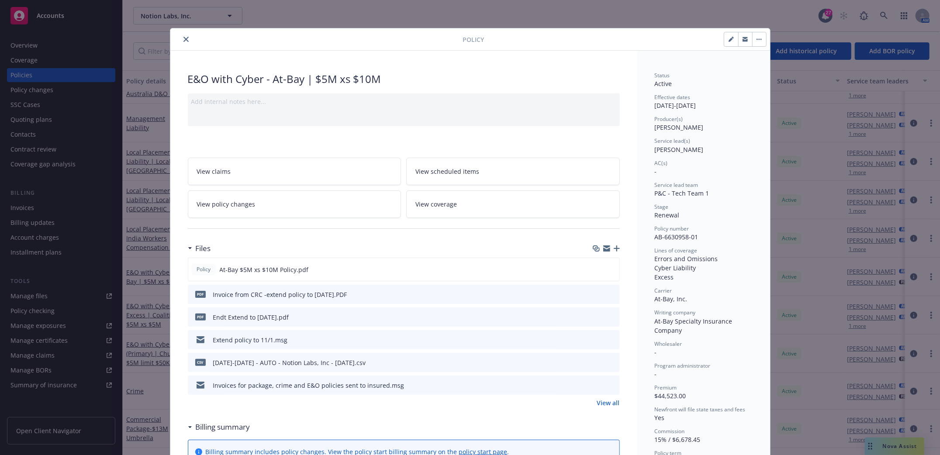
click at [594, 318] on icon "download file" at bounding box center [597, 316] width 7 height 7
click at [183, 38] on icon "close" at bounding box center [185, 39] width 5 height 5
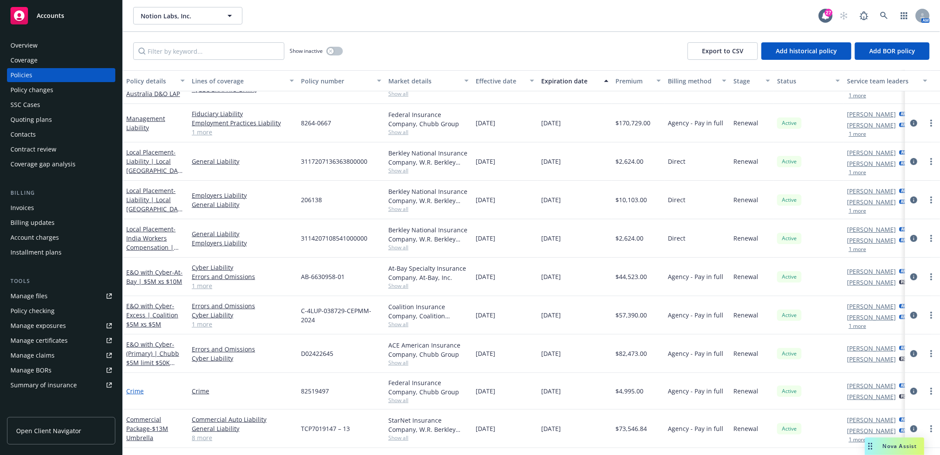
click at [138, 389] on link "Crime" at bounding box center [134, 391] width 17 height 8
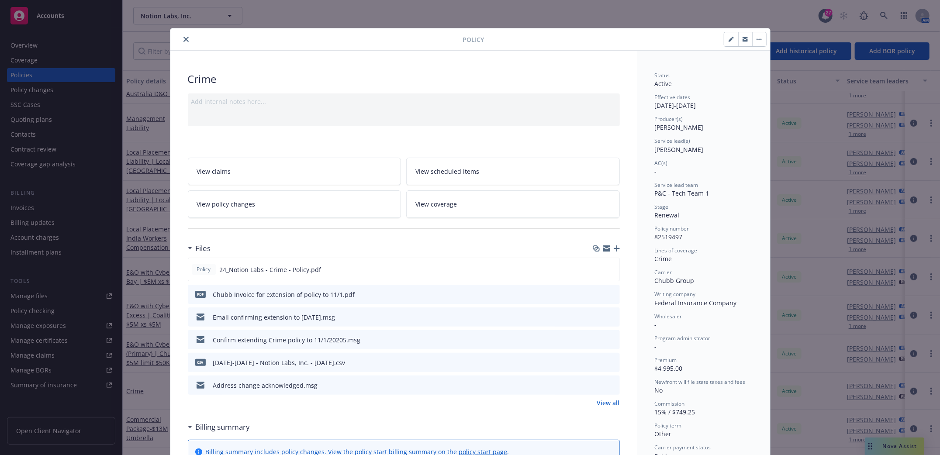
click at [183, 38] on icon "close" at bounding box center [185, 39] width 5 height 5
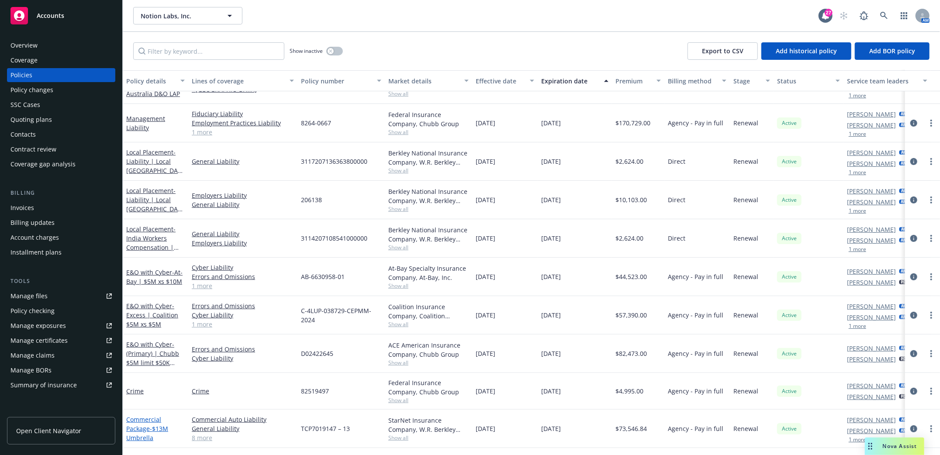
click at [141, 431] on link "Commercial Package - $13M Umbrella" at bounding box center [147, 428] width 42 height 27
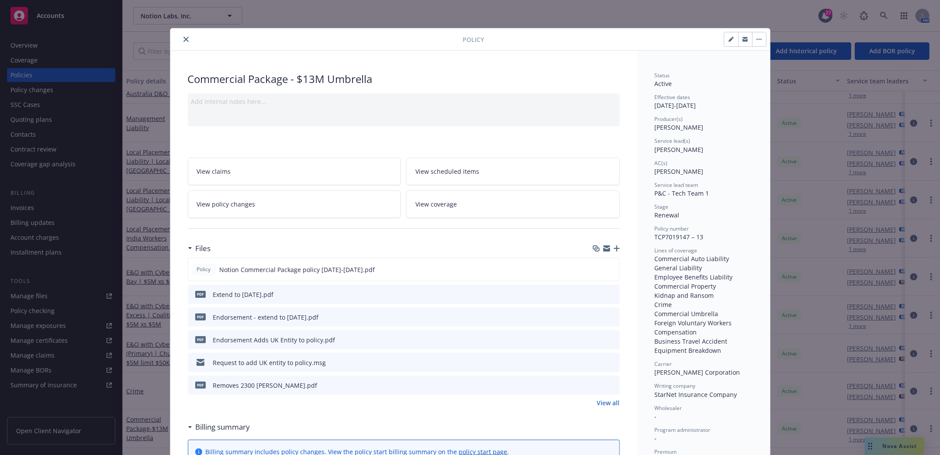
click at [594, 296] on icon "download file" at bounding box center [597, 293] width 7 height 7
click at [181, 42] on button "close" at bounding box center [186, 39] width 10 height 10
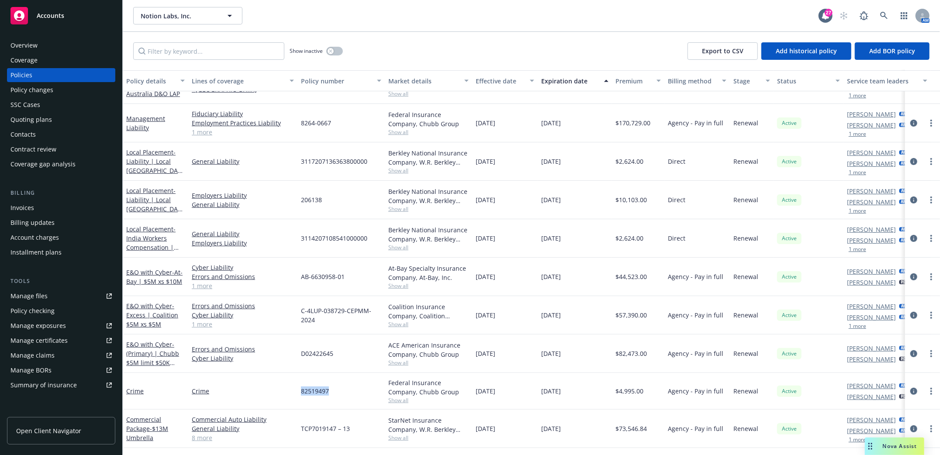
drag, startPoint x: 299, startPoint y: 390, endPoint x: 331, endPoint y: 394, distance: 32.1
click at [342, 387] on div "Crime Crime 82519497 Federal Insurance Company, Chubb Group Show all 09/12/2024…" at bounding box center [544, 391] width 843 height 37
drag, startPoint x: 332, startPoint y: 377, endPoint x: 318, endPoint y: 386, distance: 17.2
click at [332, 377] on div "82519497" at bounding box center [340, 391] width 87 height 37
click at [299, 394] on div "82519497" at bounding box center [340, 391] width 87 height 37
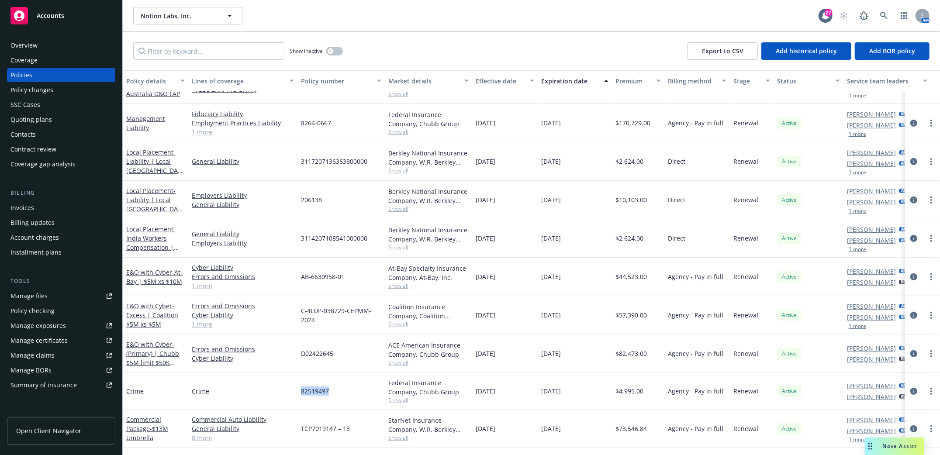
drag, startPoint x: 300, startPoint y: 391, endPoint x: 328, endPoint y: 393, distance: 28.4
click at [328, 393] on div "82519497" at bounding box center [340, 391] width 87 height 37
copy span "82519497"
click at [136, 392] on link "Crime" at bounding box center [134, 391] width 17 height 8
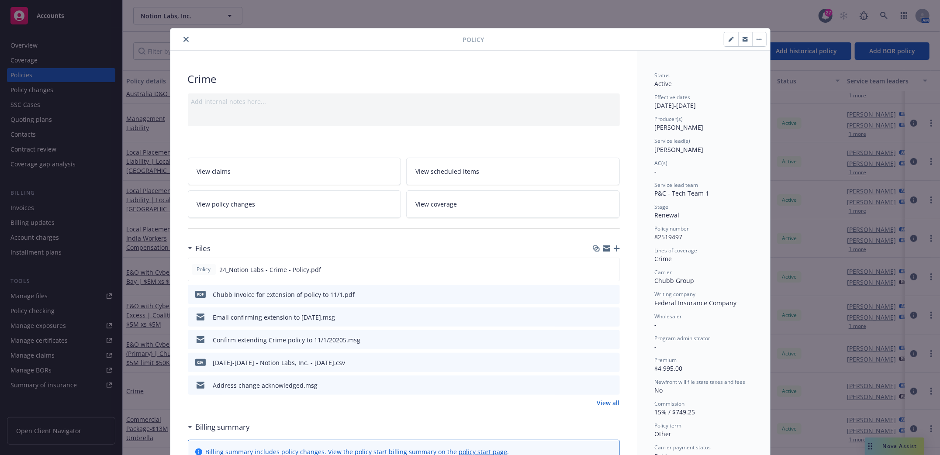
scroll to position [26, 0]
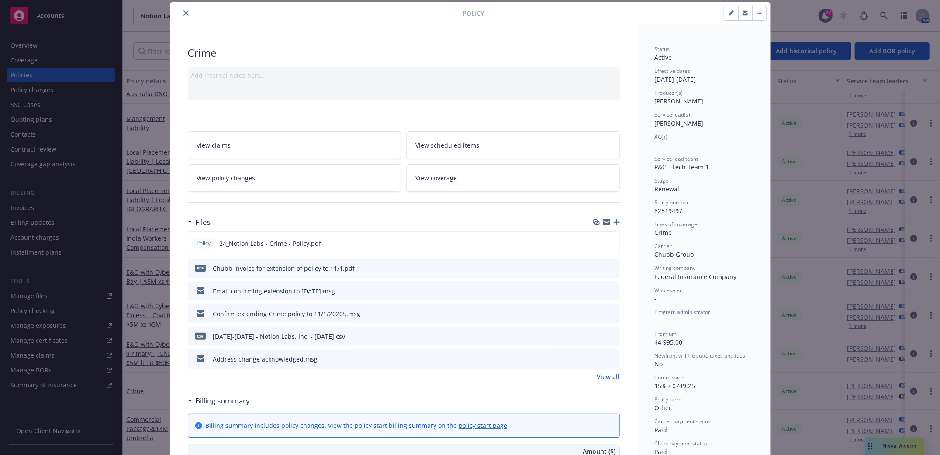
click at [594, 267] on icon "download file" at bounding box center [597, 267] width 7 height 7
click at [594, 293] on button at bounding box center [597, 291] width 7 height 9
click at [594, 290] on icon "download file" at bounding box center [597, 290] width 7 height 7
click at [183, 14] on icon "close" at bounding box center [185, 12] width 5 height 5
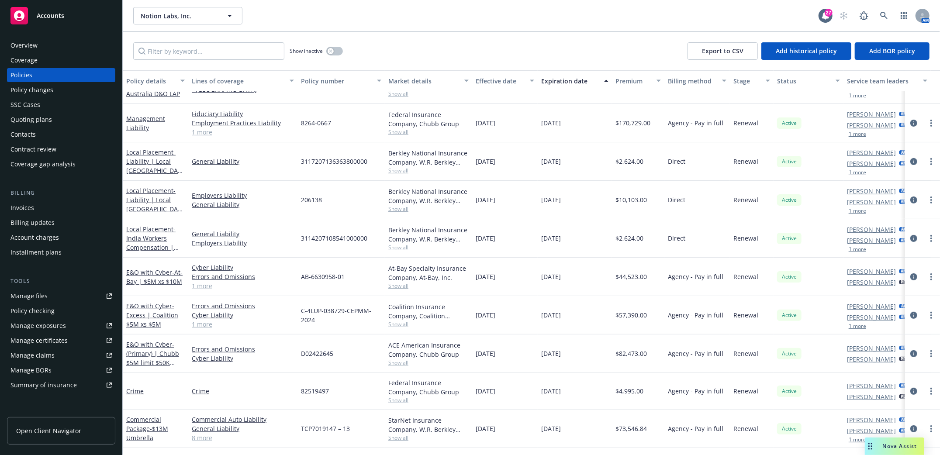
click at [27, 295] on div "Manage files" at bounding box center [28, 296] width 37 height 14
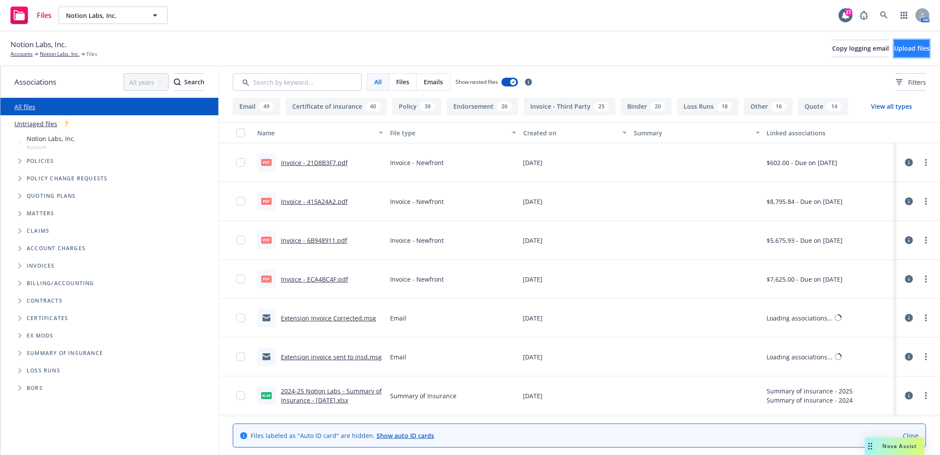
click at [905, 51] on span "Upload files" at bounding box center [911, 48] width 35 height 8
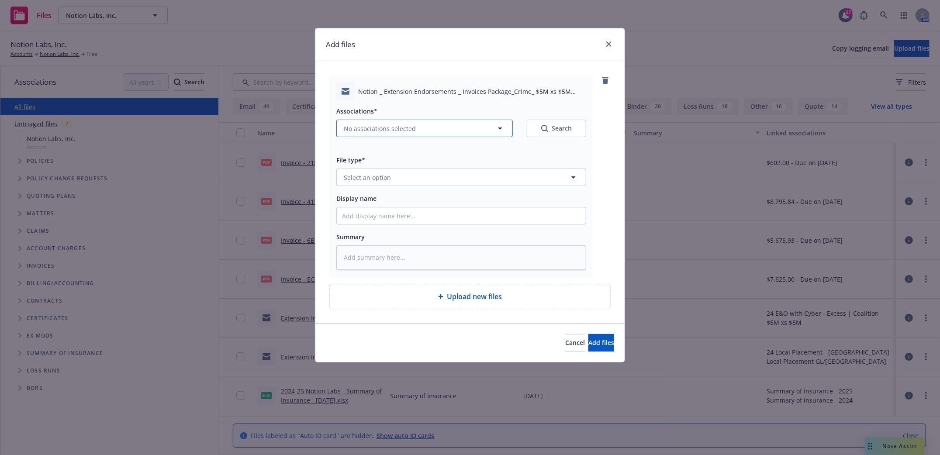
click at [496, 130] on icon "button" at bounding box center [500, 128] width 10 height 10
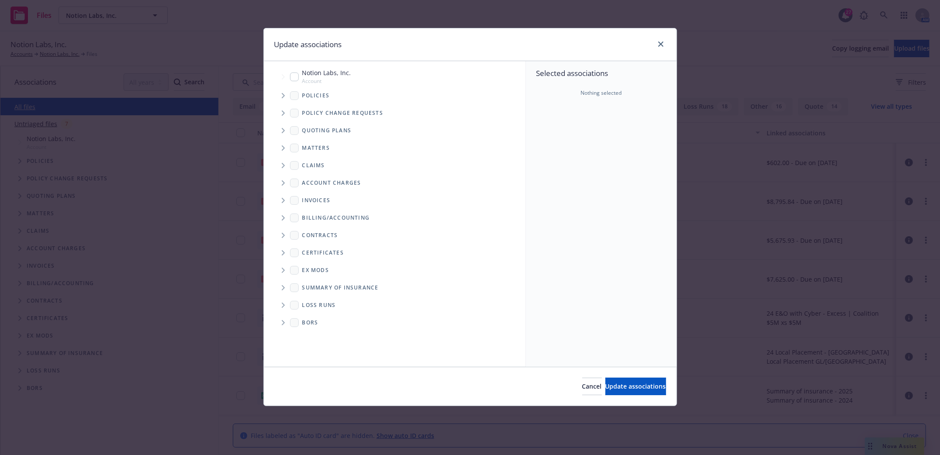
click at [284, 94] on icon "Tree Example" at bounding box center [283, 95] width 3 height 5
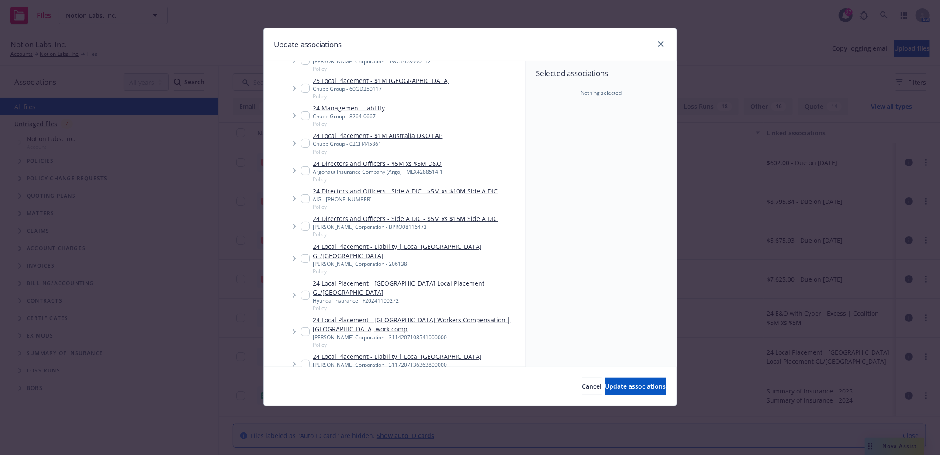
scroll to position [58, 0]
type textarea "x"
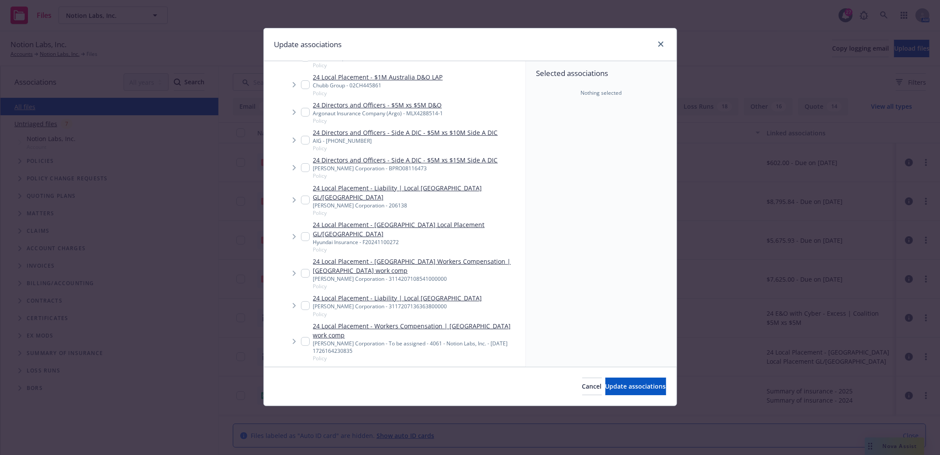
scroll to position [233, 0]
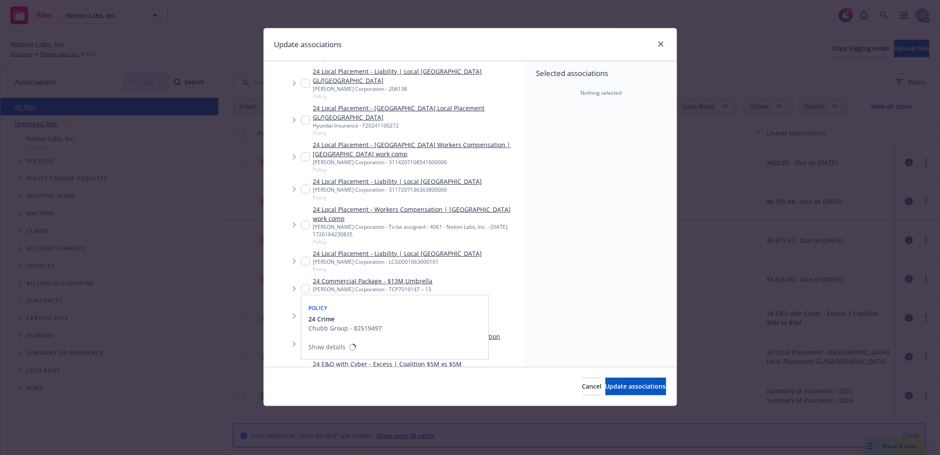
click at [302, 312] on input "Tree Example" at bounding box center [305, 316] width 9 height 9
click at [304, 249] on div "Policy 24 Crime Chubb Group - 82519497 Client Notion Labs, Inc. Policy number 8…" at bounding box center [394, 271] width 187 height 128
click at [303, 312] on input "Tree Example" at bounding box center [305, 316] width 9 height 9
checkbox input "true"
click at [305, 284] on input "Tree Example" at bounding box center [305, 288] width 9 height 9
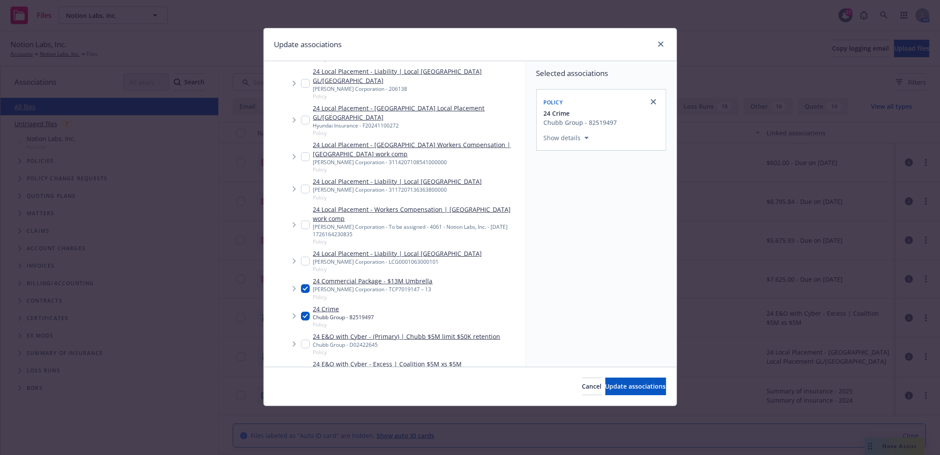
checkbox input "true"
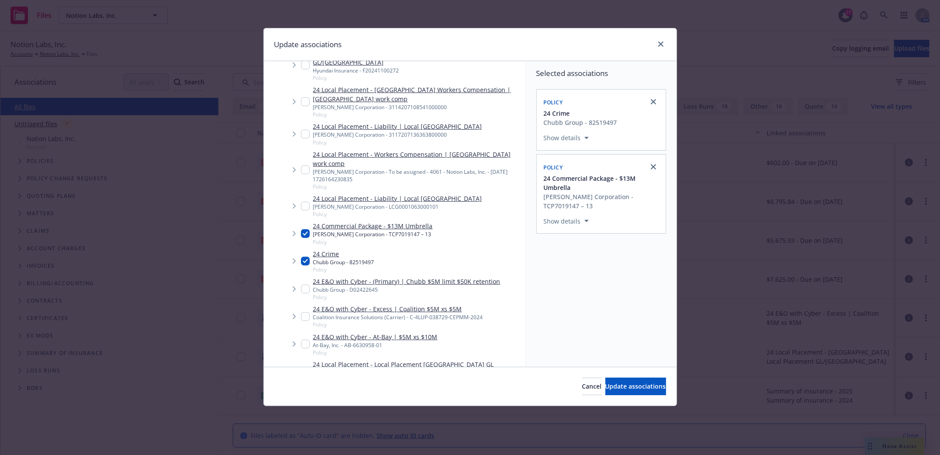
scroll to position [291, 0]
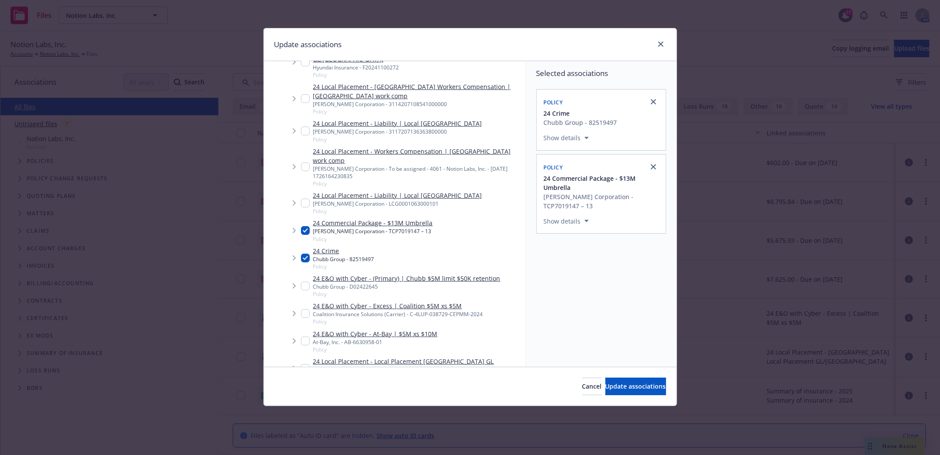
click at [304, 309] on input "Tree Example" at bounding box center [305, 313] width 9 height 9
checkbox input "true"
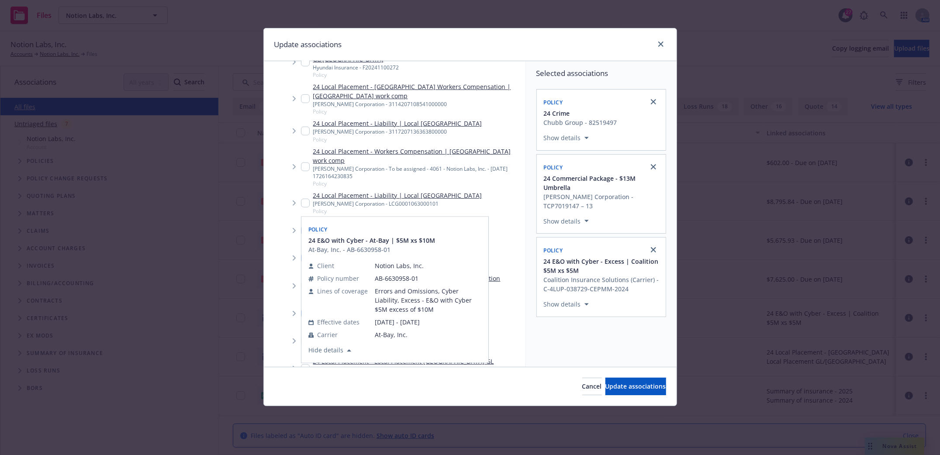
click at [306, 337] on input "Tree Example" at bounding box center [305, 341] width 9 height 9
checkbox input "true"
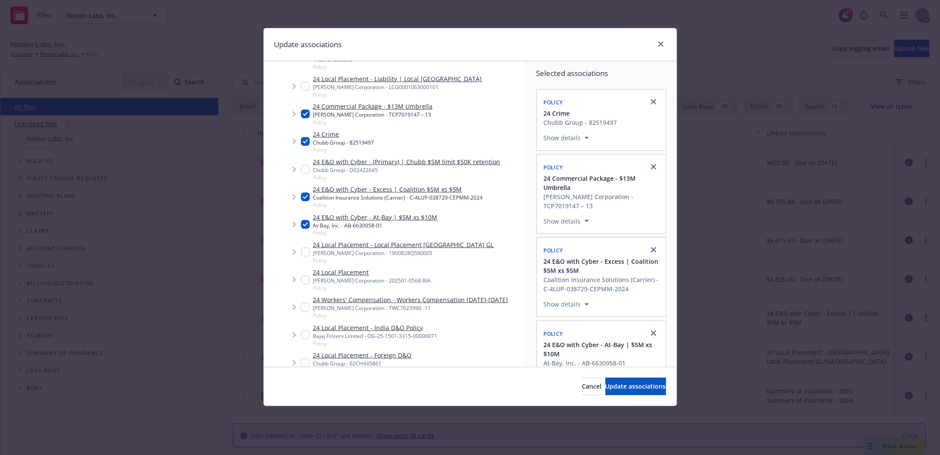
scroll to position [524, 0]
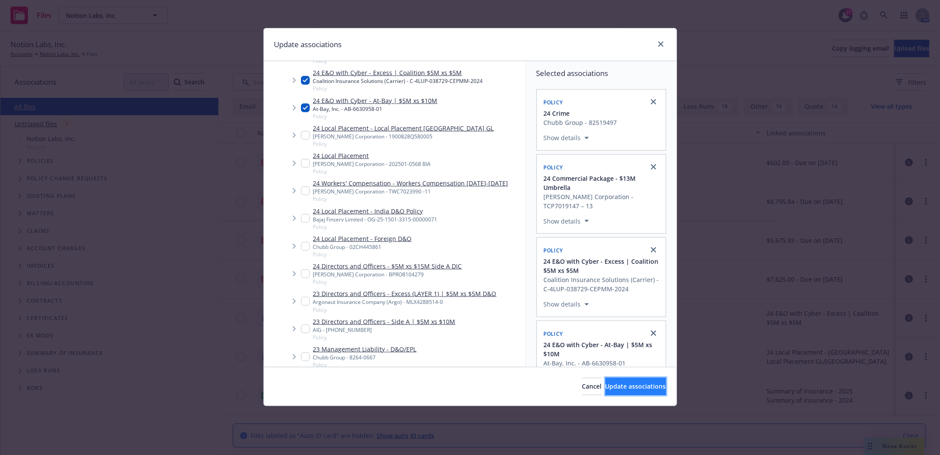
click at [636, 388] on span "Update associations" at bounding box center [635, 386] width 61 height 8
type textarea "x"
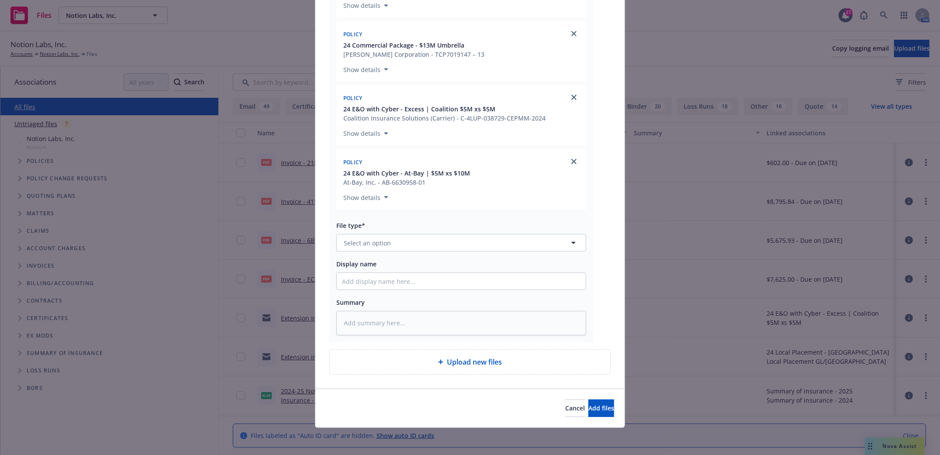
scroll to position [194, 0]
click at [404, 245] on button "Select an option" at bounding box center [461, 241] width 250 height 17
type input "email"
click at [372, 224] on div "Email" at bounding box center [461, 217] width 249 height 23
click at [372, 281] on input "Display name" at bounding box center [461, 280] width 249 height 17
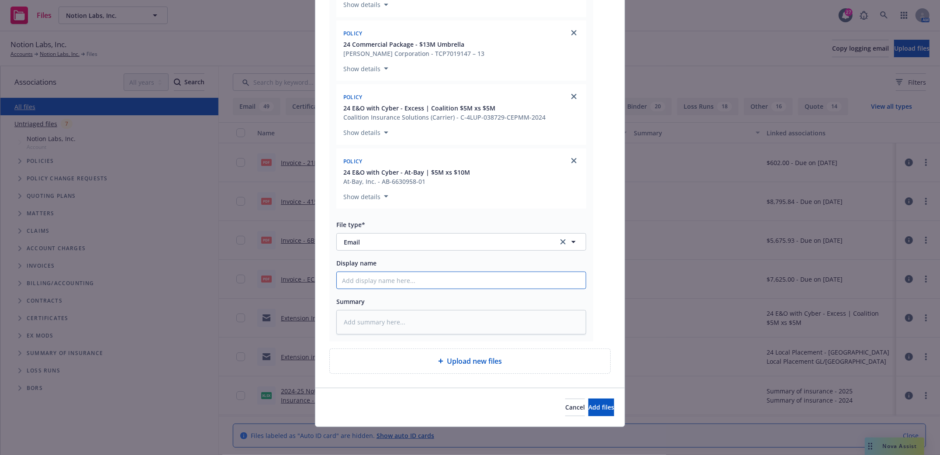
type textarea "x"
type input "E"
type textarea "x"
type input "Ex"
type textarea "x"
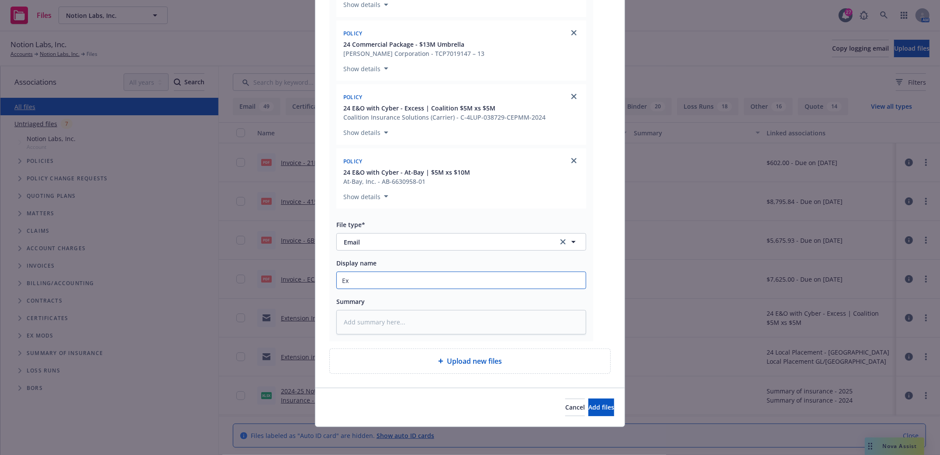
type input "Ext"
type textarea "x"
type input "Extn"
type textarea "x"
type input "Ext"
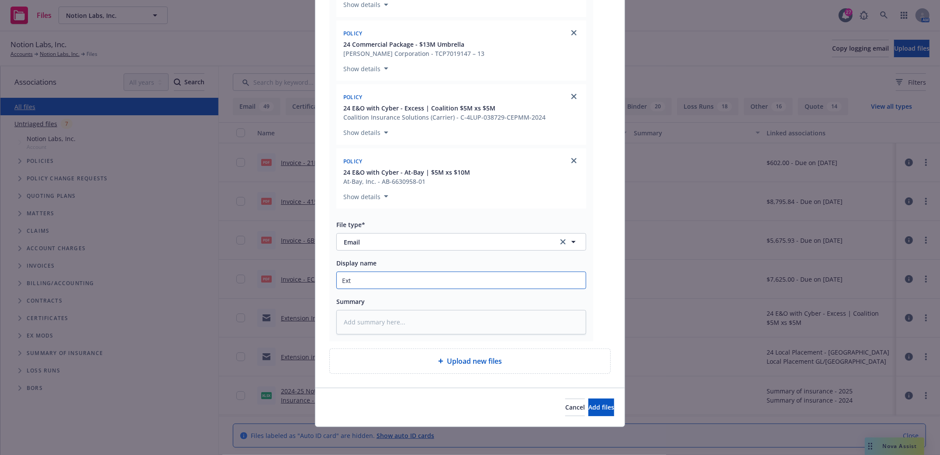
type textarea "x"
type input "Exte"
type textarea "x"
type input "Exten"
type textarea "x"
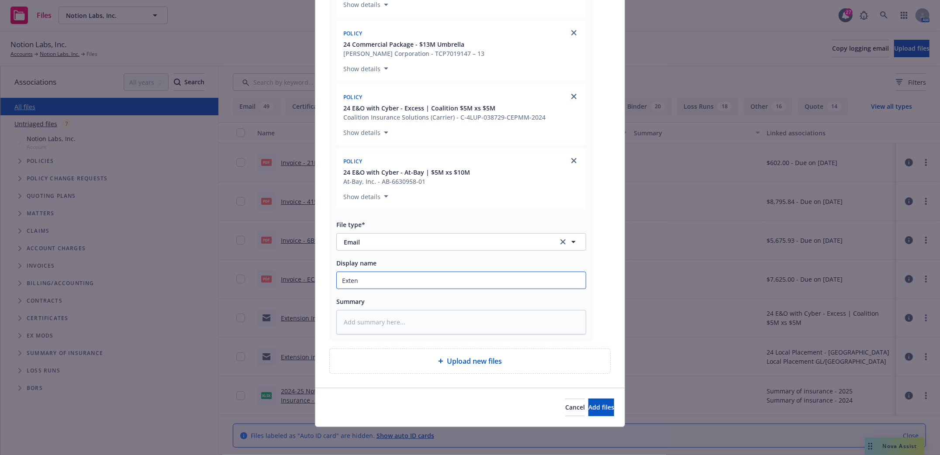
type input "Extens"
type textarea "x"
type input "Extensi"
type textarea "x"
type input "Extensio"
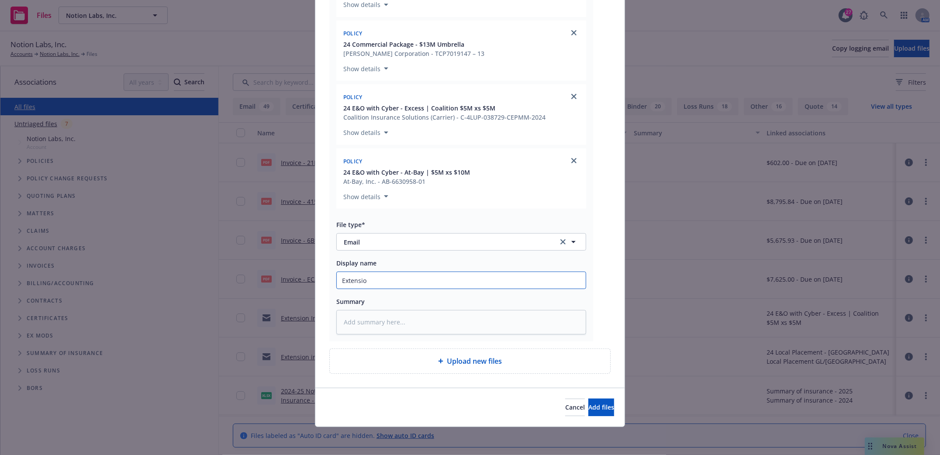
type textarea "x"
type input "Extension"
type textarea "x"
type input "Extension"
type textarea "x"
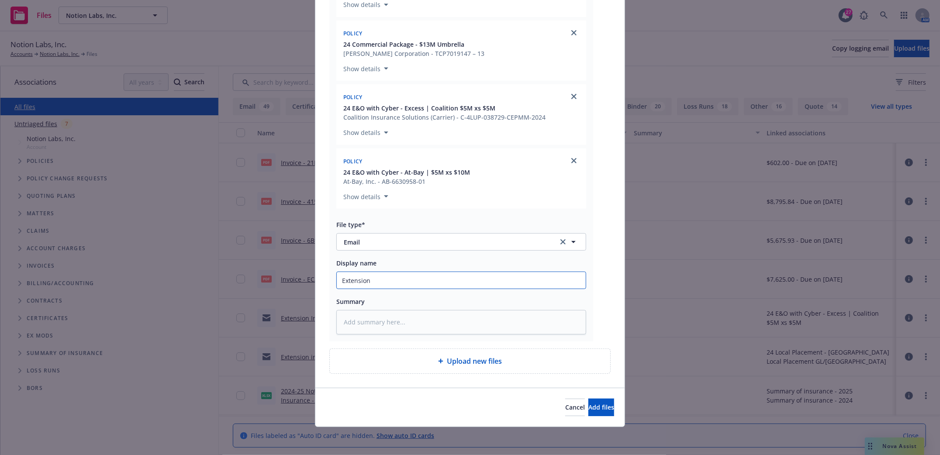
type input "Extension i"
type textarea "x"
type input "Extension inv"
type textarea "x"
type input "Extension invoc"
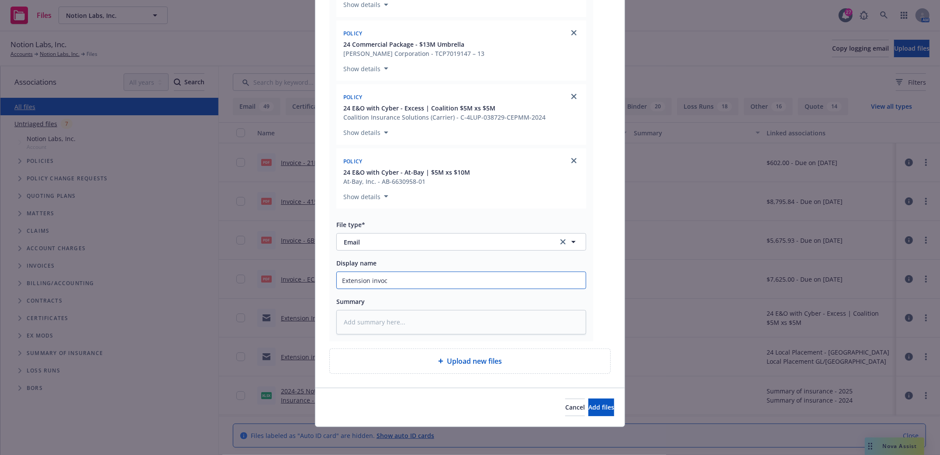
type textarea "x"
type input "Extension invocie"
type textarea "x"
type input "Extension invocies"
type textarea "x"
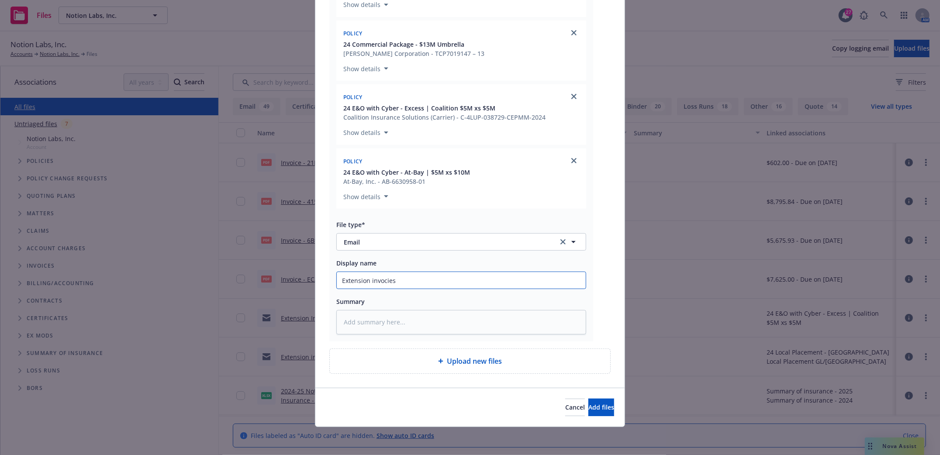
type input "Extension invocies"
type textarea "x"
type input "Extension invocies s"
type textarea "x"
type input "Extension invocies sen"
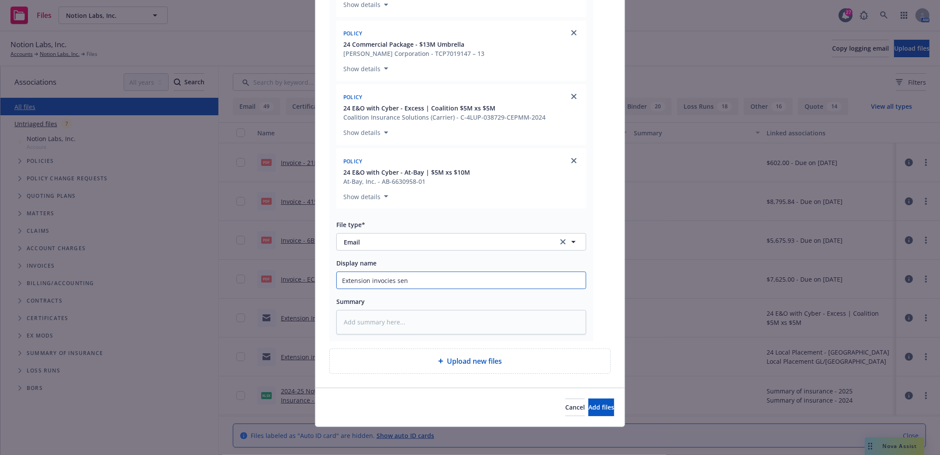
type textarea "x"
type input "Extension invocies sen"
type textarea "x"
type input "Extension invocies sen t"
type textarea "x"
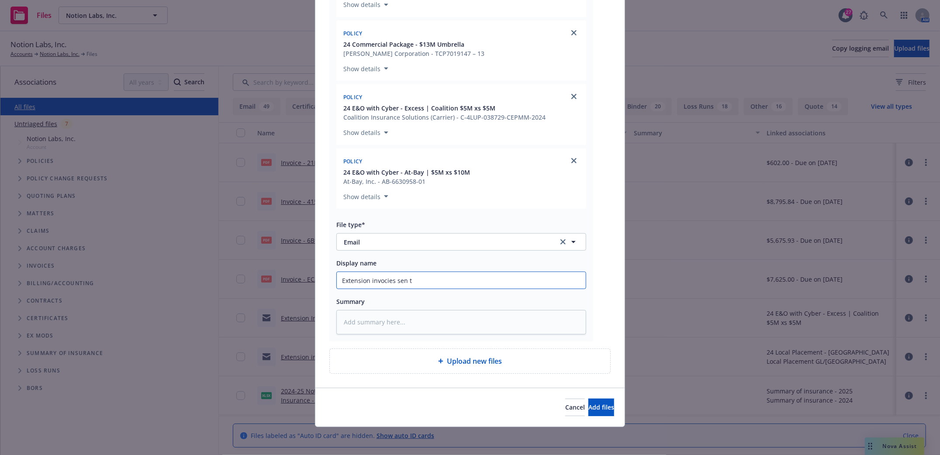
type input "Extension invocies sen to"
type textarea "x"
type input "Extension invocies sen to"
type textarea "x"
type input "Extension invocies sen to i"
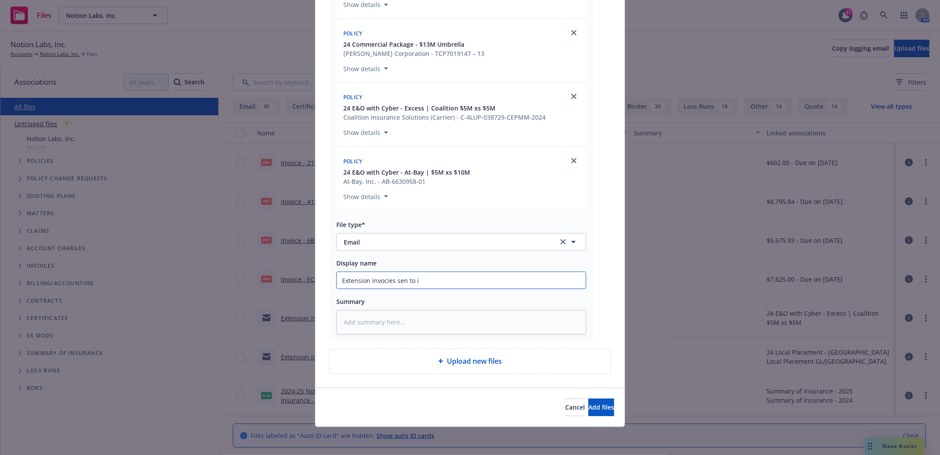
type textarea "x"
type input "Extension invocies sen to in"
type textarea "x"
type input "Extension invocies sen to ins"
type textarea "x"
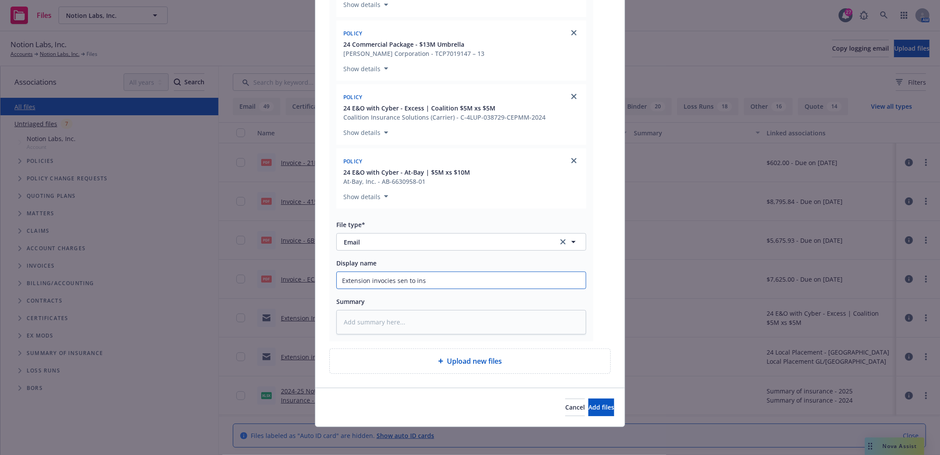
type input "Extension invocies sen to insd"
click at [401, 281] on input "Extension invocies sen to insd" at bounding box center [461, 280] width 249 height 17
type textarea "x"
type input "Extension invocies sent to insd"
click at [380, 281] on input "Extension invocies sent to insd" at bounding box center [461, 280] width 249 height 17
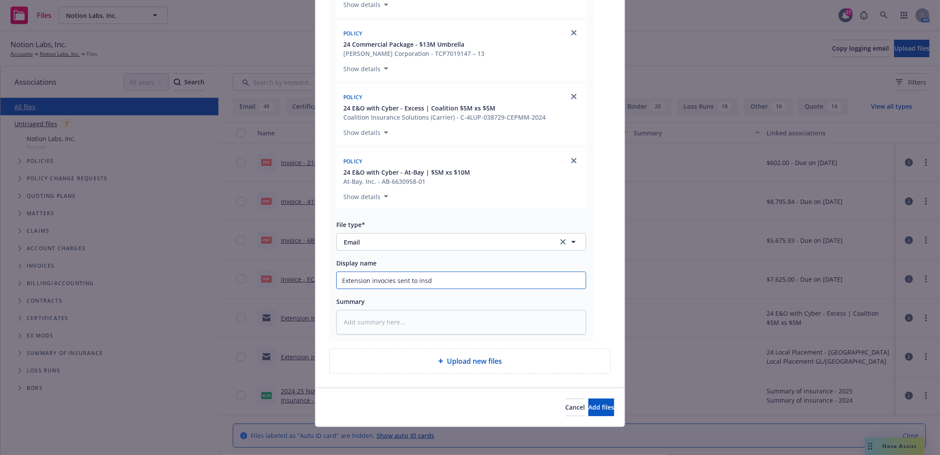
type textarea "x"
type input "Extension invoicies sent to insd"
type textarea "x"
type input "Extension invoiccies sent to insd"
type textarea "x"
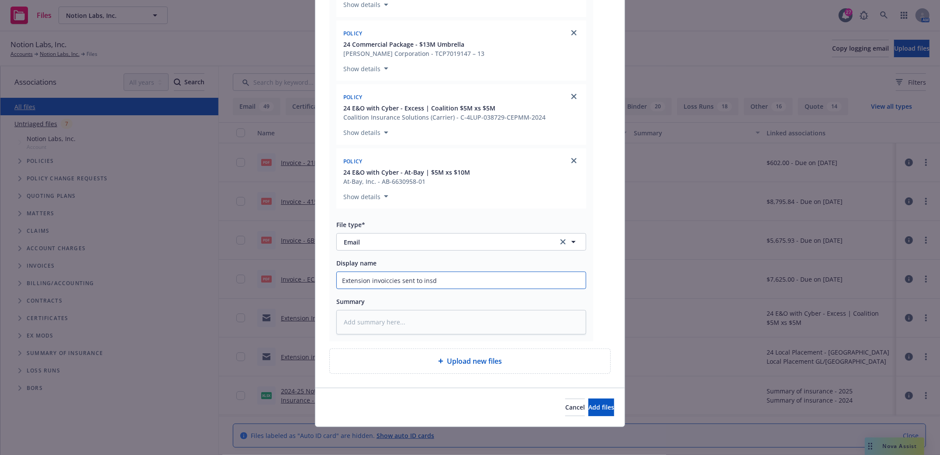
type input "Extension invoicecies sent to insd"
type textarea "x"
type input "Extension invoicescies sent to insd"
type textarea "x"
type input "Extension invoicesies sent to insd"
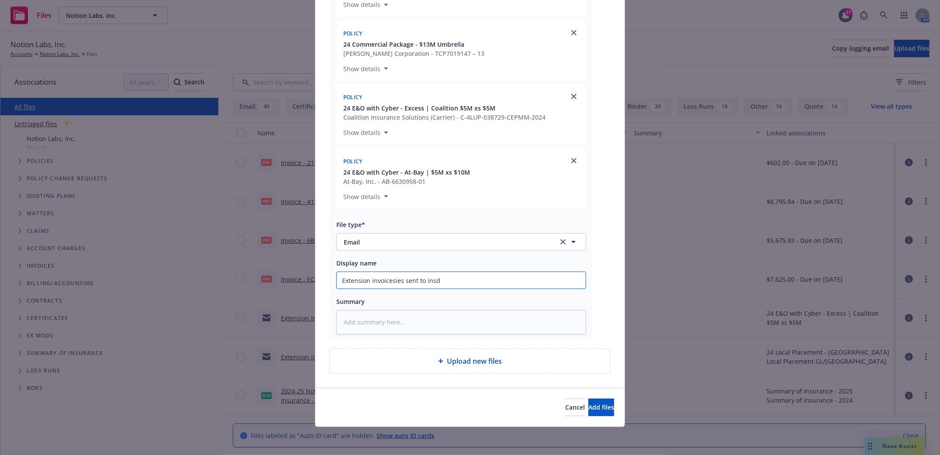
type textarea "x"
type input "Extension invoiceses sent to insd"
type textarea "x"
type input "Extension invoicess sent to insd"
type textarea "x"
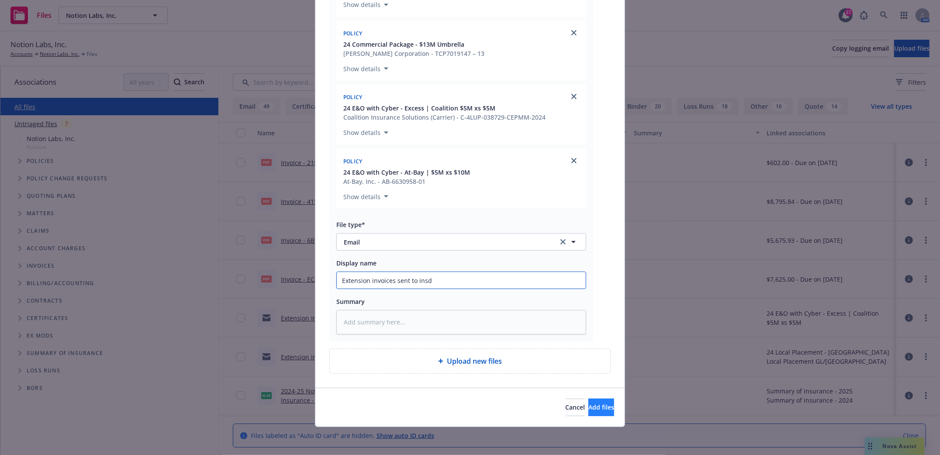
type input "Extension invoices sent to insd"
click at [596, 414] on button "Add files" at bounding box center [601, 407] width 26 height 17
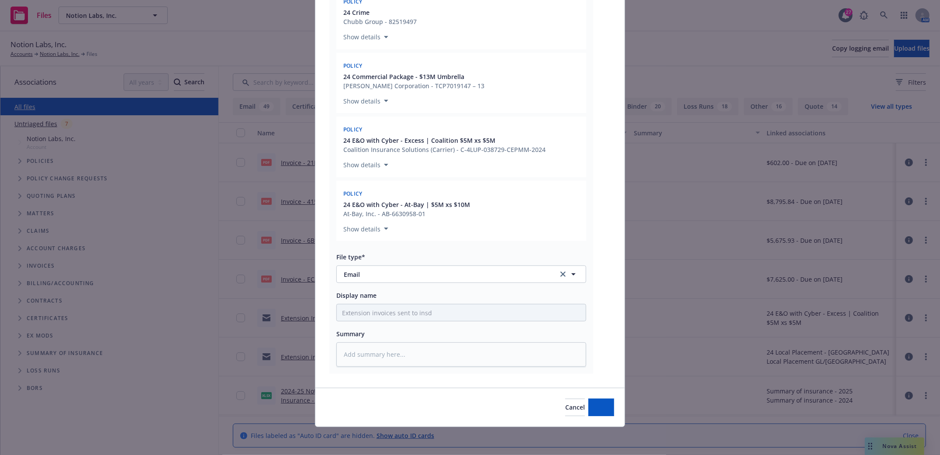
scroll to position [162, 0]
type textarea "x"
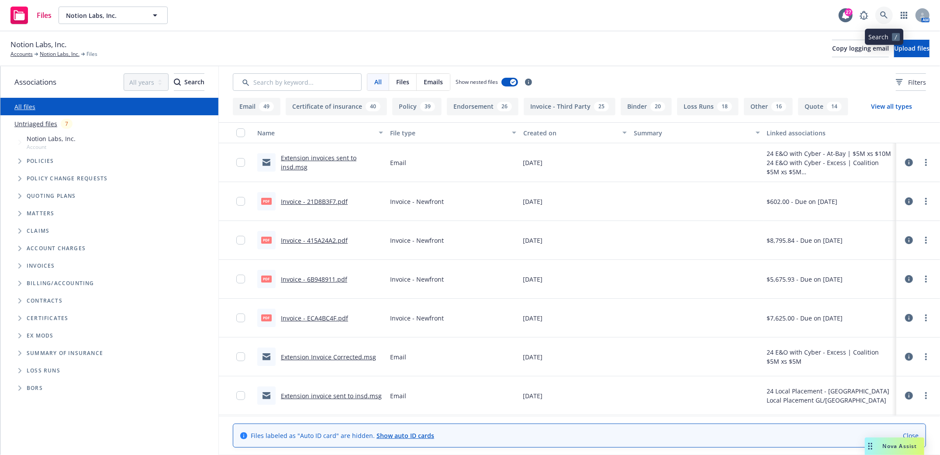
click at [881, 15] on icon at bounding box center [883, 14] width 7 height 7
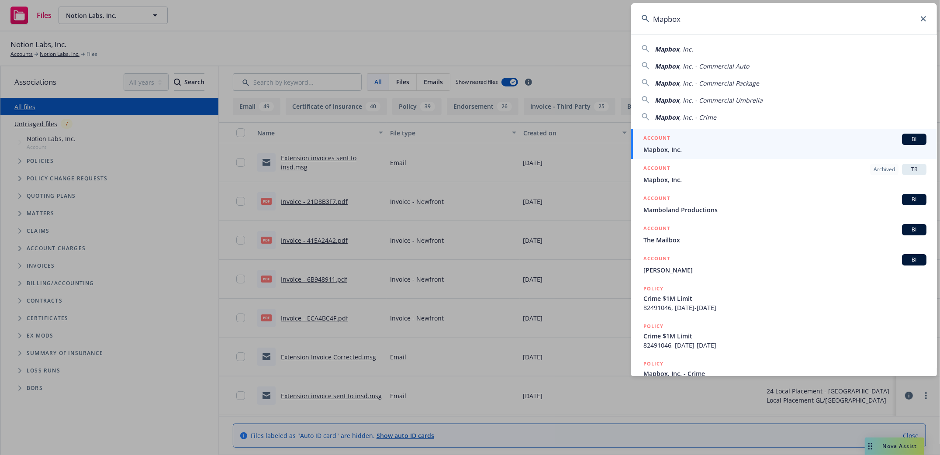
type input "Mapbox"
click at [667, 148] on span "Mapbox, Inc." at bounding box center [784, 149] width 283 height 9
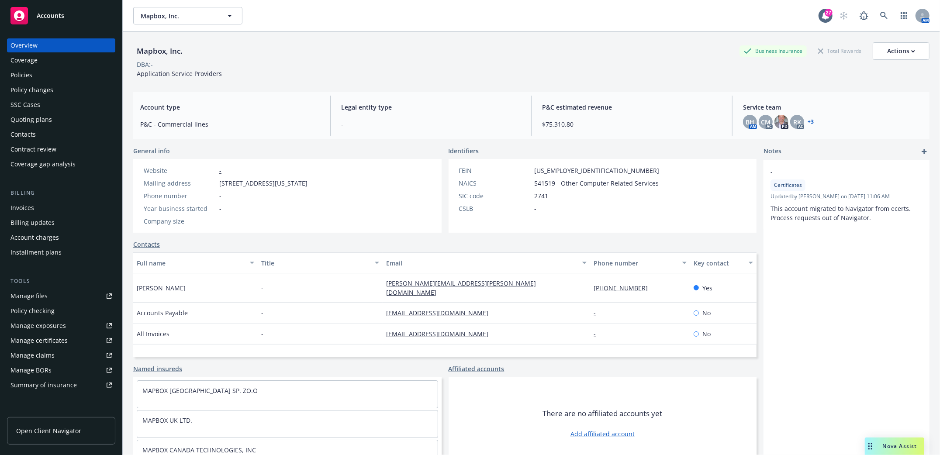
click at [15, 76] on div "Policies" at bounding box center [21, 75] width 22 height 14
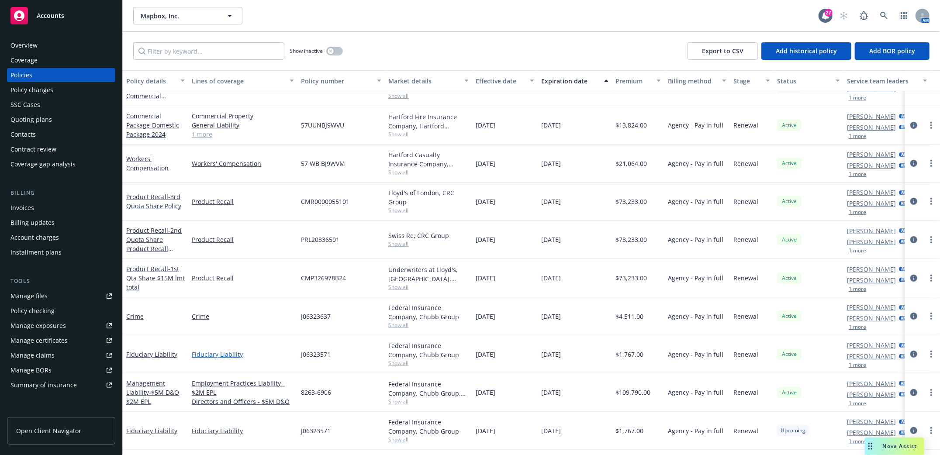
scroll to position [286, 0]
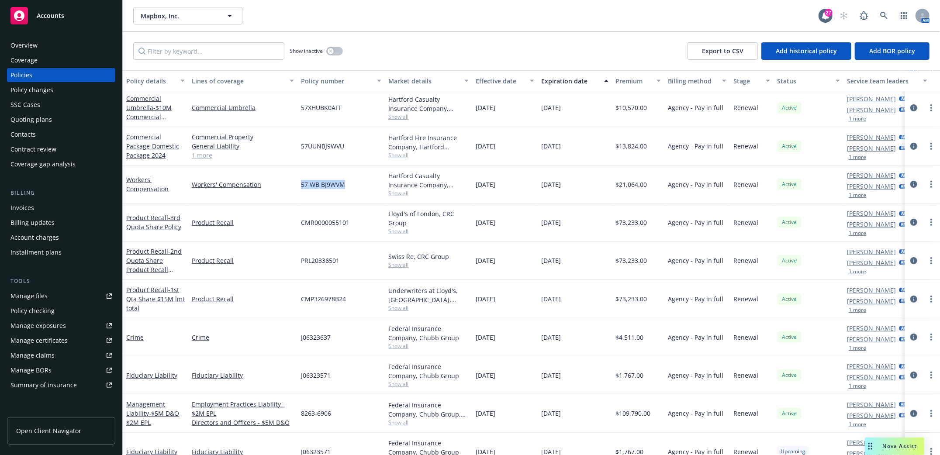
drag, startPoint x: 299, startPoint y: 185, endPoint x: 346, endPoint y: 180, distance: 47.5
click at [346, 180] on div "57 WB BJ9WVM" at bounding box center [340, 185] width 87 height 38
click at [887, 17] on icon at bounding box center [884, 16] width 8 height 8
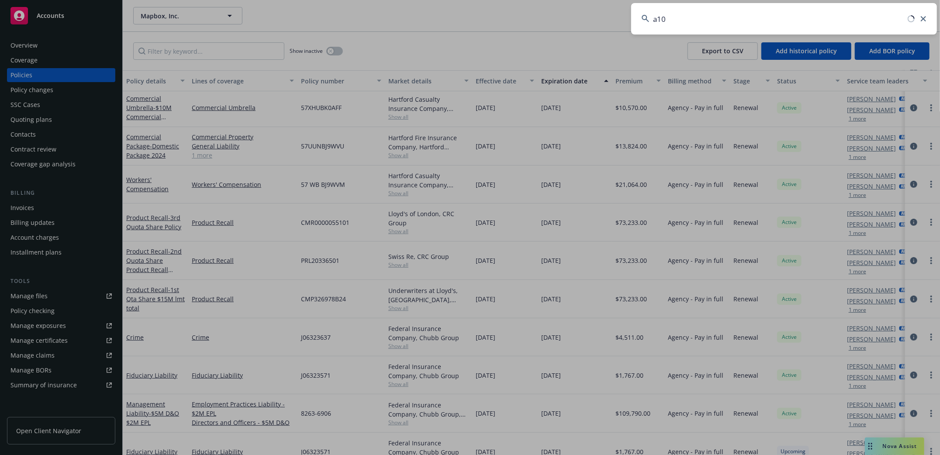
type input "a10"
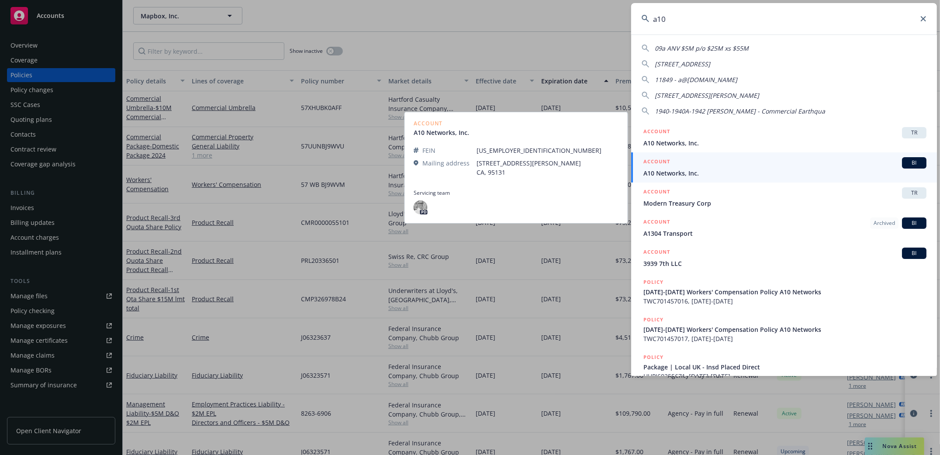
click at [663, 170] on span "A10 Networks, Inc." at bounding box center [784, 173] width 283 height 9
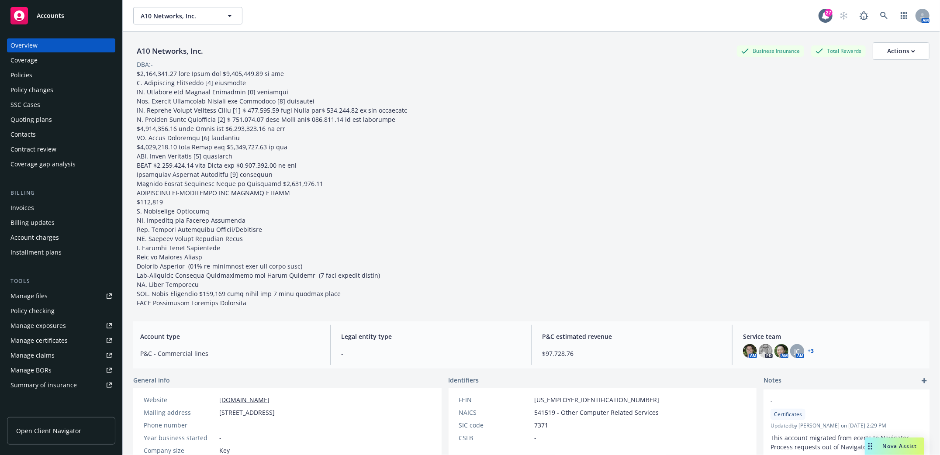
click at [25, 76] on div "Policies" at bounding box center [21, 75] width 22 height 14
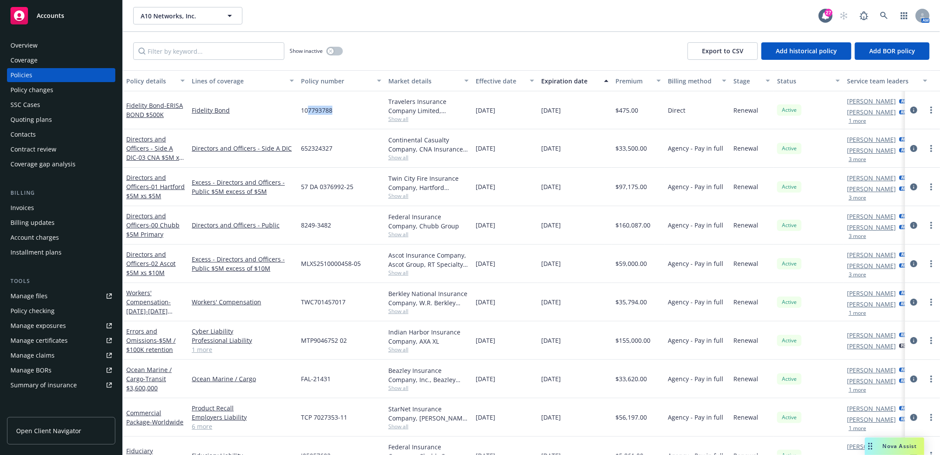
drag, startPoint x: 333, startPoint y: 114, endPoint x: 327, endPoint y: 117, distance: 7.2
click at [350, 118] on div "107793788" at bounding box center [340, 110] width 87 height 38
drag, startPoint x: 344, startPoint y: 104, endPoint x: 354, endPoint y: 104, distance: 10.1
click at [356, 106] on div "107793788" at bounding box center [340, 110] width 87 height 38
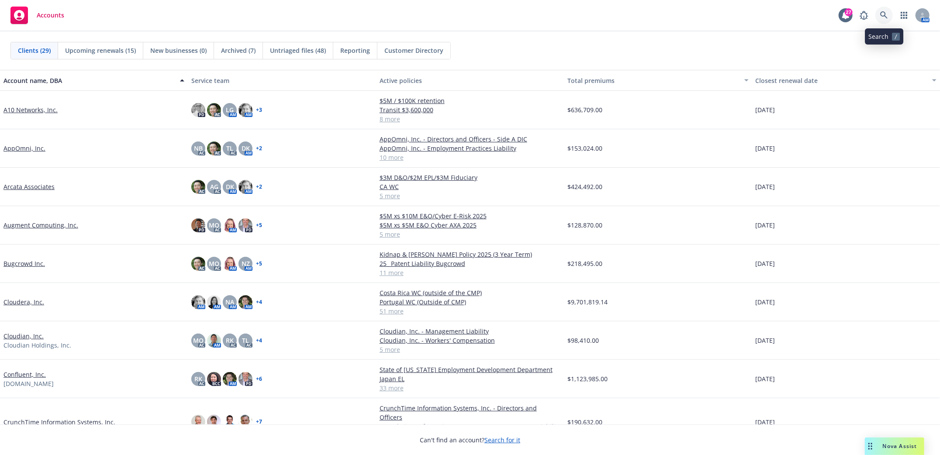
click at [887, 20] on link at bounding box center [883, 15] width 17 height 17
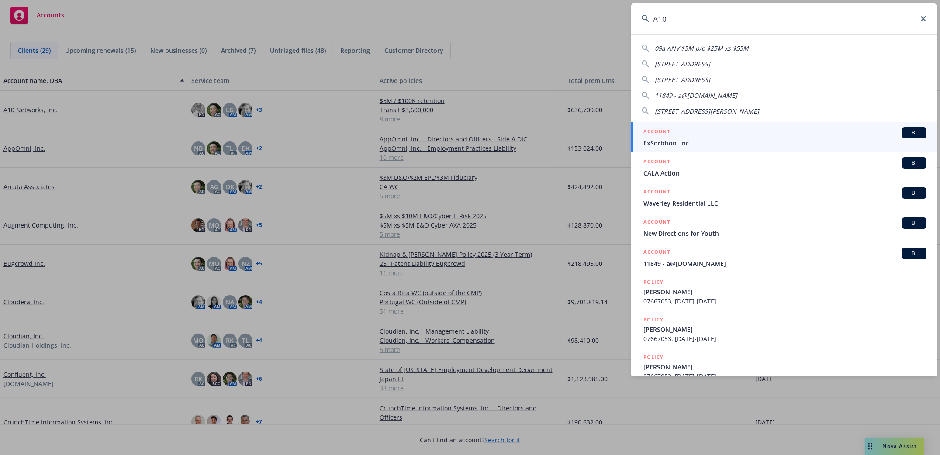
type input "A10"
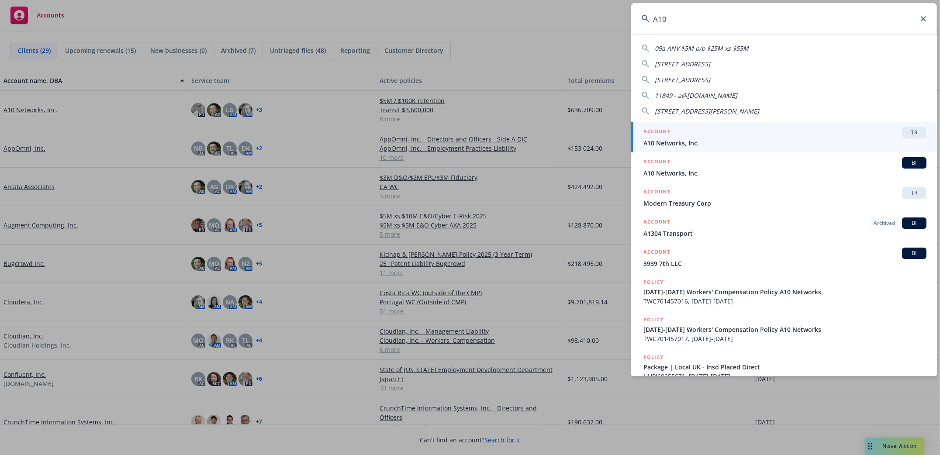
click at [672, 174] on span "A10 Networks, Inc." at bounding box center [784, 173] width 283 height 9
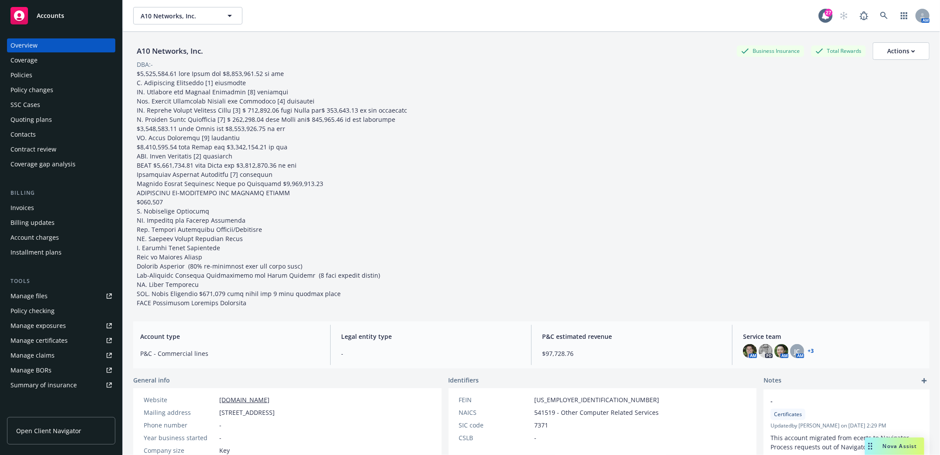
click at [22, 74] on div "Policies" at bounding box center [21, 75] width 22 height 14
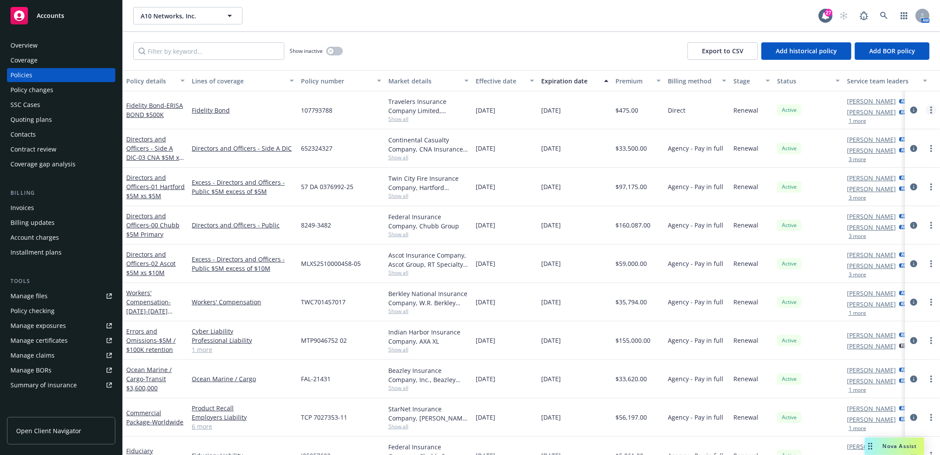
click at [930, 111] on icon "more" at bounding box center [931, 110] width 2 height 7
click at [860, 145] on link "Renew with incumbent" at bounding box center [876, 145] width 103 height 17
select select "36"
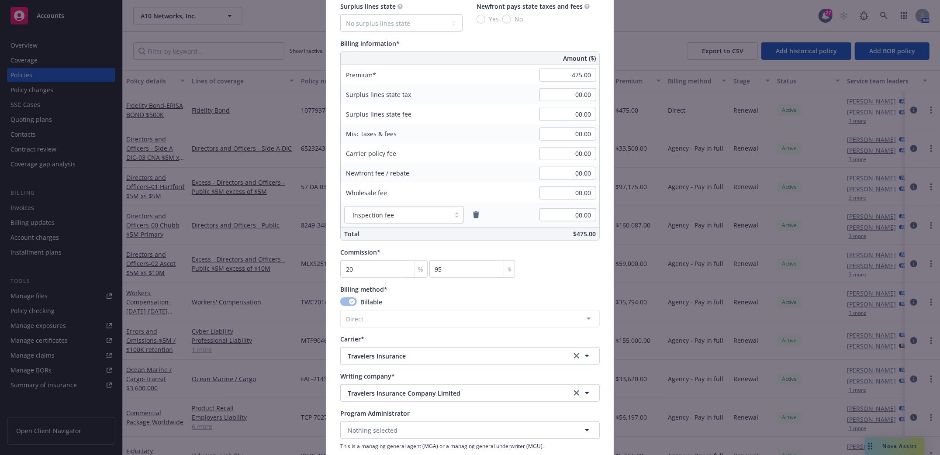
scroll to position [524, 0]
click at [496, 36] on div "Billing information*" at bounding box center [469, 40] width 259 height 9
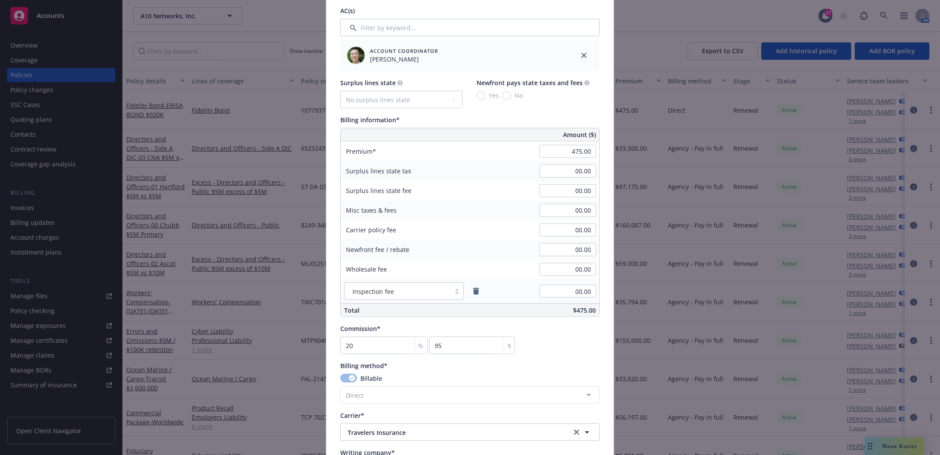
scroll to position [466, 0]
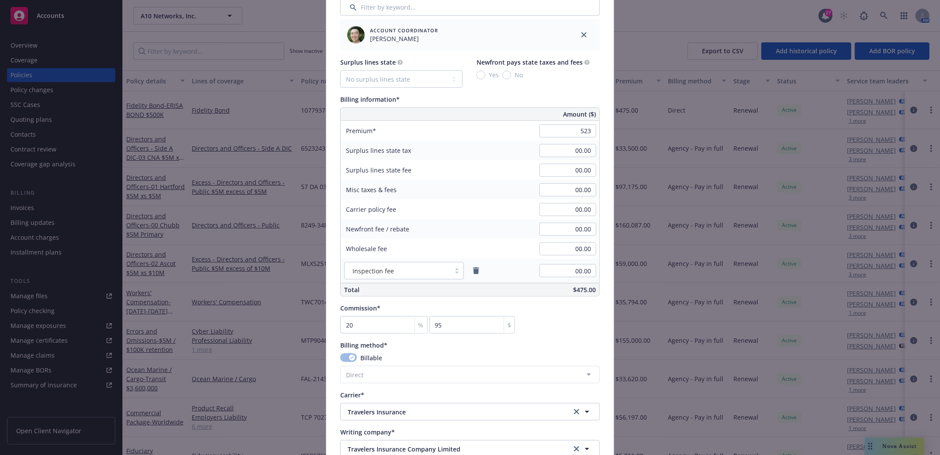
type input "523.00"
type input "104.6"
click at [594, 325] on div "Commission* 20 % 104.6 $" at bounding box center [469, 319] width 259 height 30
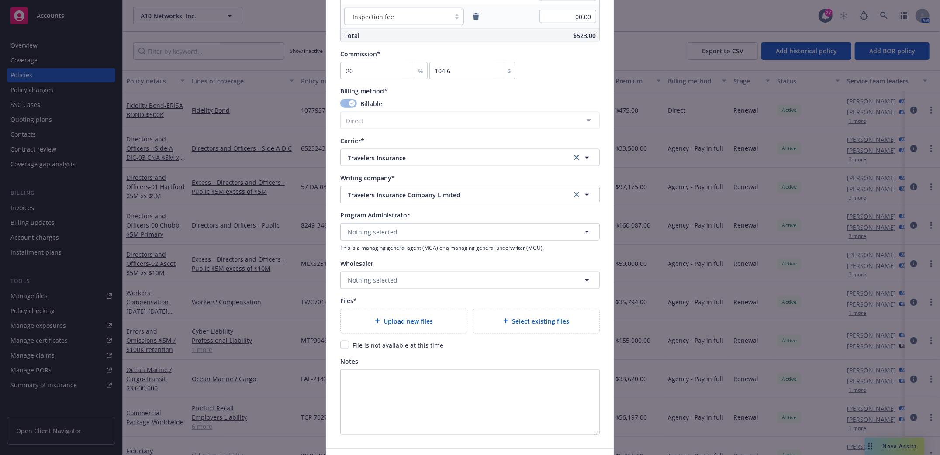
scroll to position [757, 0]
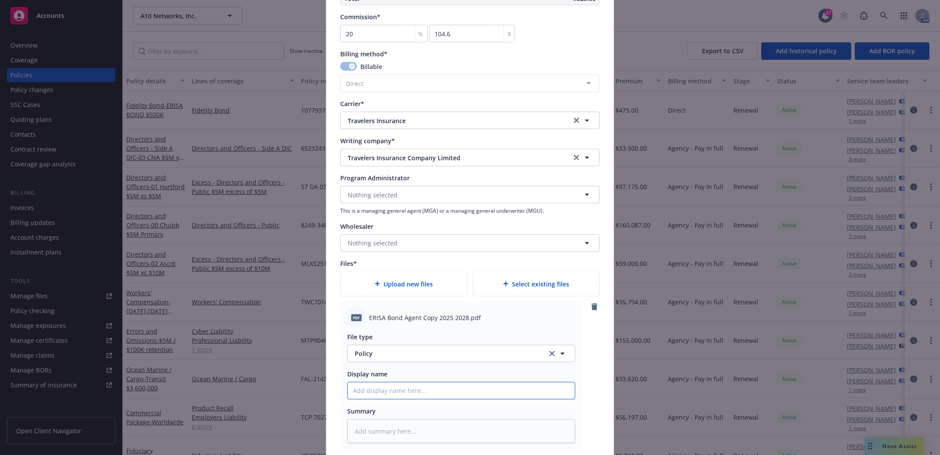
click at [392, 389] on input "Policy display name" at bounding box center [461, 391] width 227 height 17
type textarea "x"
type input "E"
type textarea "x"
type input "ER"
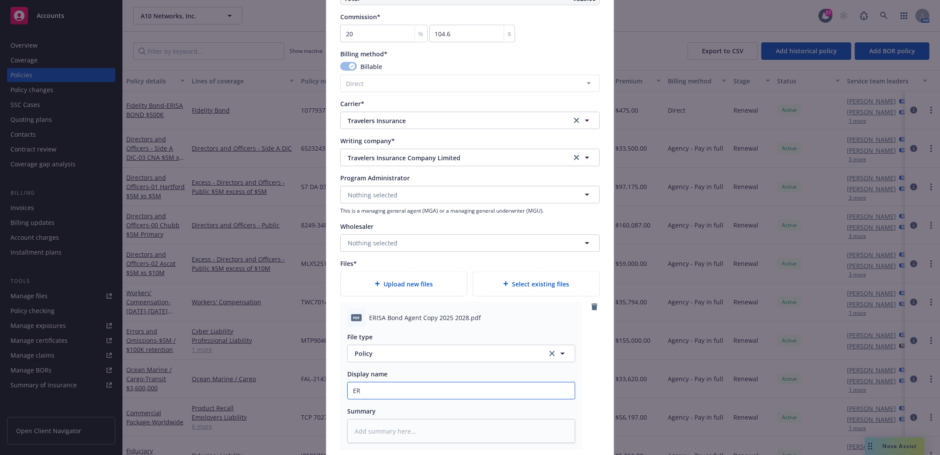
type textarea "x"
type input "ERI"
type textarea "x"
type input "ERIS"
type textarea "x"
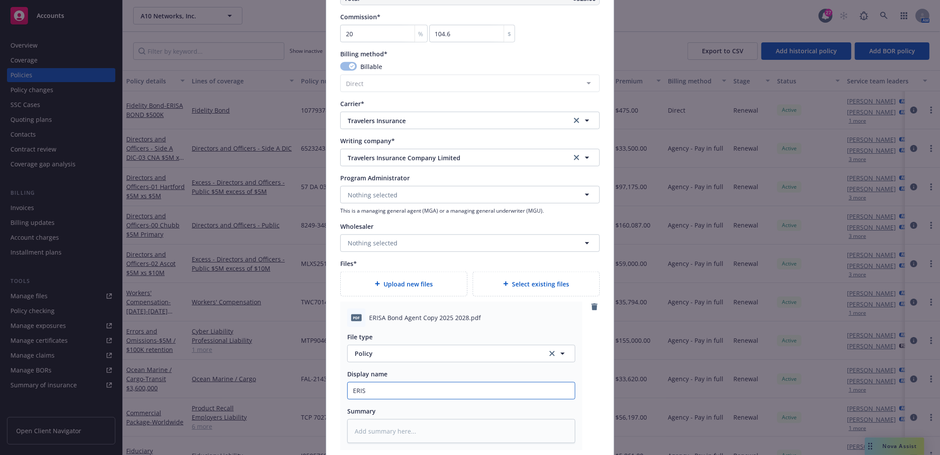
type input "ERISA"
type textarea "x"
type input "ERISA"
type textarea "x"
type input "ERISA B"
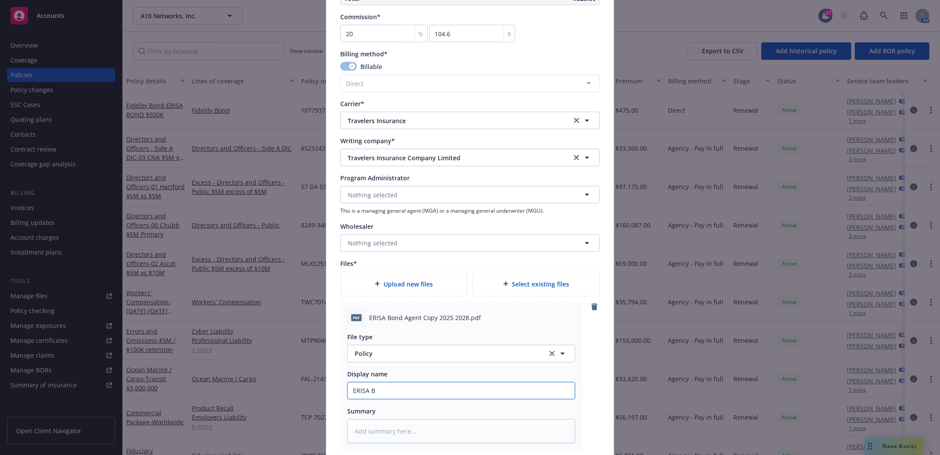
type textarea "x"
type input "ERISA BO"
type textarea "x"
type input "ERISA BON"
type textarea "x"
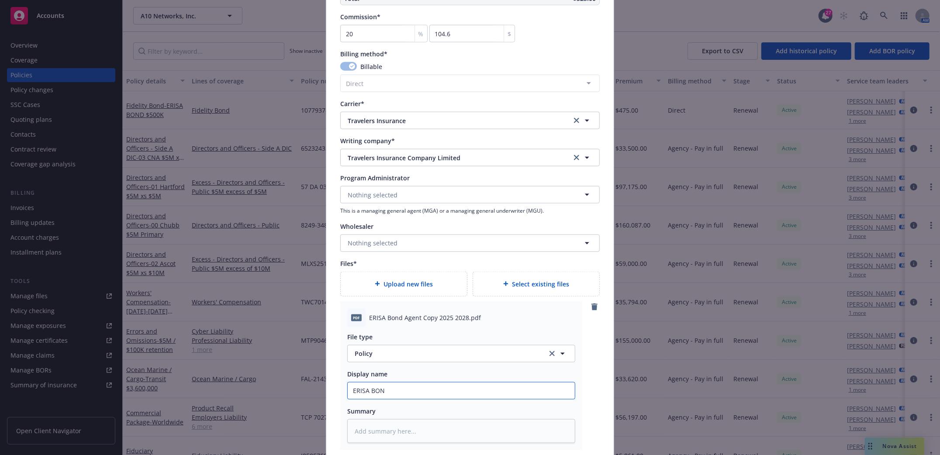
type input "ERISA BOND"
type textarea "x"
type input "ERISA BOND"
type textarea "x"
type input "ERISA BOND 20"
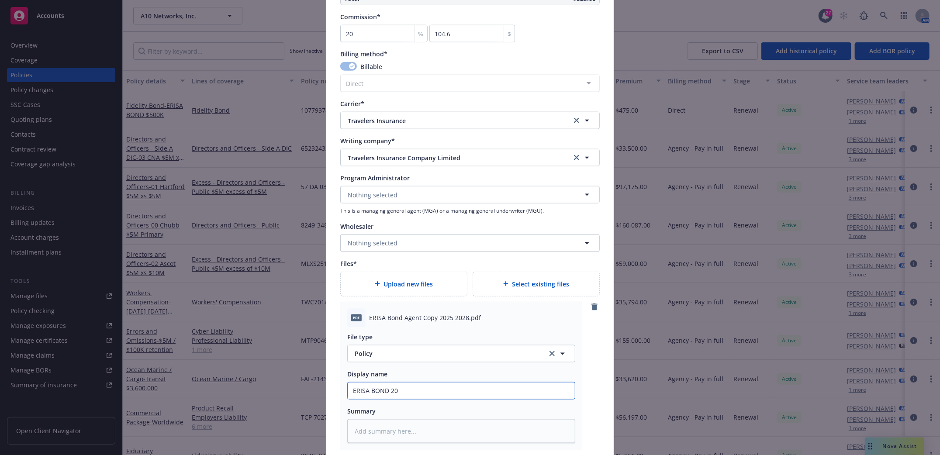
type textarea "x"
type input "ERISA BOND 202"
type textarea "x"
type input "ERISA BOND 2025"
type textarea "x"
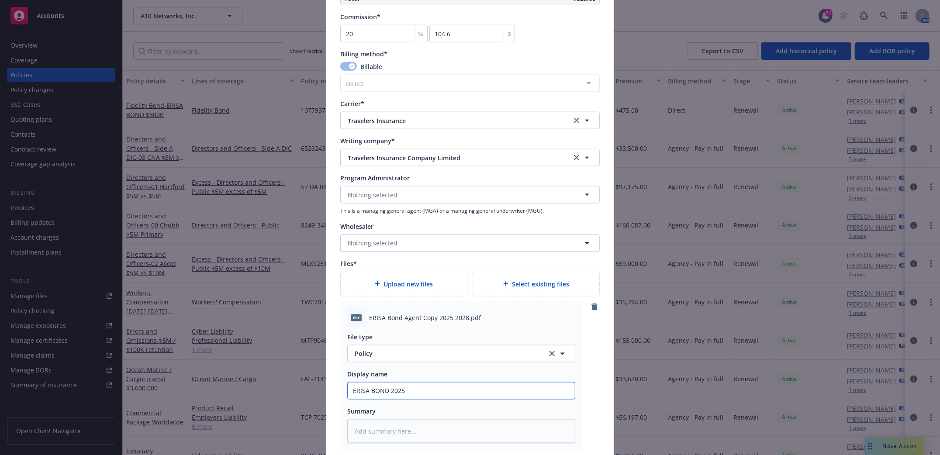
type input "ERISA BOND 2025-"
type textarea "x"
type input "ERISA BOND 2025-2"
type textarea "x"
type input "ERISA BOND 2025-20"
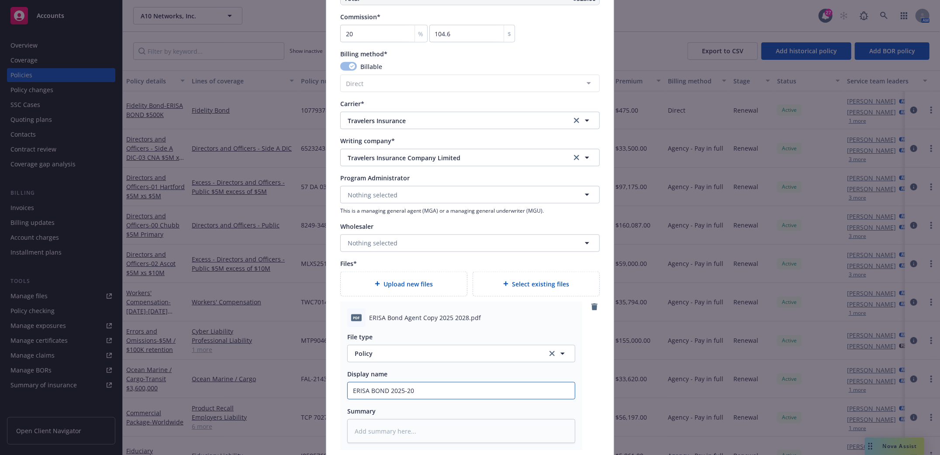
type textarea "x"
type input "ERISA BOND 2025-202"
type textarea "x"
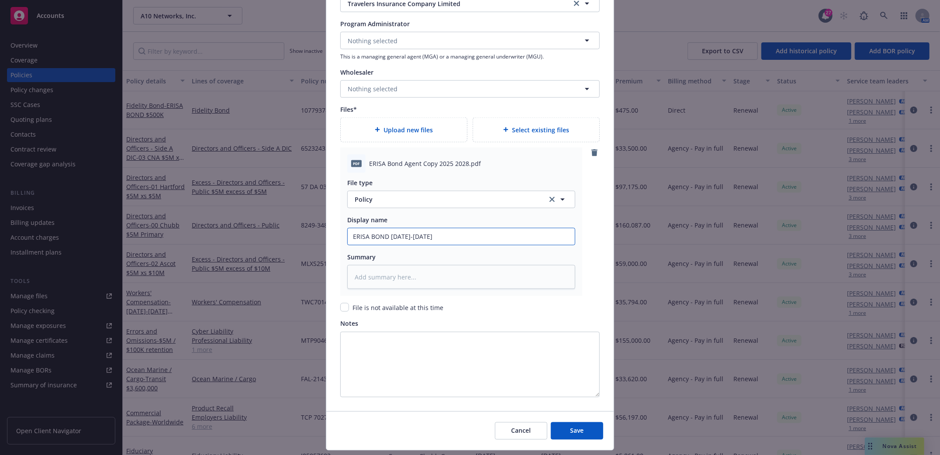
scroll to position [932, 0]
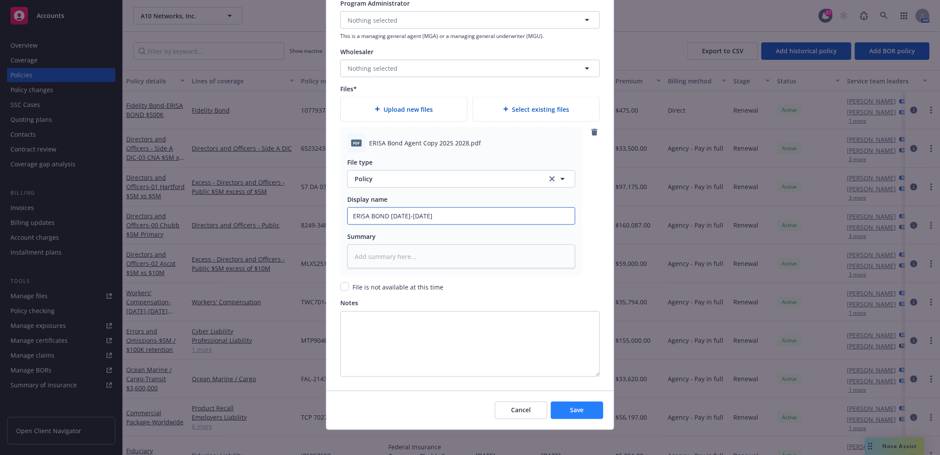
type input "ERISA BOND 2025-2028"
click at [595, 403] on button "Save" at bounding box center [577, 410] width 52 height 17
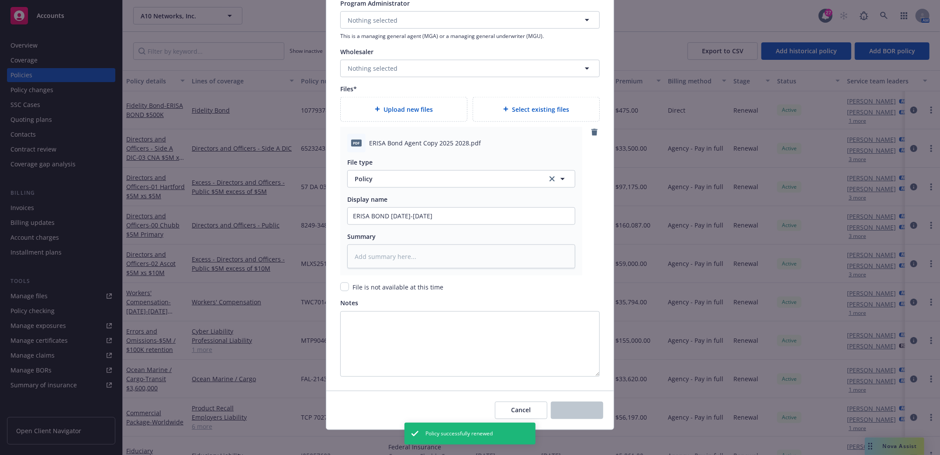
type textarea "x"
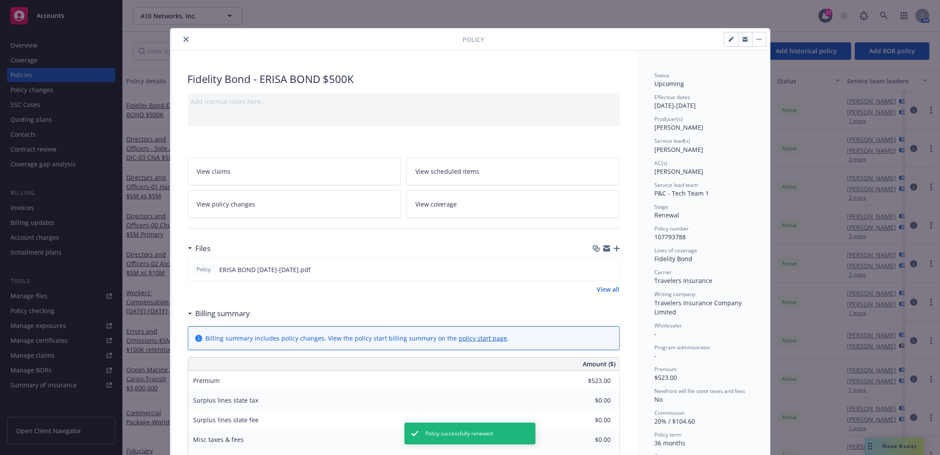
click at [183, 41] on icon "close" at bounding box center [185, 39] width 5 height 5
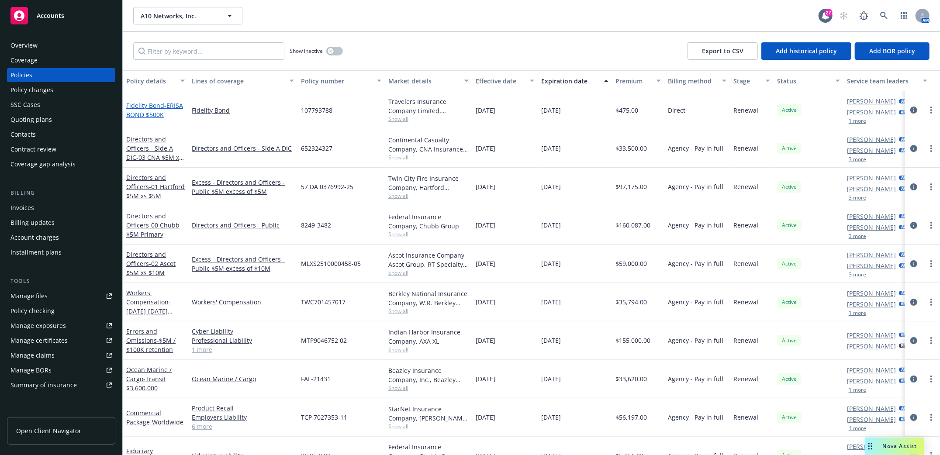
click at [148, 110] on span "- ERISA BOND $500K" at bounding box center [154, 109] width 57 height 17
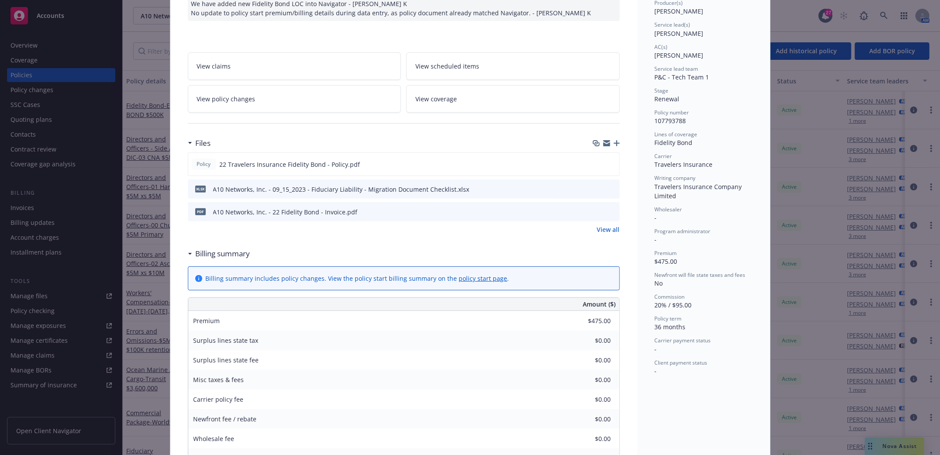
scroll to position [174, 0]
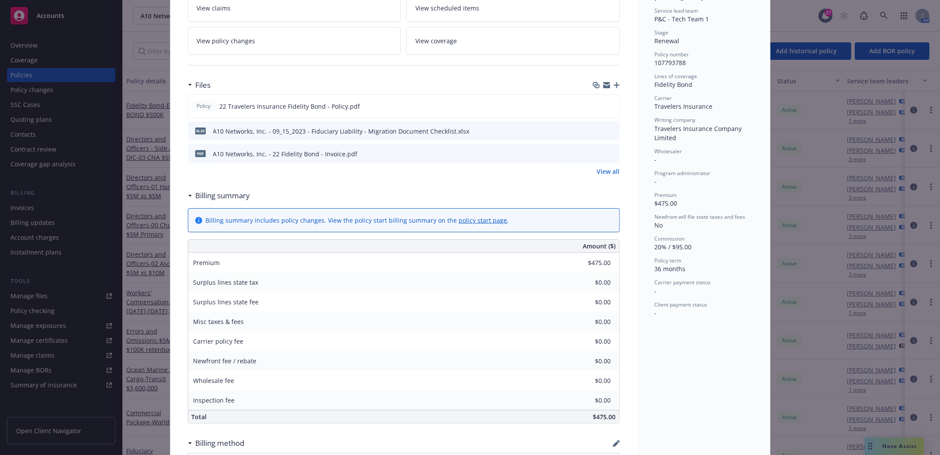
click at [594, 154] on icon "download file" at bounding box center [597, 153] width 7 height 7
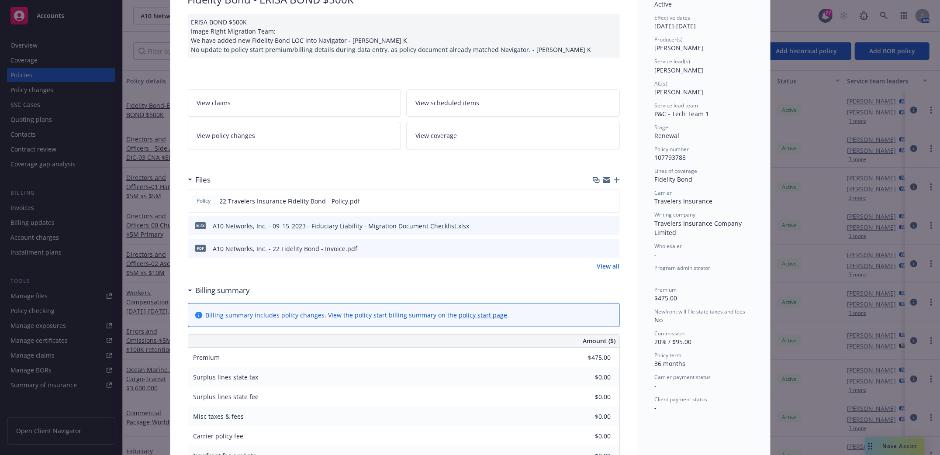
scroll to position [0, 0]
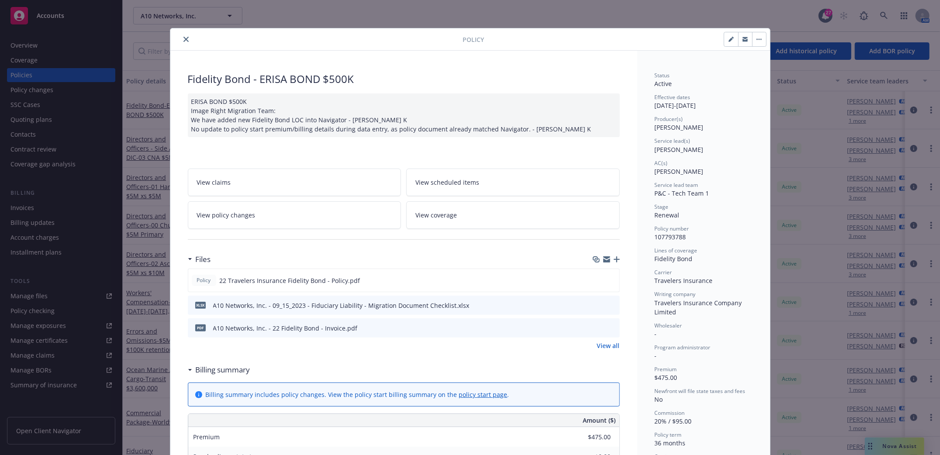
click at [183, 41] on icon "close" at bounding box center [185, 39] width 5 height 5
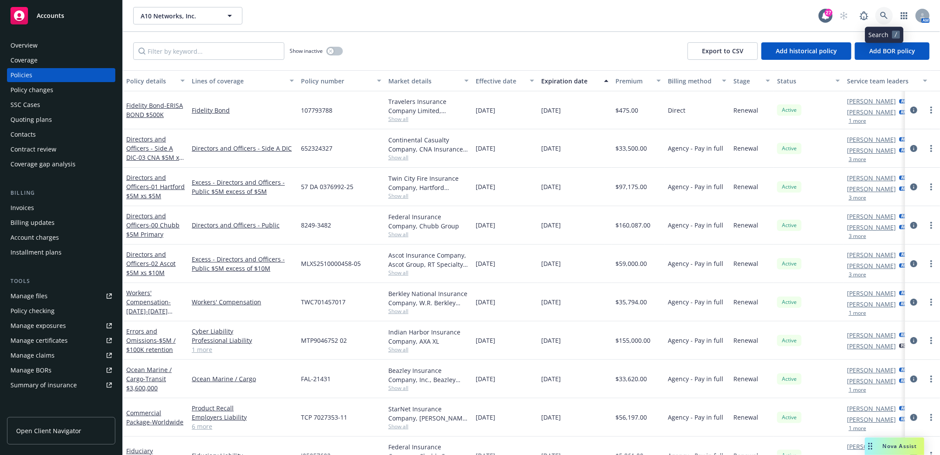
click at [887, 17] on icon at bounding box center [884, 16] width 8 height 8
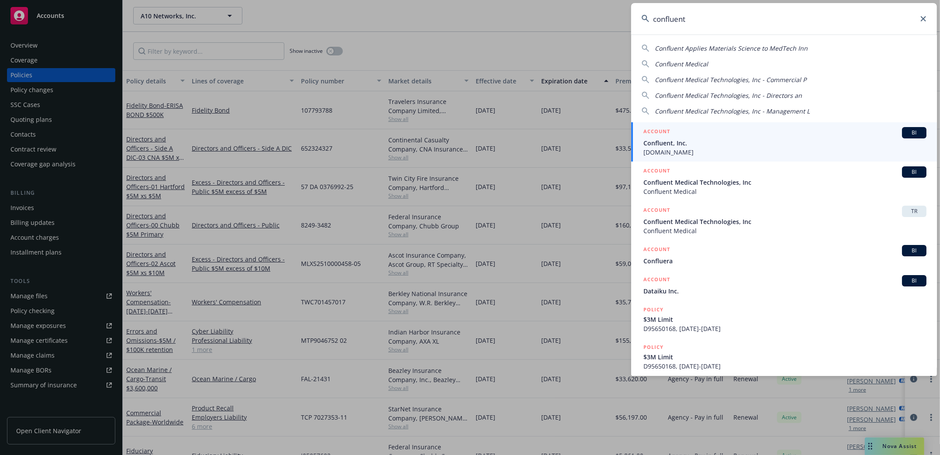
type input "confluent"
click at [667, 141] on span "Confluent, Inc." at bounding box center [784, 142] width 283 height 9
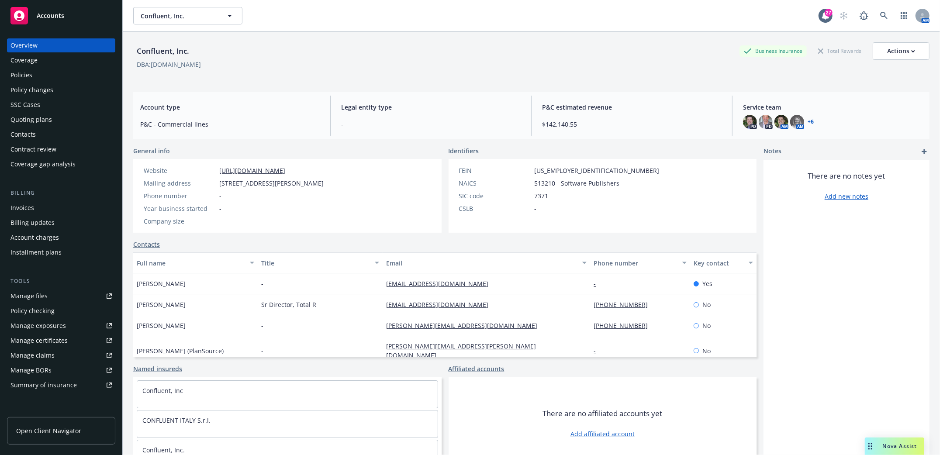
click at [28, 73] on div "Policies" at bounding box center [21, 75] width 22 height 14
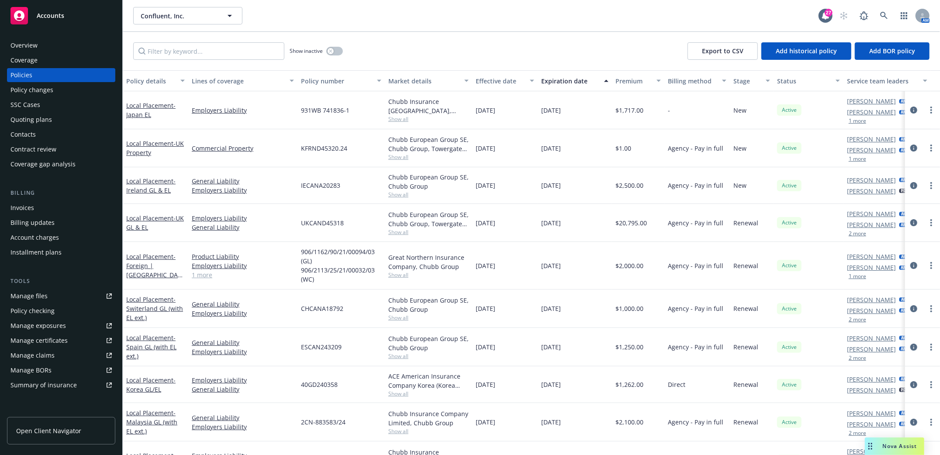
click at [23, 117] on div "Quoting plans" at bounding box center [30, 120] width 41 height 14
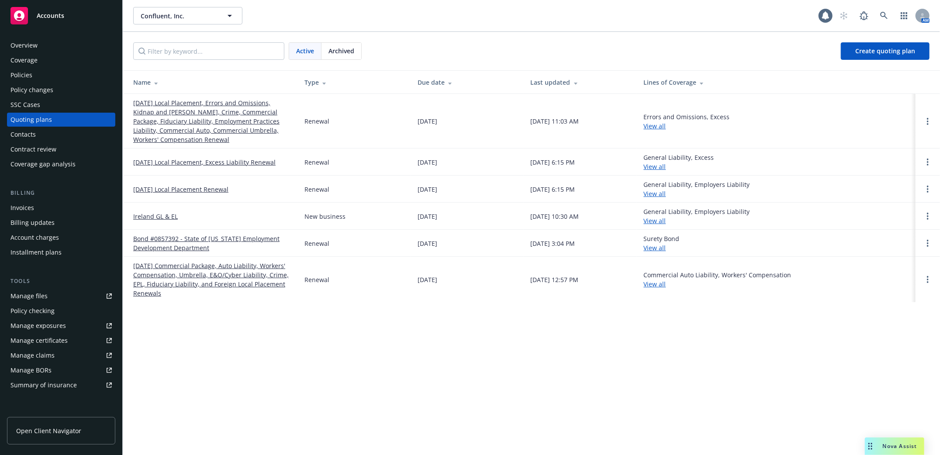
click at [191, 118] on link "10/23/25 Local Placement, Errors and Omissions, Kidnap and Ransom, Crime, Comme…" at bounding box center [211, 121] width 157 height 46
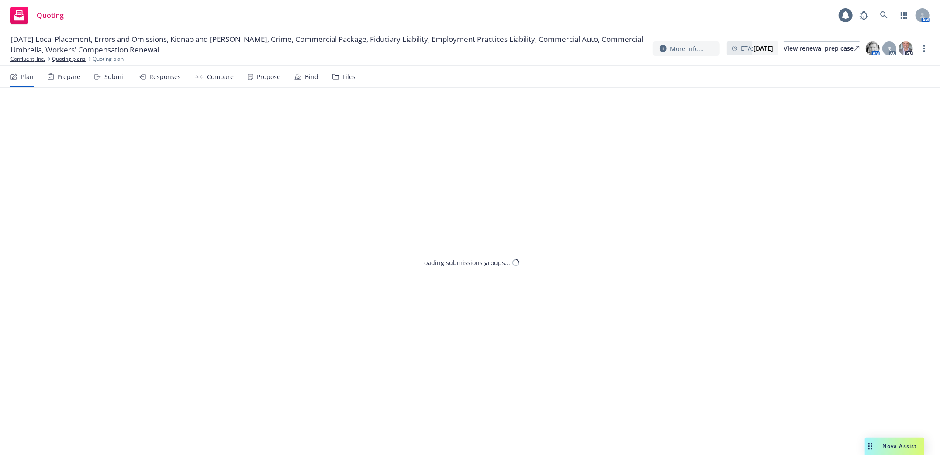
click at [114, 80] on div "Submit" at bounding box center [114, 76] width 21 height 7
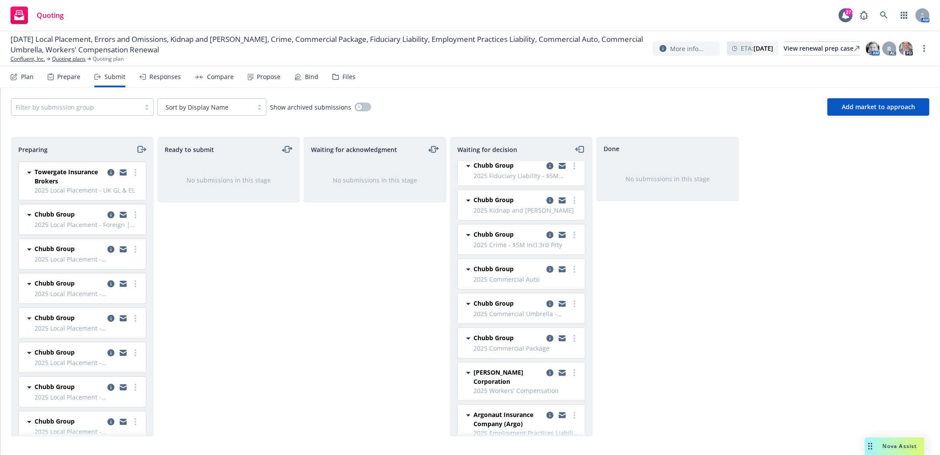
scroll to position [233, 0]
click at [546, 338] on icon "copy logging email" at bounding box center [549, 335] width 7 height 7
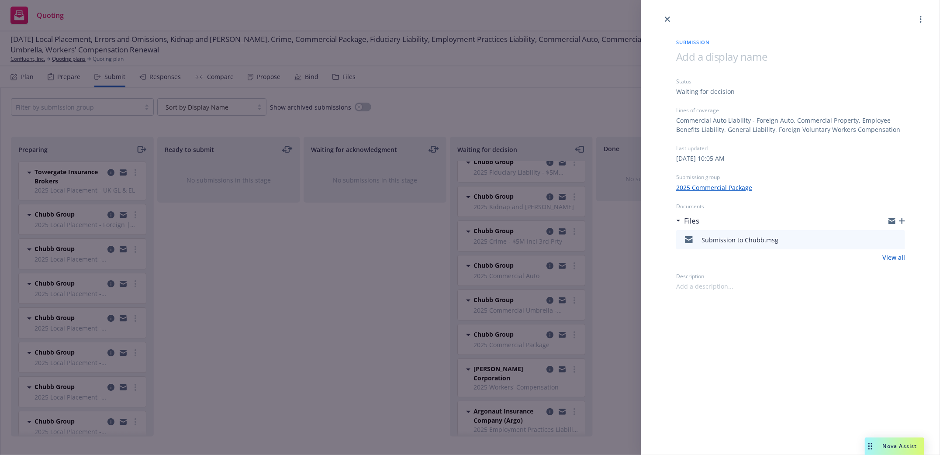
click at [335, 295] on div "Submission Status Waiting for decision Lines of coverage Commercial Auto Liabil…" at bounding box center [470, 227] width 940 height 455
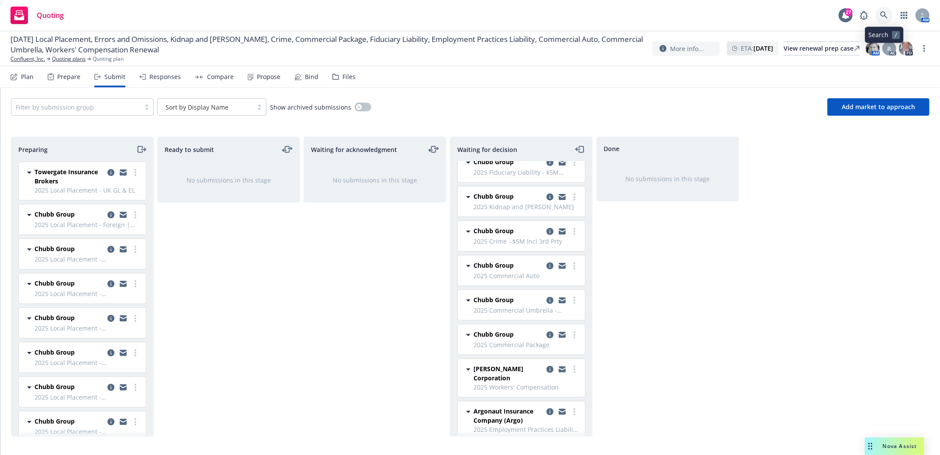
click at [884, 19] on icon at bounding box center [884, 15] width 8 height 8
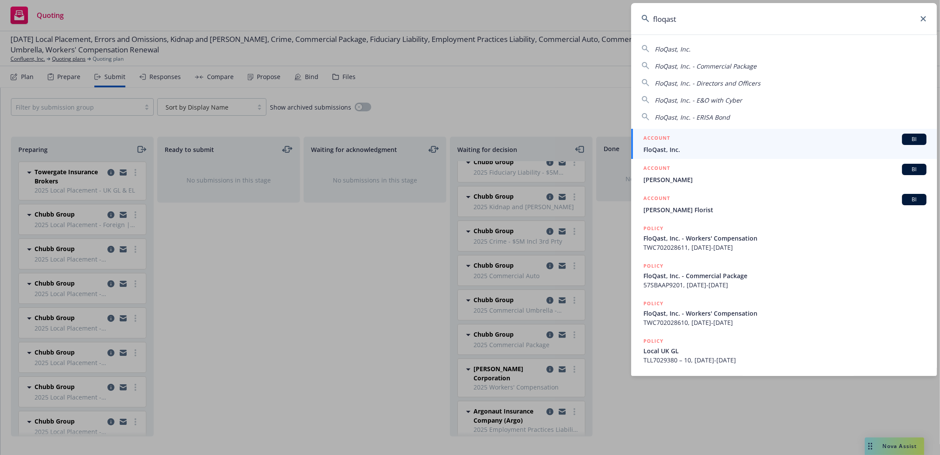
type input "floqast"
click at [653, 146] on span "FloQast, Inc." at bounding box center [784, 149] width 283 height 9
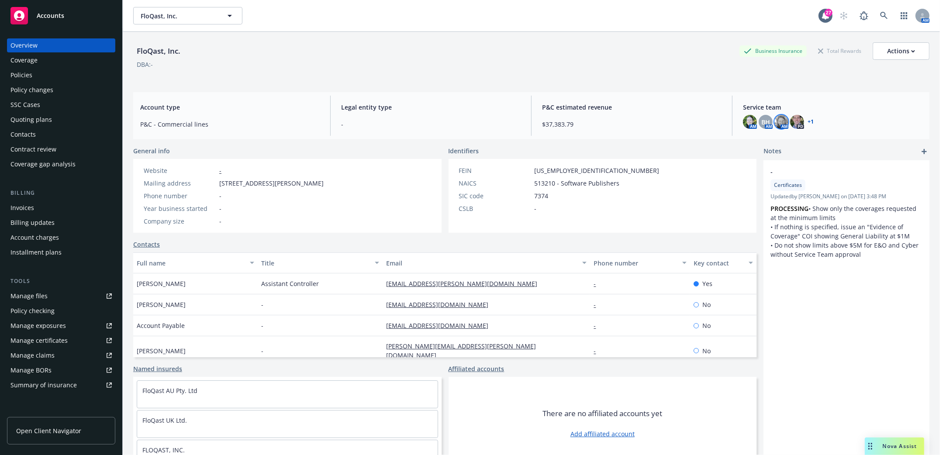
click at [777, 127] on img at bounding box center [781, 122] width 14 height 14
click at [798, 123] on div "AM BH AM AM PD + 1" at bounding box center [833, 122] width 180 height 14
click at [808, 121] on link "+ 1" at bounding box center [811, 121] width 6 height 5
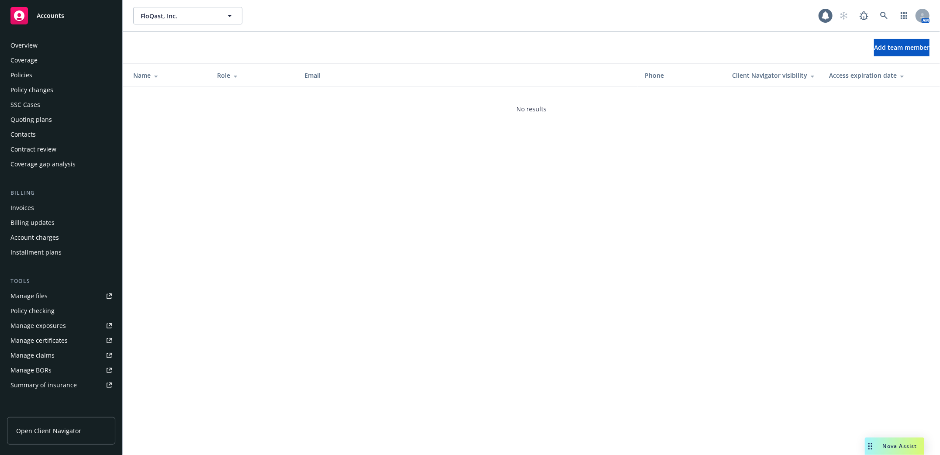
scroll to position [128, 0]
